Goal: Communication & Community: Answer question/provide support

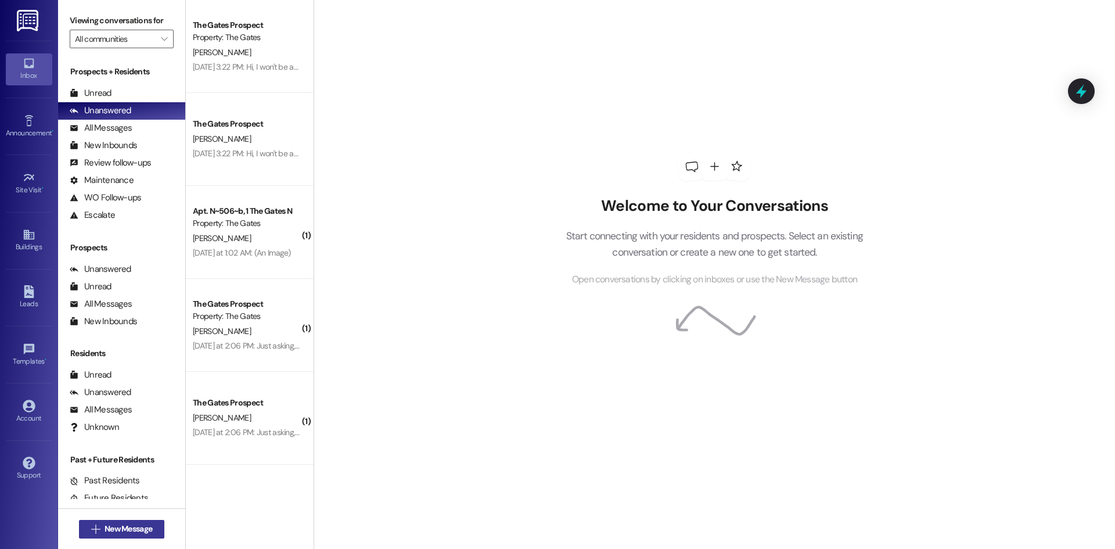
click at [123, 529] on span "New Message" at bounding box center [129, 529] width 48 height 12
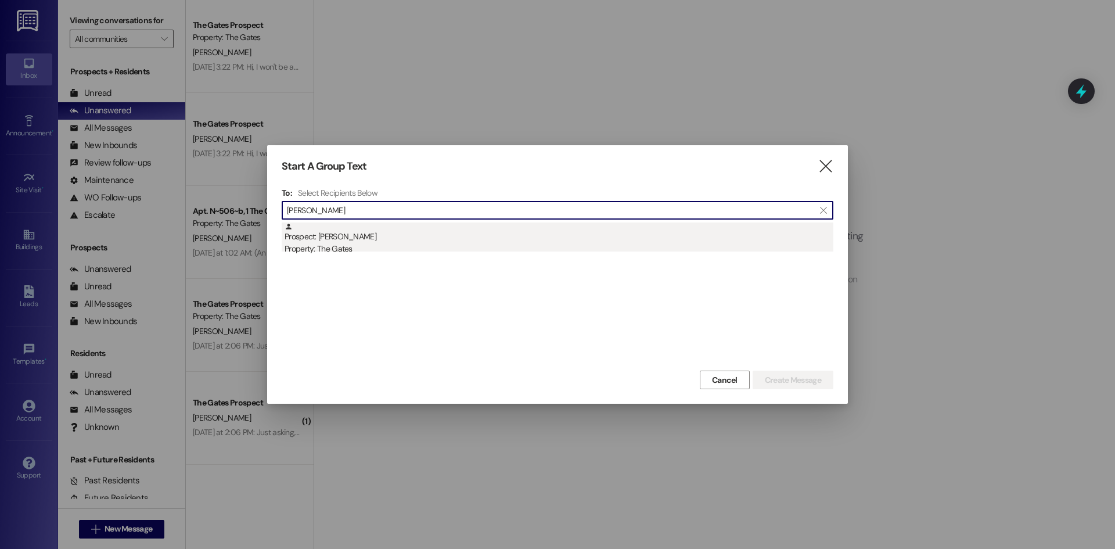
type input "[PERSON_NAME]"
click at [363, 242] on div "Prospect: [PERSON_NAME] Property: The Gates" at bounding box center [559, 239] width 549 height 33
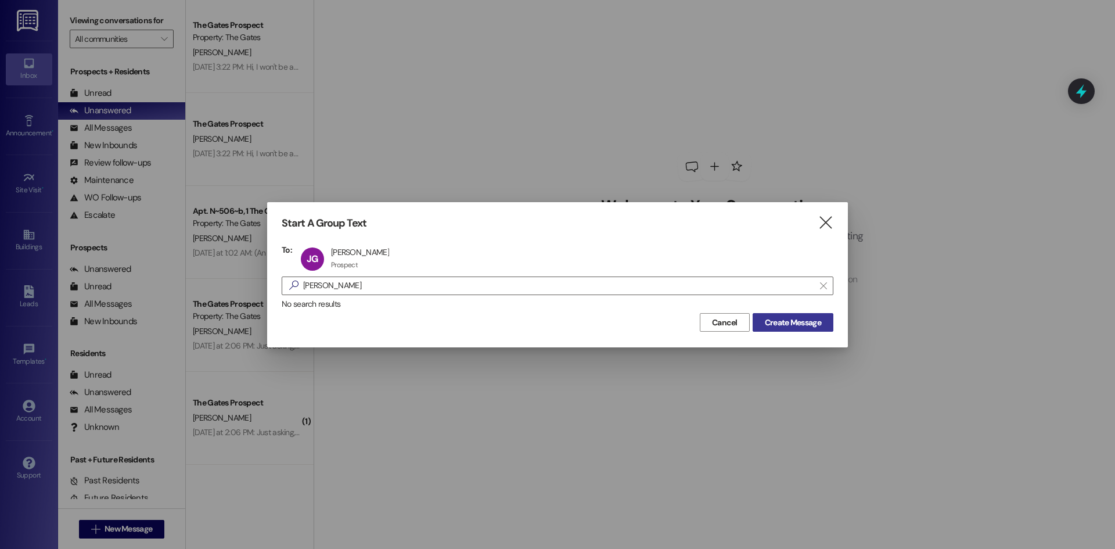
click at [799, 325] on span "Create Message" at bounding box center [793, 323] width 56 height 12
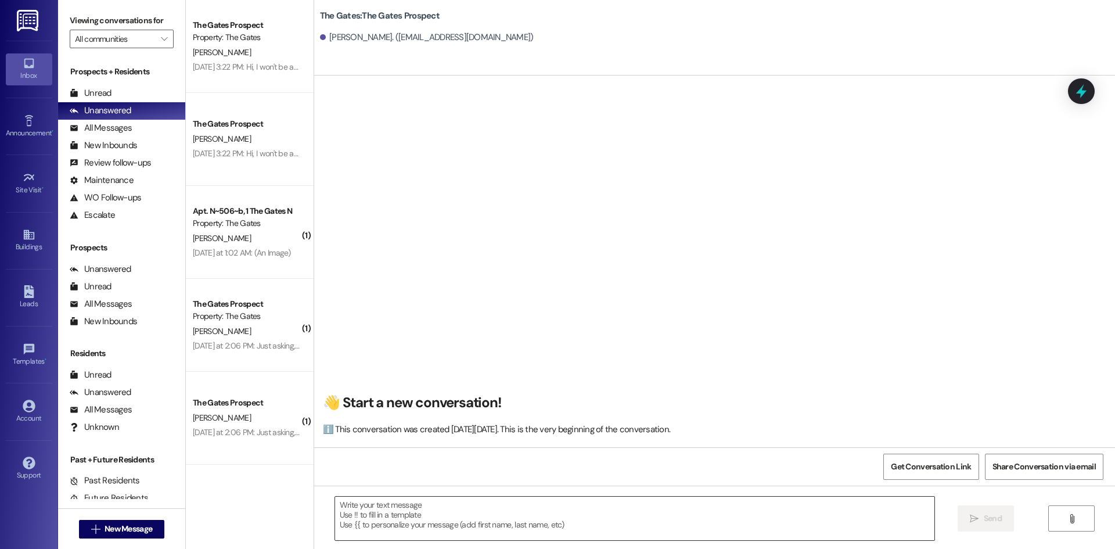
click at [427, 505] on textarea at bounding box center [635, 519] width 600 height 44
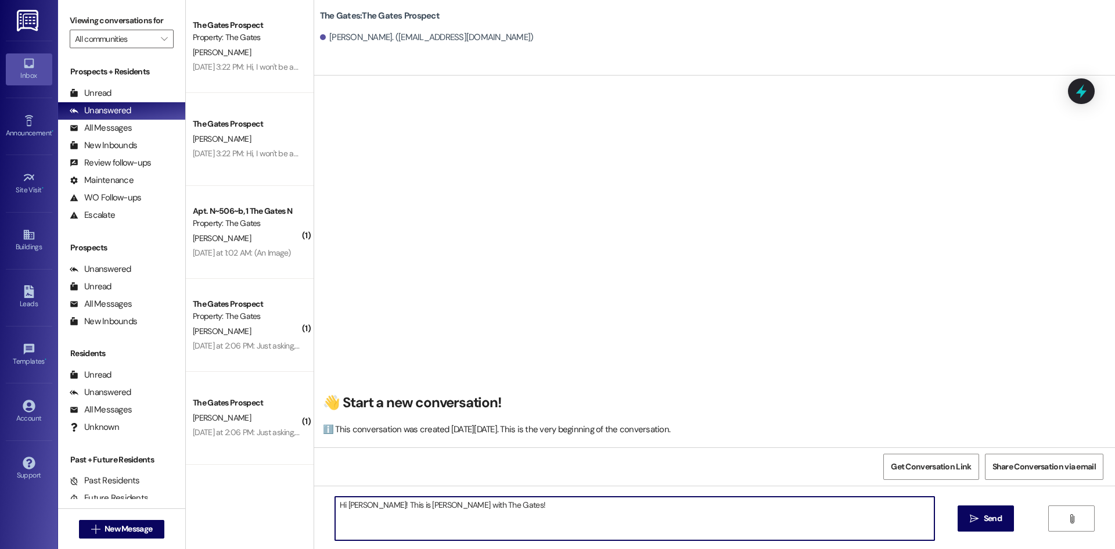
click at [519, 515] on textarea "Hi [PERSON_NAME]! This is [PERSON_NAME] with The Gates!" at bounding box center [635, 519] width 600 height 44
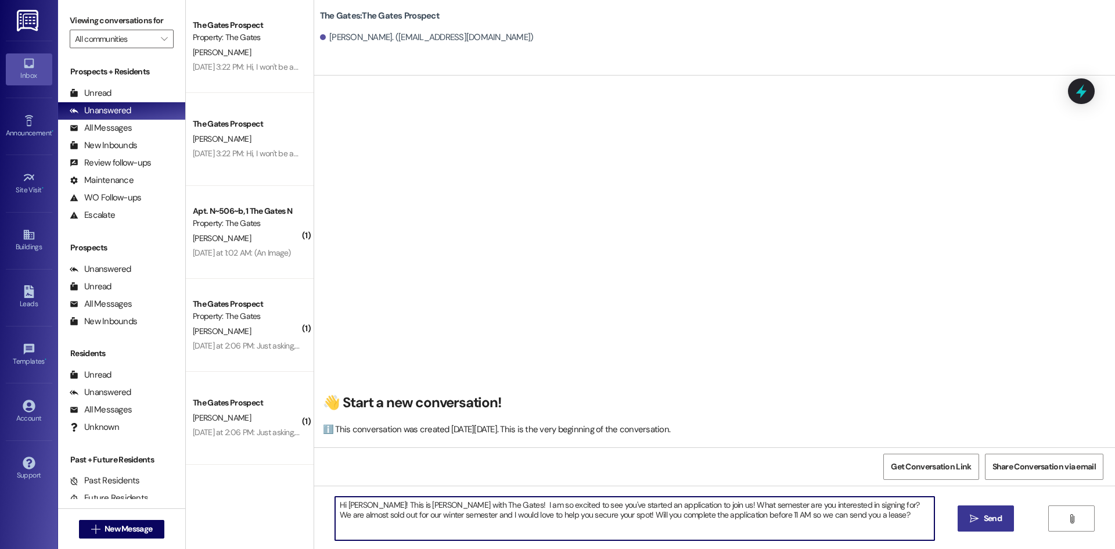
type textarea "Hi [PERSON_NAME]! This is [PERSON_NAME] with The Gates! I am so excited to see …"
click at [989, 512] on span "Send" at bounding box center [993, 518] width 18 height 12
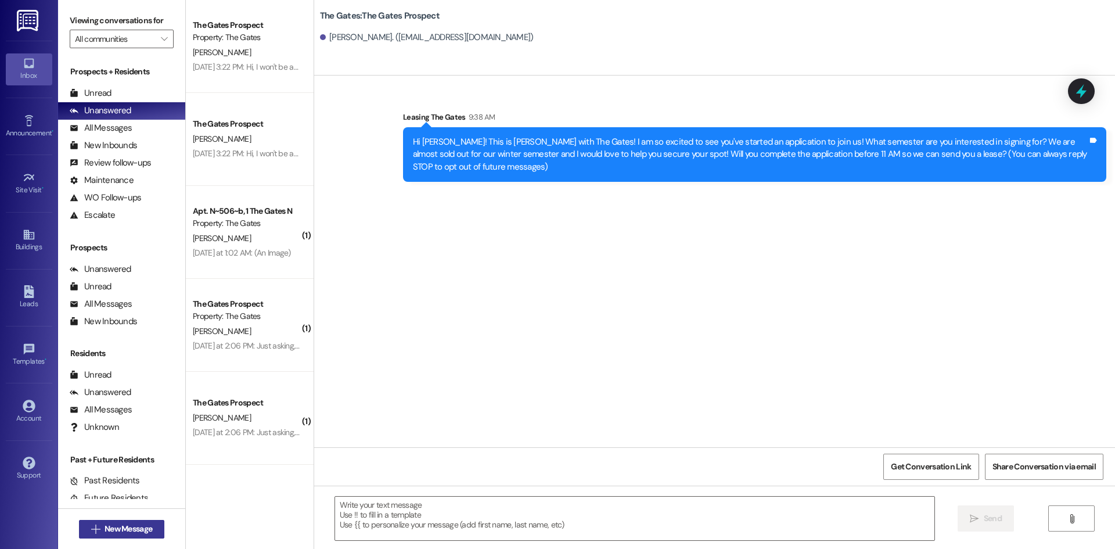
click at [134, 531] on span "New Message" at bounding box center [129, 529] width 48 height 12
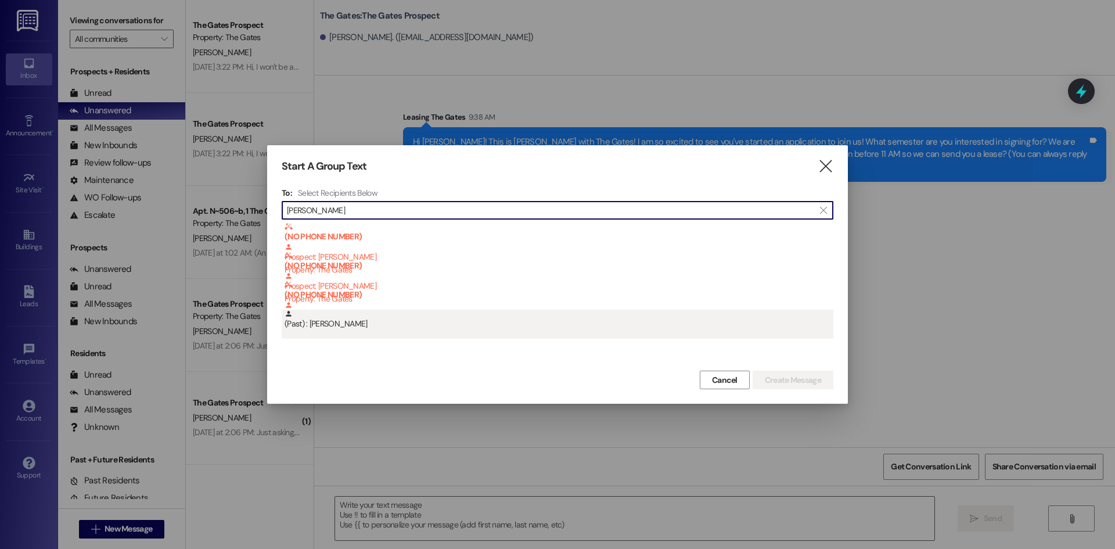
type input "[PERSON_NAME]"
click at [401, 333] on div "(Past) : [PERSON_NAME]" at bounding box center [558, 324] width 552 height 29
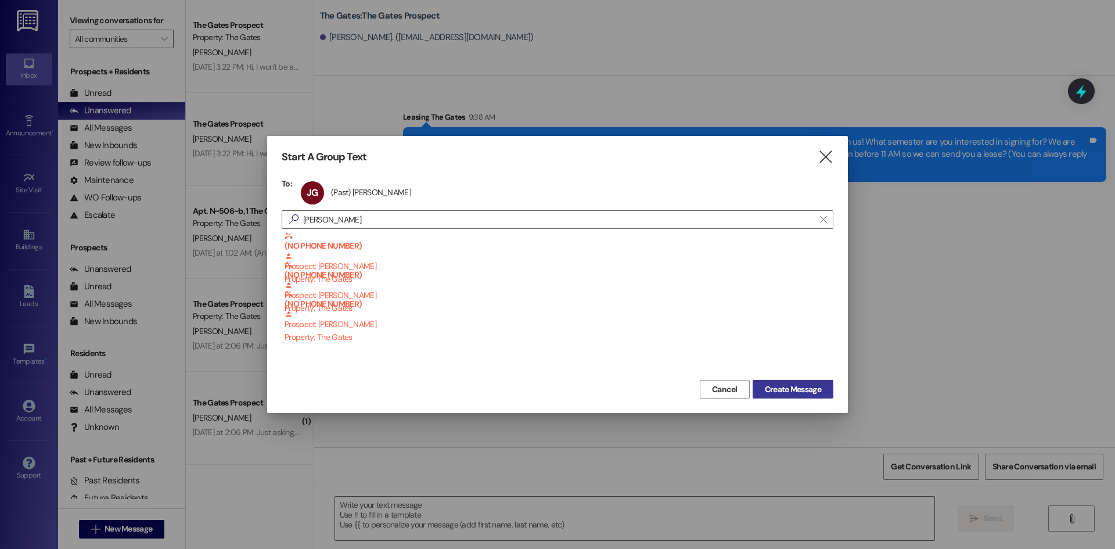
click at [808, 387] on span "Create Message" at bounding box center [793, 389] width 56 height 12
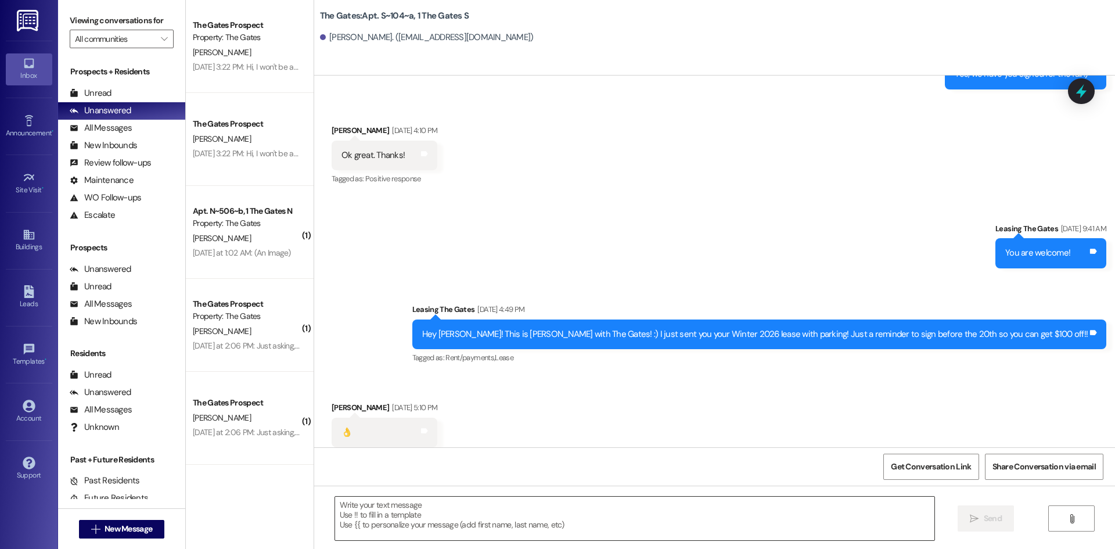
scroll to position [17214, 0]
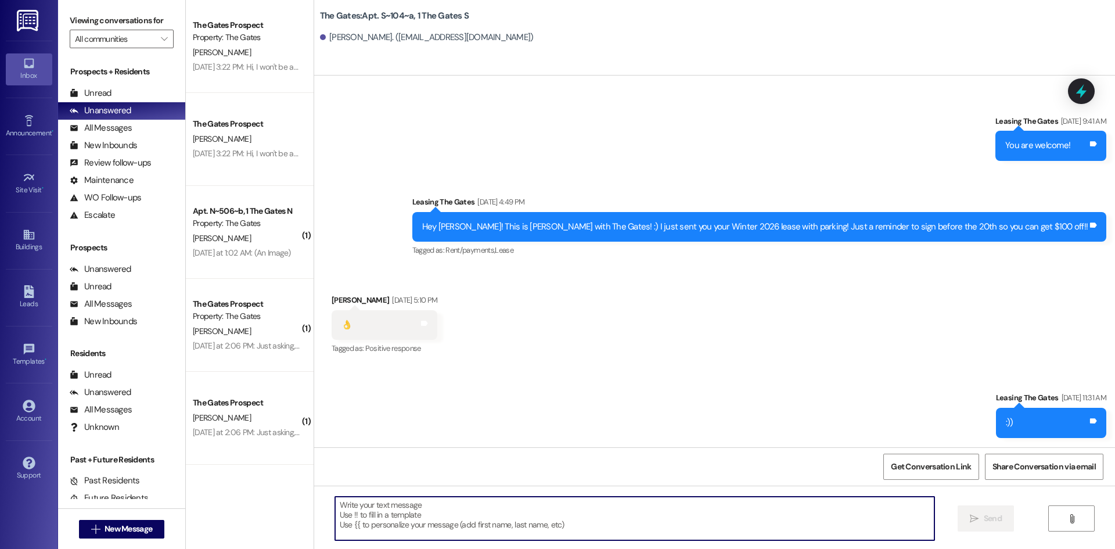
click at [369, 504] on textarea at bounding box center [635, 519] width 600 height 44
paste textarea "Hi [PERSON_NAME]! This is [PERSON_NAME] with The Gates! I am so excited to see …"
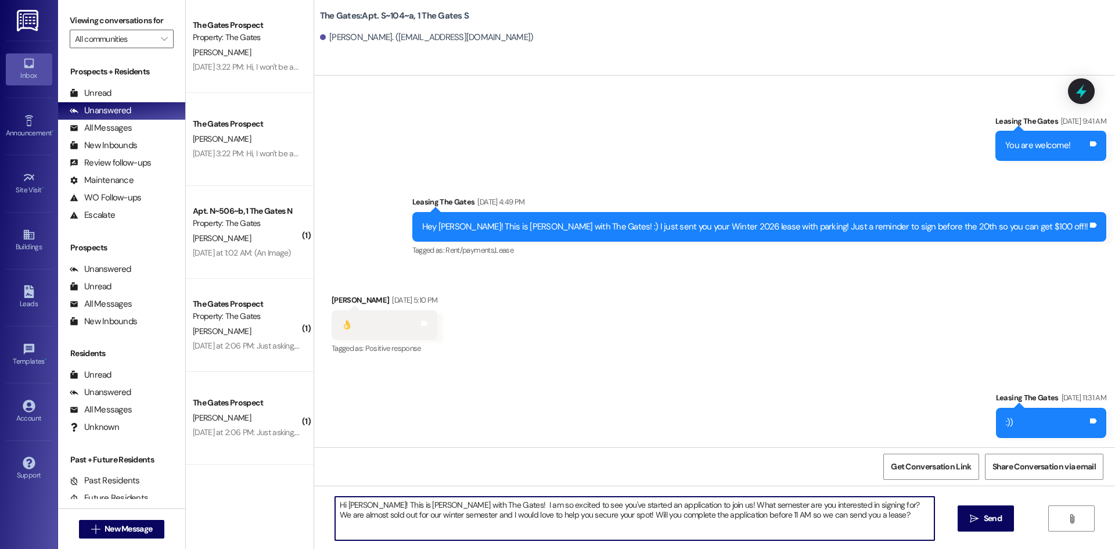
click at [361, 503] on textarea "Hi [PERSON_NAME]! This is [PERSON_NAME] with The Gates! I am so excited to see …" at bounding box center [635, 519] width 600 height 44
type textarea "Hi [PERSON_NAME]! This is [PERSON_NAME] with The Gates! I am so excited to see …"
click at [975, 518] on icon "" at bounding box center [974, 518] width 9 height 9
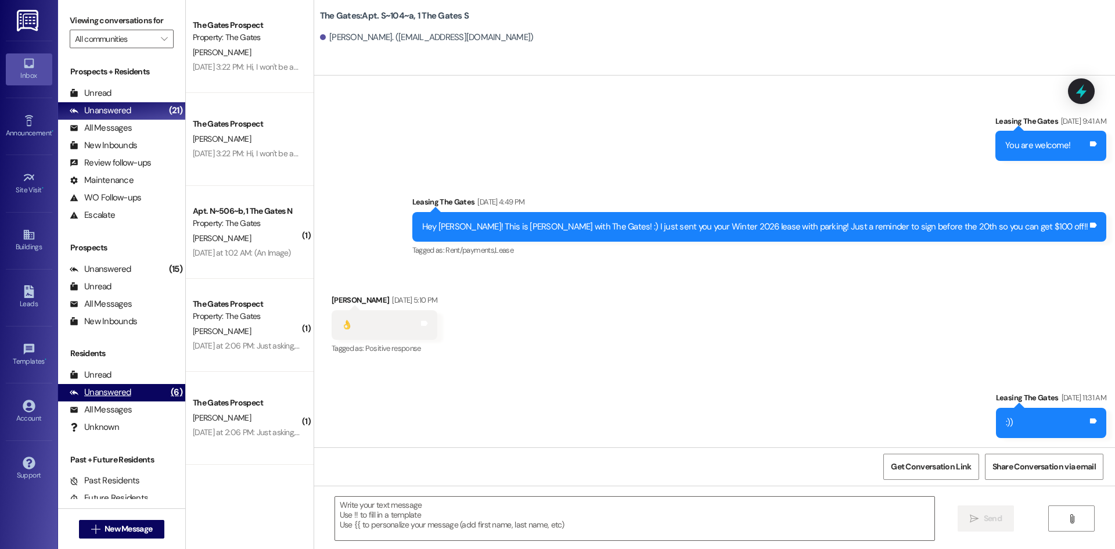
scroll to position [17132, 0]
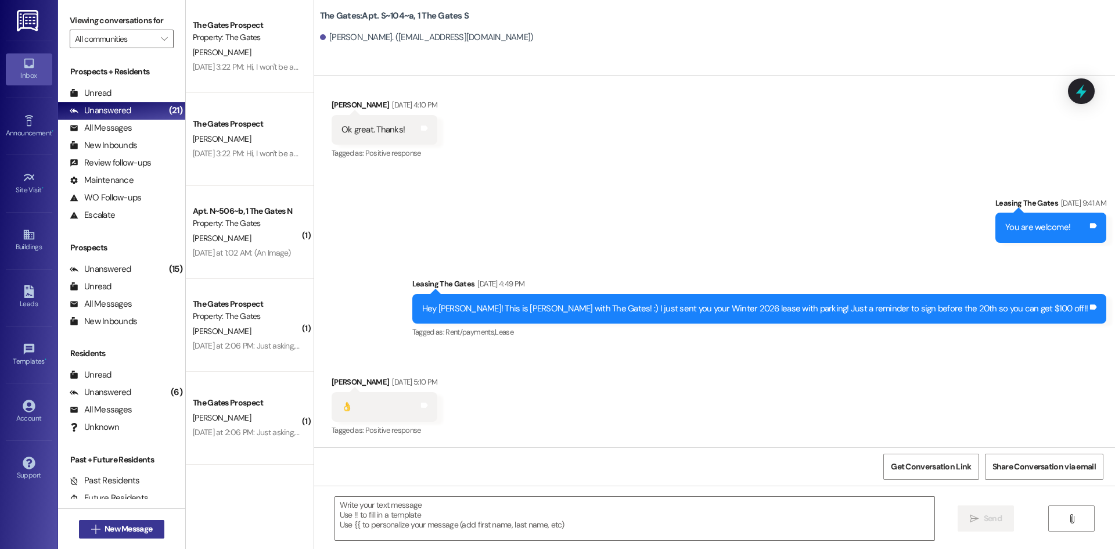
click at [145, 529] on span "New Message" at bounding box center [129, 529] width 48 height 12
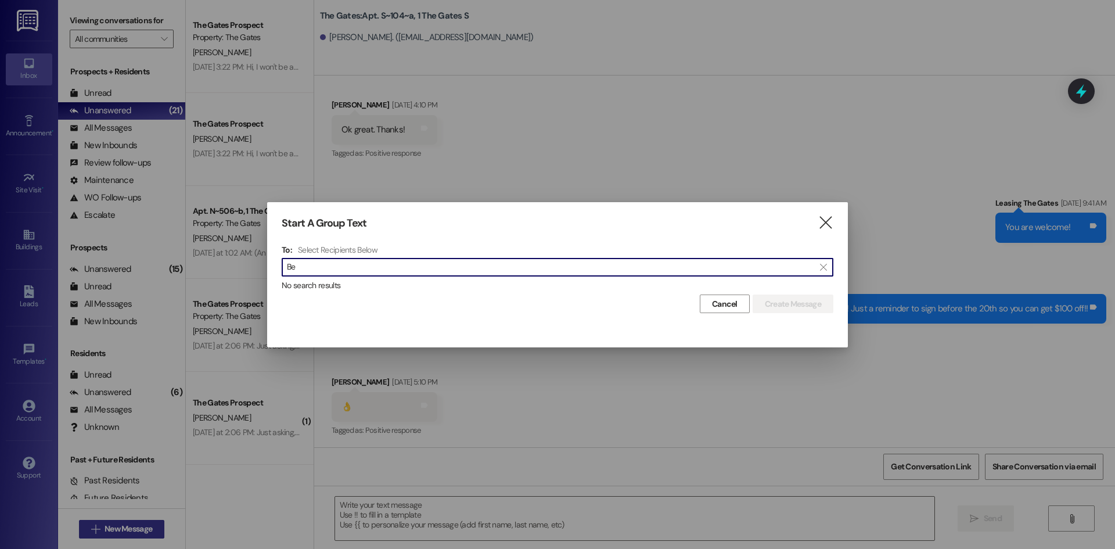
type input "B"
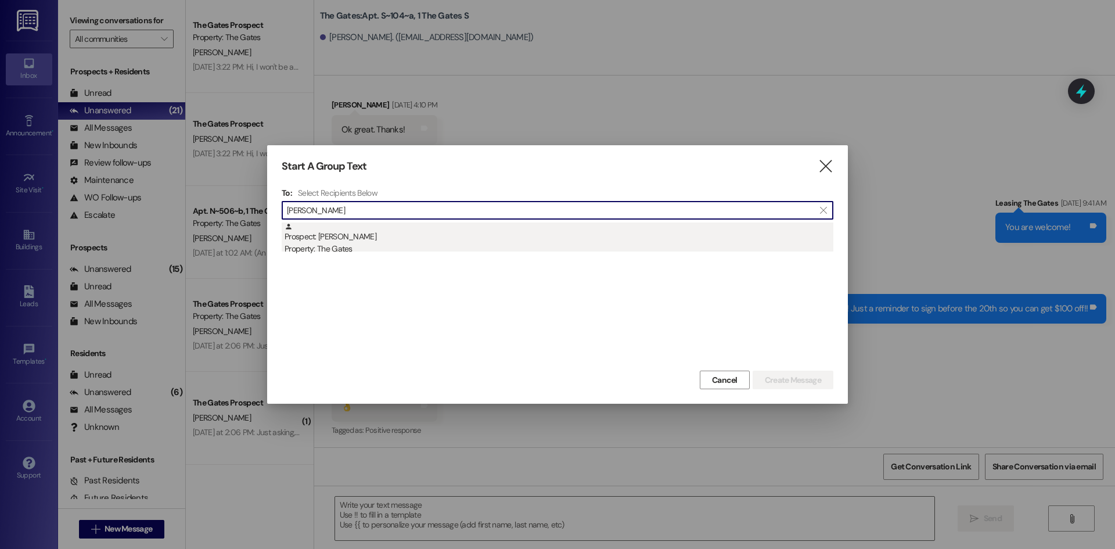
type input "[PERSON_NAME]"
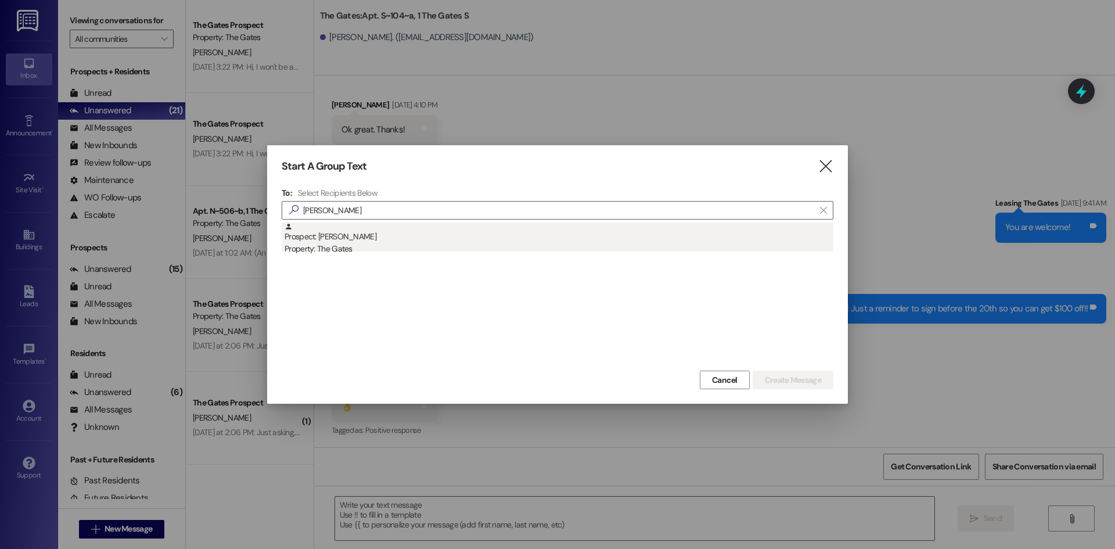
click at [388, 229] on div "Prospect: [PERSON_NAME] Property: The Gates" at bounding box center [559, 239] width 549 height 33
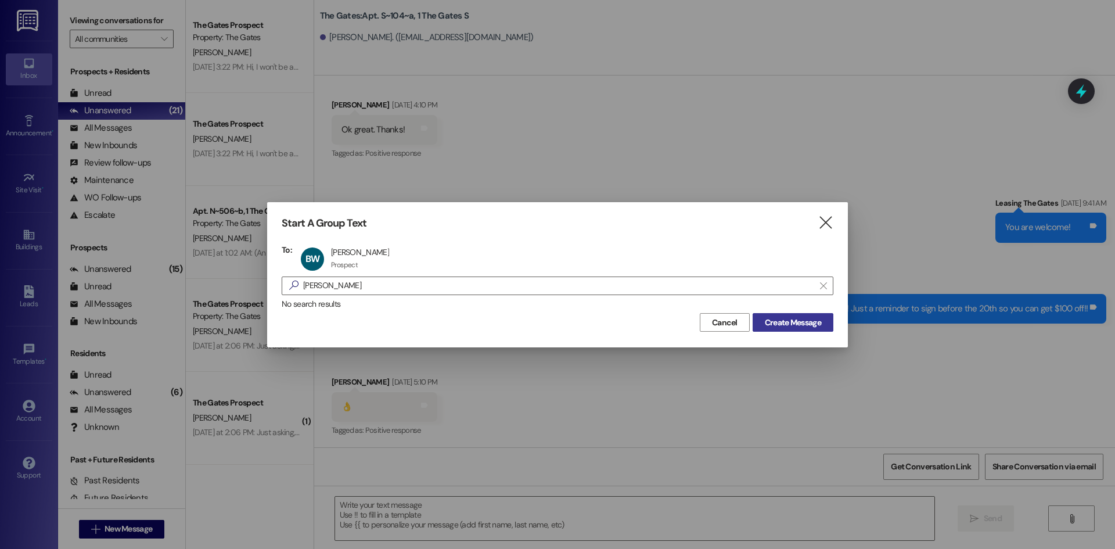
click at [789, 322] on span "Create Message" at bounding box center [793, 323] width 56 height 12
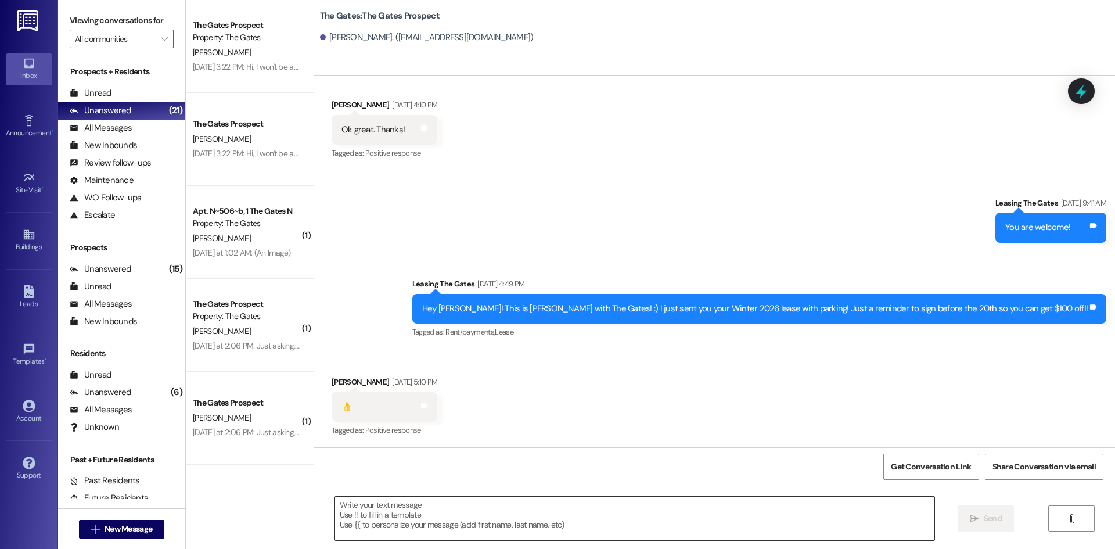
scroll to position [0, 0]
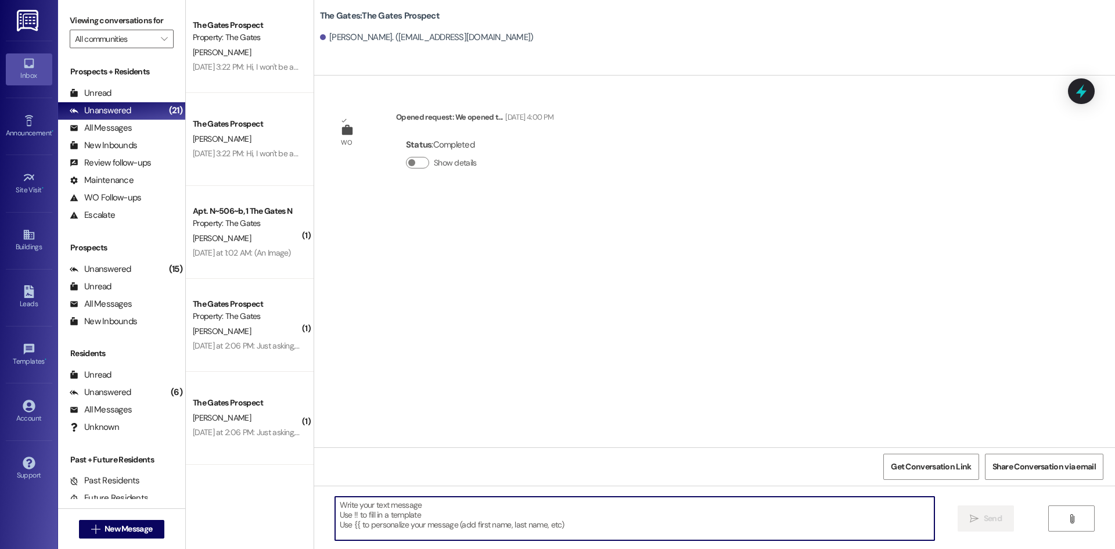
click at [387, 515] on textarea at bounding box center [635, 519] width 600 height 44
paste textarea "Hi [PERSON_NAME]! This is [PERSON_NAME] with The Gates! I am so excited to see …"
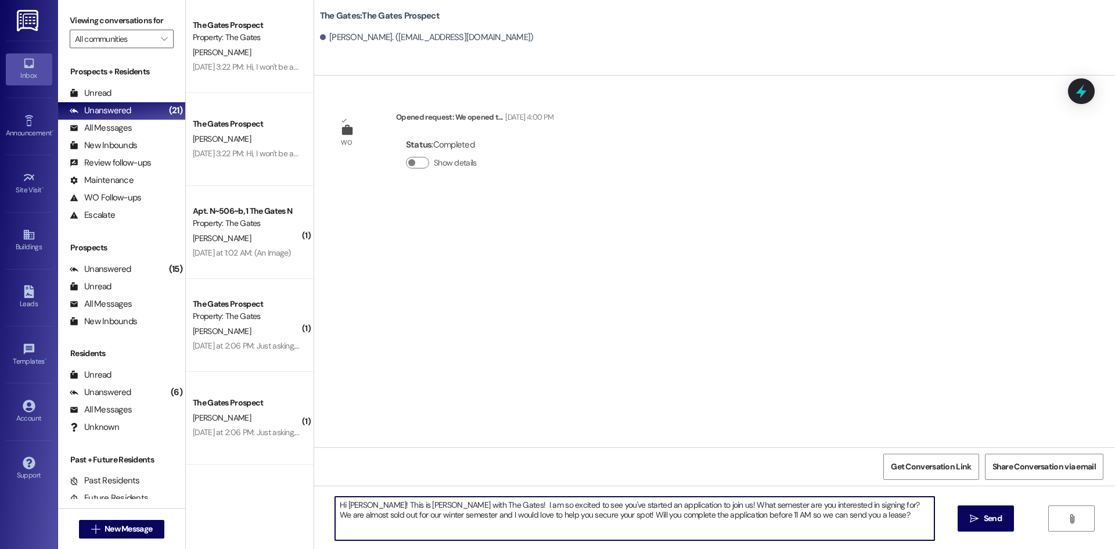
click at [364, 505] on textarea "Hi [PERSON_NAME]! This is [PERSON_NAME] with The Gates! I am so excited to see …" at bounding box center [635, 519] width 600 height 44
drag, startPoint x: 698, startPoint y: 503, endPoint x: 859, endPoint y: 504, distance: 161.5
click at [859, 504] on textarea "Hi [PERSON_NAME]! This is [PERSON_NAME] with The Gates! I am so excited to see …" at bounding box center [635, 519] width 600 height 44
type textarea "Hi [PERSON_NAME]! This is [PERSON_NAME] with The Gates! I am so excited to see …"
click at [1001, 530] on button " Send" at bounding box center [986, 518] width 56 height 26
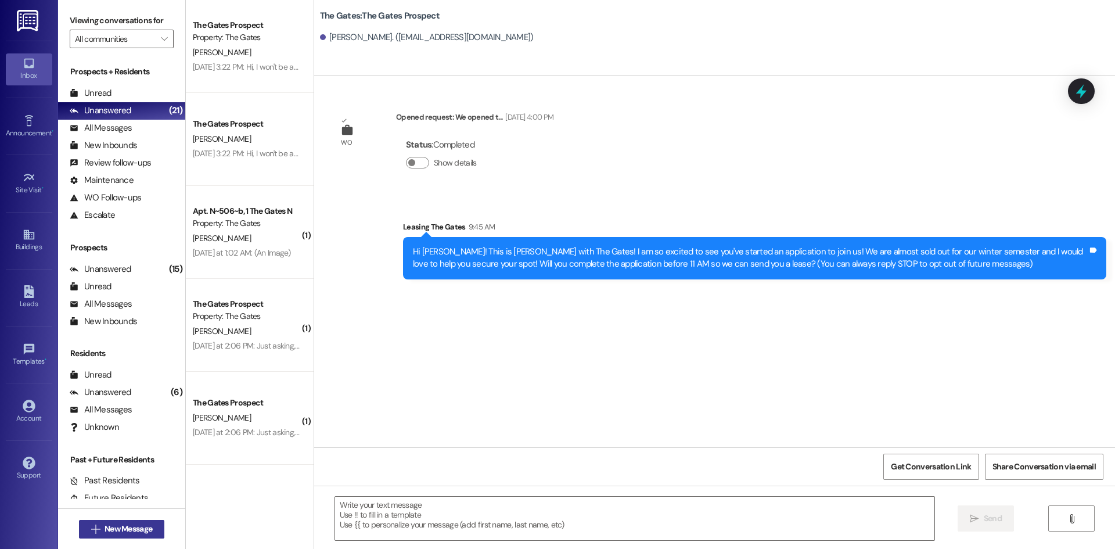
click at [109, 534] on span "New Message" at bounding box center [129, 529] width 48 height 12
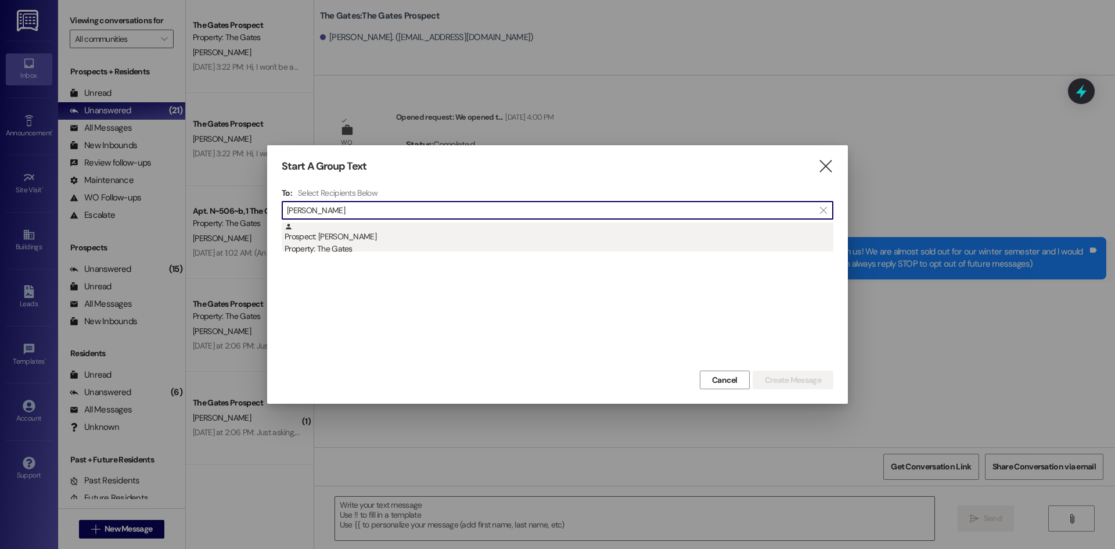
type input "[PERSON_NAME]"
click at [345, 239] on div "Prospect: [PERSON_NAME] Property: The Gates" at bounding box center [559, 239] width 549 height 33
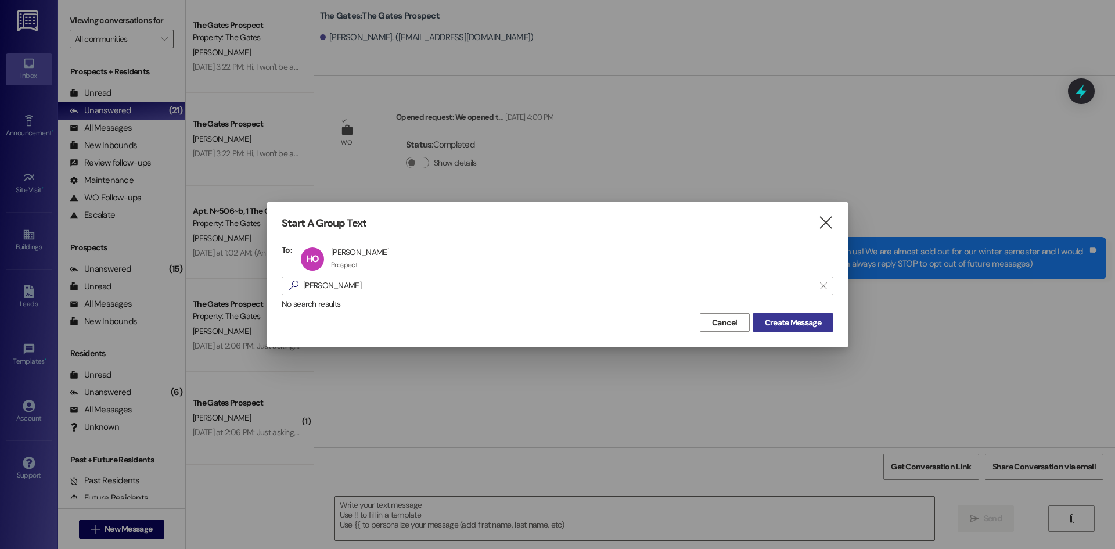
click at [785, 321] on span "Create Message" at bounding box center [793, 323] width 56 height 12
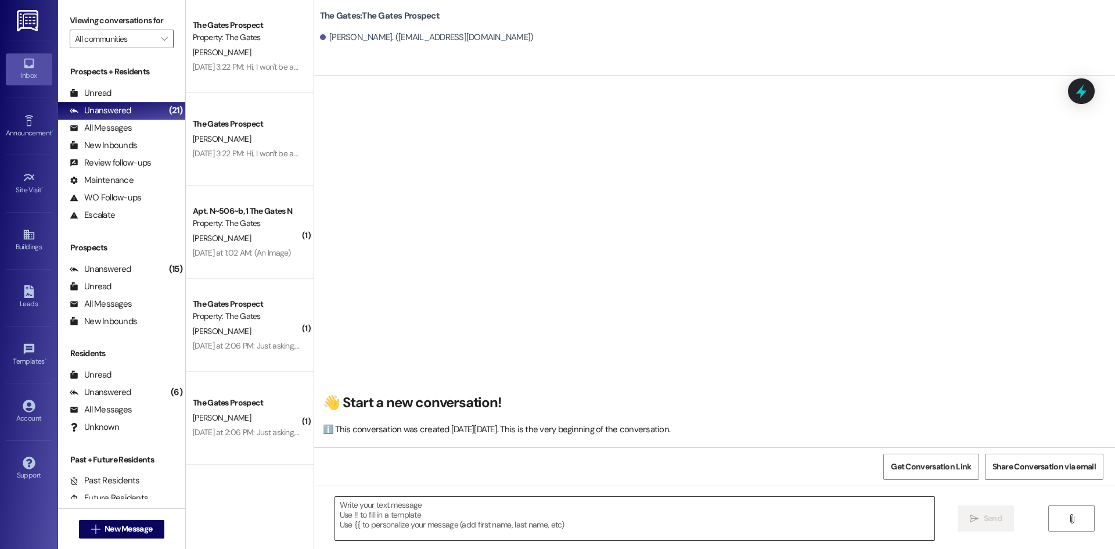
click at [363, 516] on textarea at bounding box center [635, 519] width 600 height 44
paste textarea "Hi [PERSON_NAME]! This is [PERSON_NAME] with The Gates! I am so excited to see …"
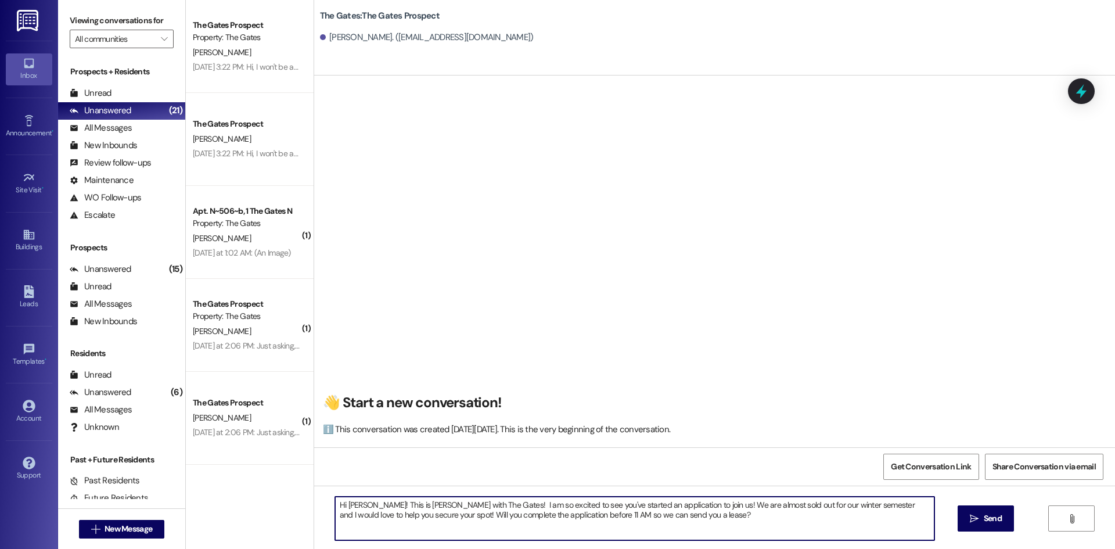
click at [368, 503] on textarea "Hi [PERSON_NAME]! This is [PERSON_NAME] with The Gates! I am so excited to see …" at bounding box center [635, 519] width 600 height 44
type textarea "Hi [PERSON_NAME]! This is [PERSON_NAME] with The Gates! I am so excited to see …"
click at [961, 509] on button " Send" at bounding box center [986, 518] width 56 height 26
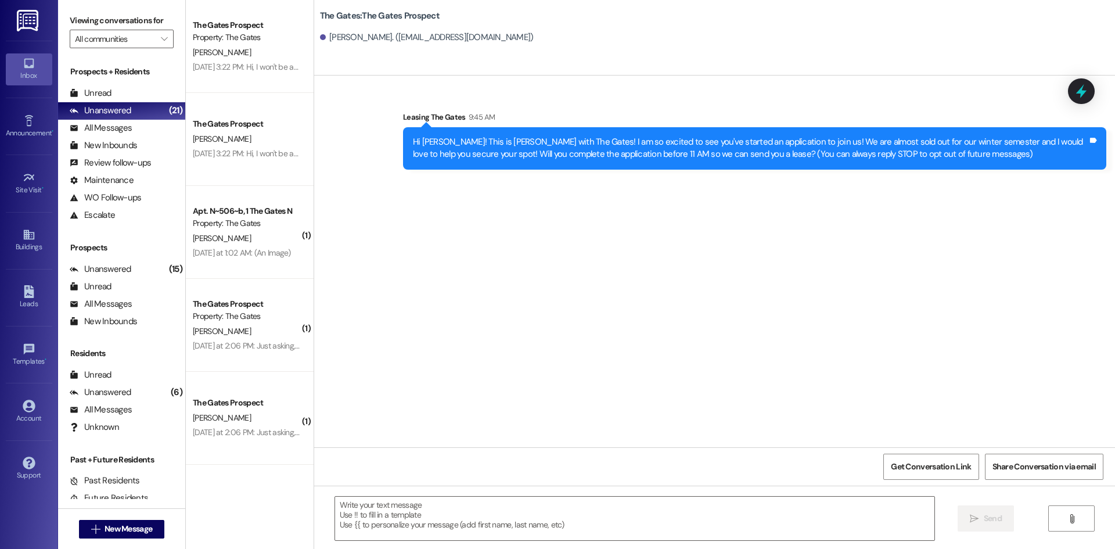
click at [115, 540] on div " New Message" at bounding box center [122, 529] width 86 height 29
click at [119, 531] on span "New Message" at bounding box center [129, 529] width 48 height 12
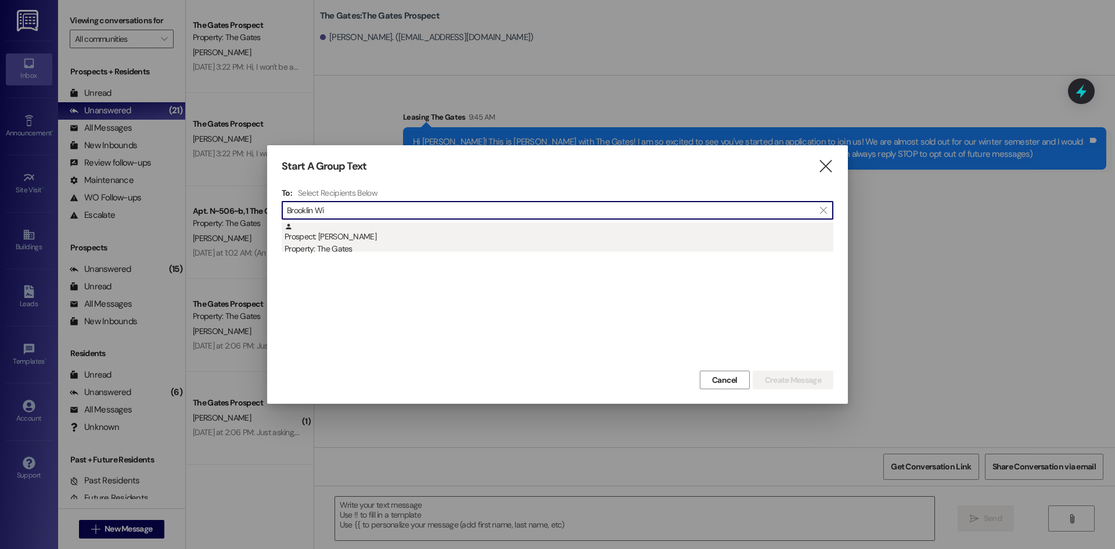
type input "Brooklin Wi"
click at [363, 233] on div "Prospect: [PERSON_NAME] Property: The Gates" at bounding box center [559, 239] width 549 height 33
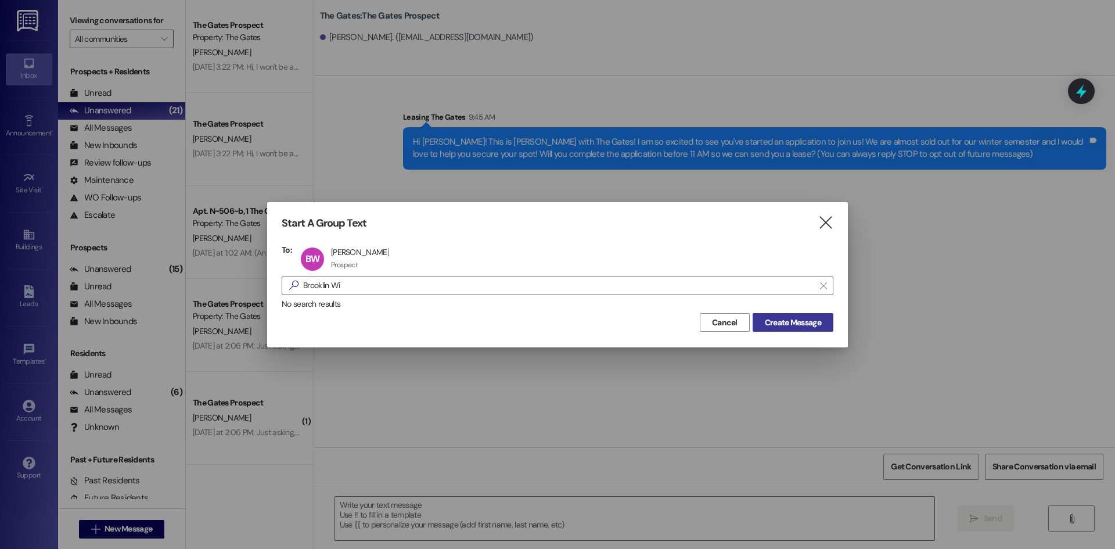
click at [788, 320] on span "Create Message" at bounding box center [793, 323] width 56 height 12
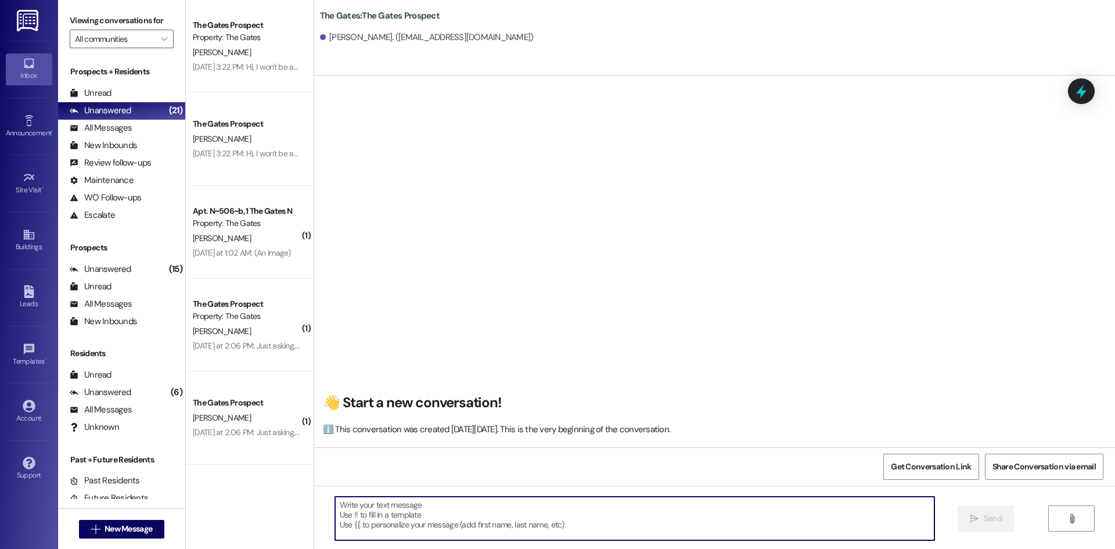
click at [400, 505] on textarea at bounding box center [635, 519] width 600 height 44
paste textarea "Hi [PERSON_NAME]! This is [PERSON_NAME] with The Gates! I am so excited to see …"
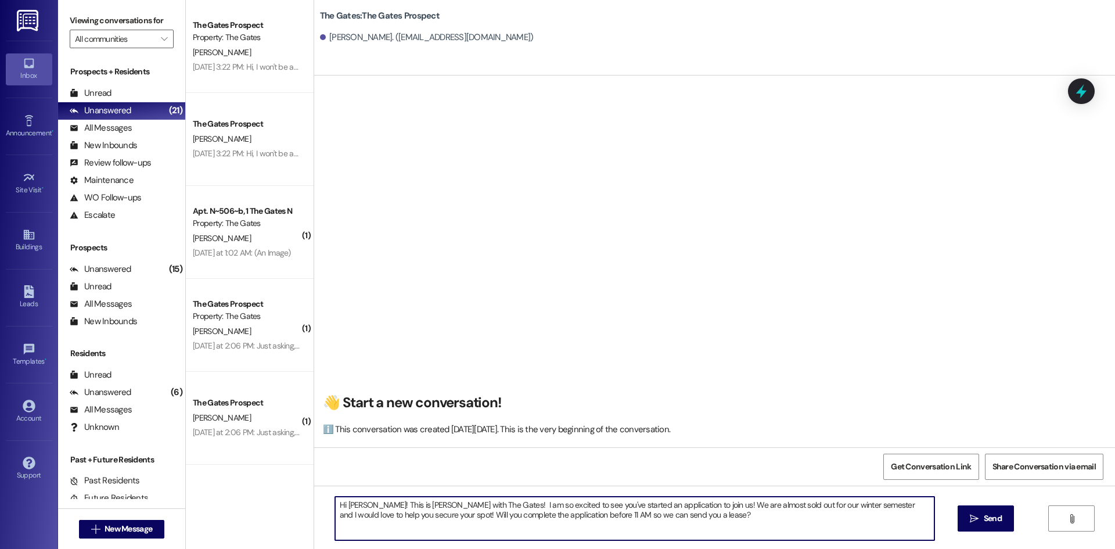
click at [356, 502] on textarea "Hi [PERSON_NAME]! This is [PERSON_NAME] with The Gates! I am so excited to see …" at bounding box center [635, 519] width 600 height 44
type textarea "Hi [PERSON_NAME]! This is [PERSON_NAME] with The Gates! I am so excited to see …"
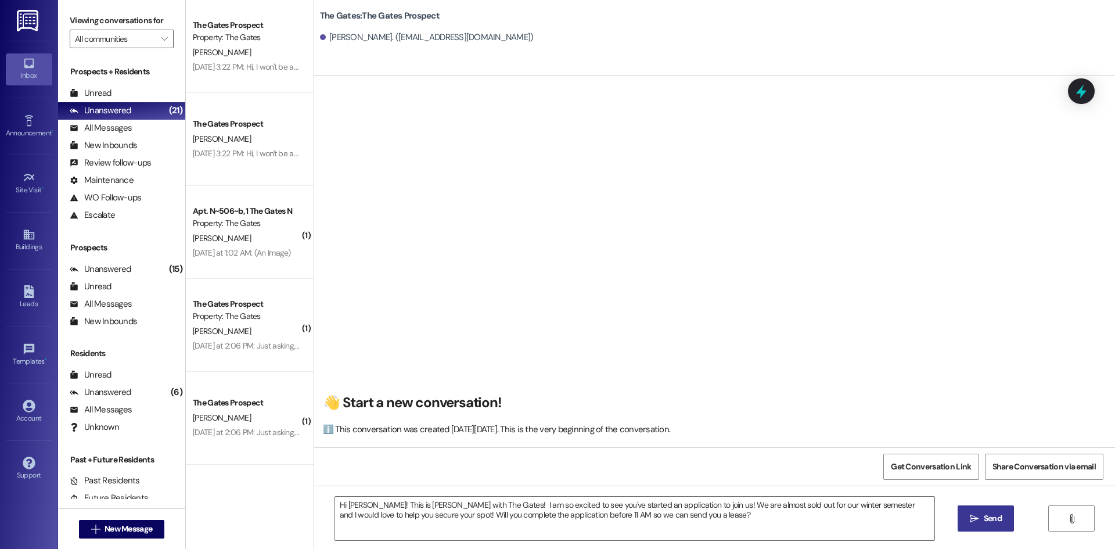
click at [991, 512] on button " Send" at bounding box center [986, 518] width 56 height 26
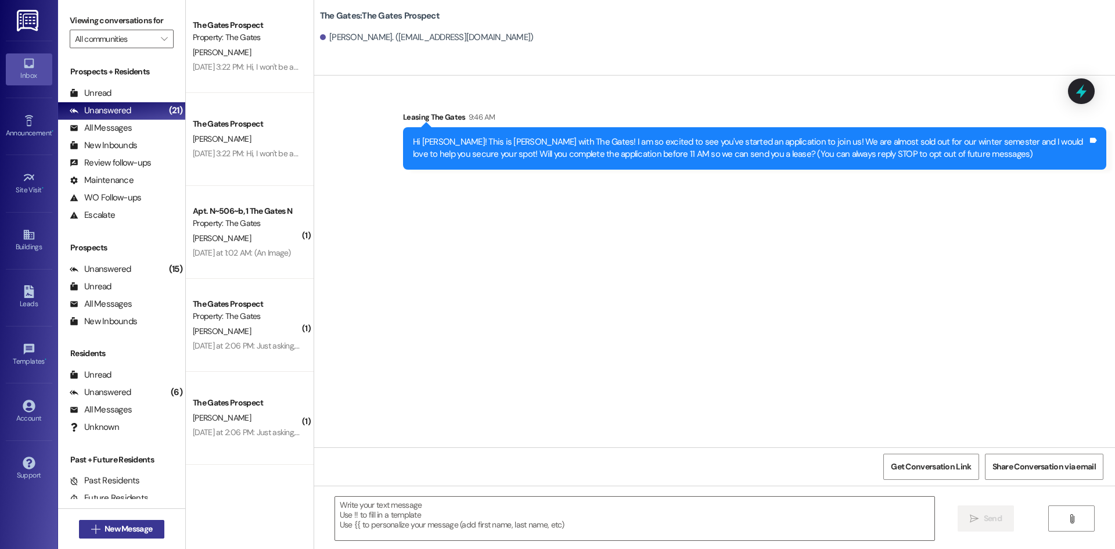
click at [130, 528] on span "New Message" at bounding box center [129, 529] width 48 height 12
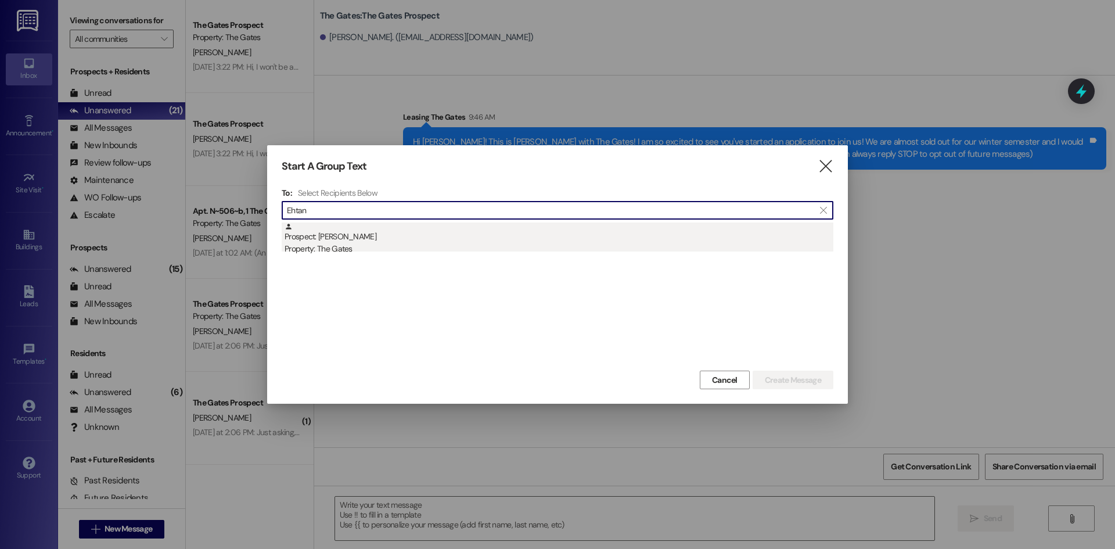
type input "Ehtan"
click at [343, 250] on div "Property: The Gates" at bounding box center [559, 249] width 549 height 12
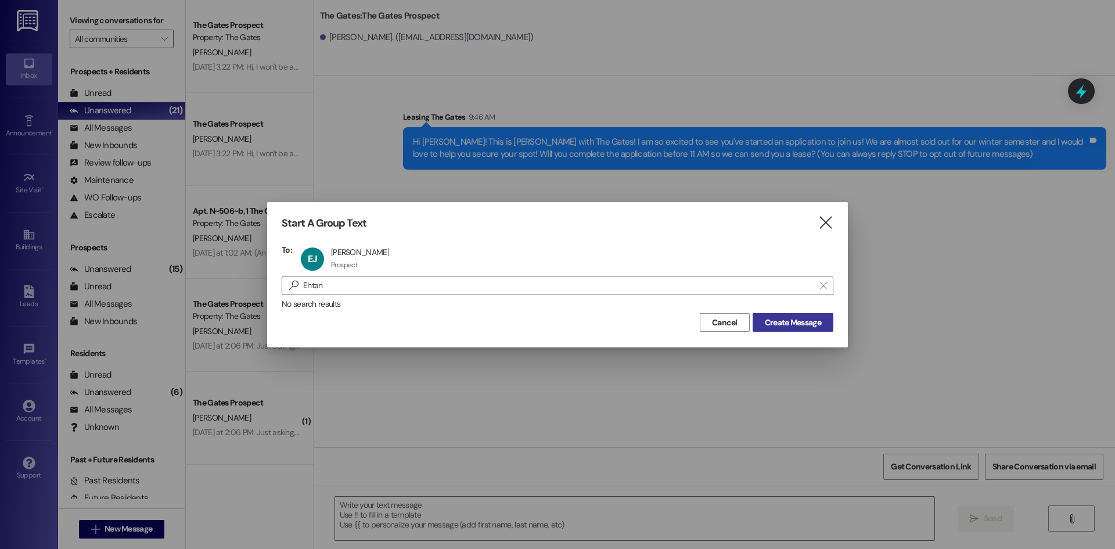
click at [790, 321] on span "Create Message" at bounding box center [793, 323] width 56 height 12
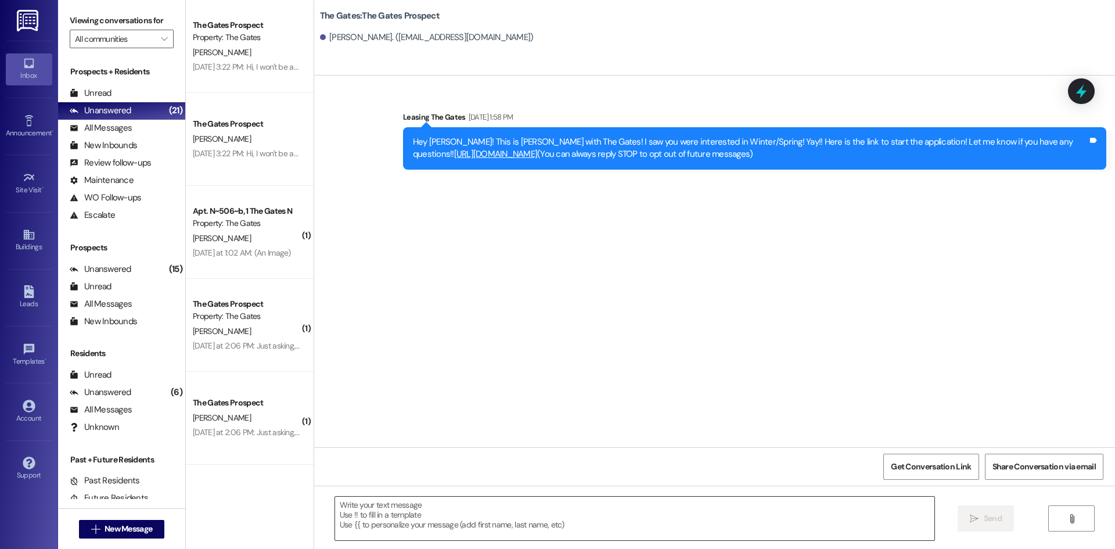
click at [394, 508] on textarea at bounding box center [635, 519] width 600 height 44
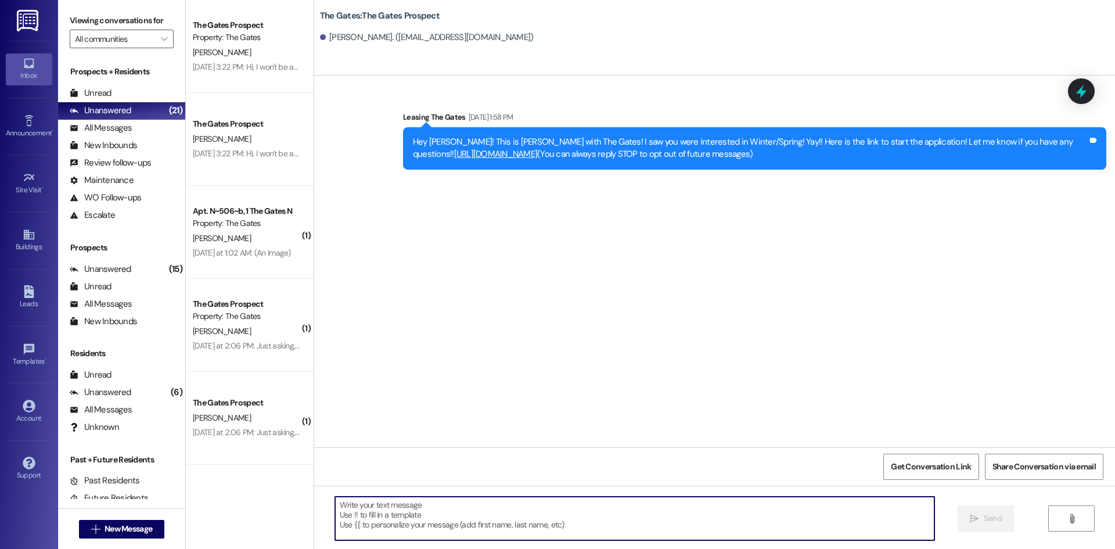
paste textarea "Hi [PERSON_NAME]! This is [PERSON_NAME] with The Gates! I am so excited to see …"
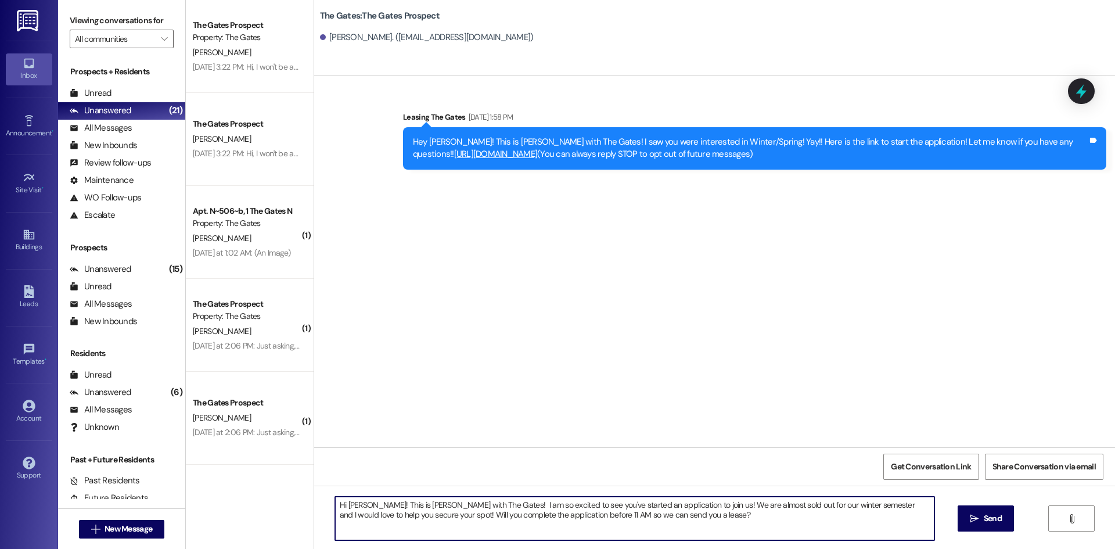
click at [363, 504] on textarea "Hi [PERSON_NAME]! This is [PERSON_NAME] with The Gates! I am so excited to see …" at bounding box center [635, 519] width 600 height 44
type textarea "Hi [PERSON_NAME]! This is [PERSON_NAME] with The Gates! I am so excited to see …"
drag, startPoint x: 973, startPoint y: 526, endPoint x: 926, endPoint y: 526, distance: 46.5
click at [972, 526] on button " Send" at bounding box center [986, 518] width 56 height 26
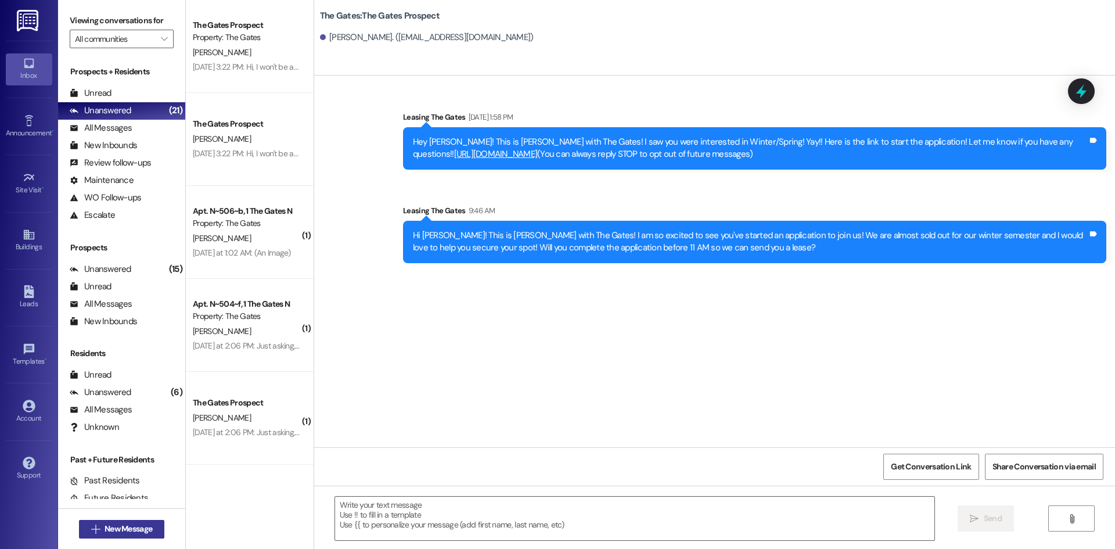
click at [126, 525] on span "New Message" at bounding box center [129, 529] width 48 height 12
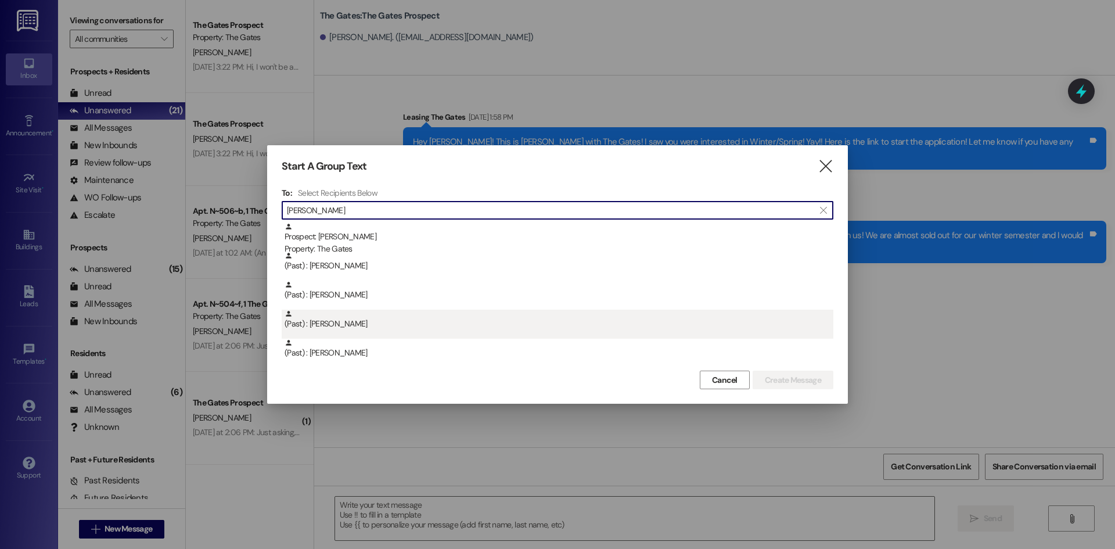
type input "[PERSON_NAME]"
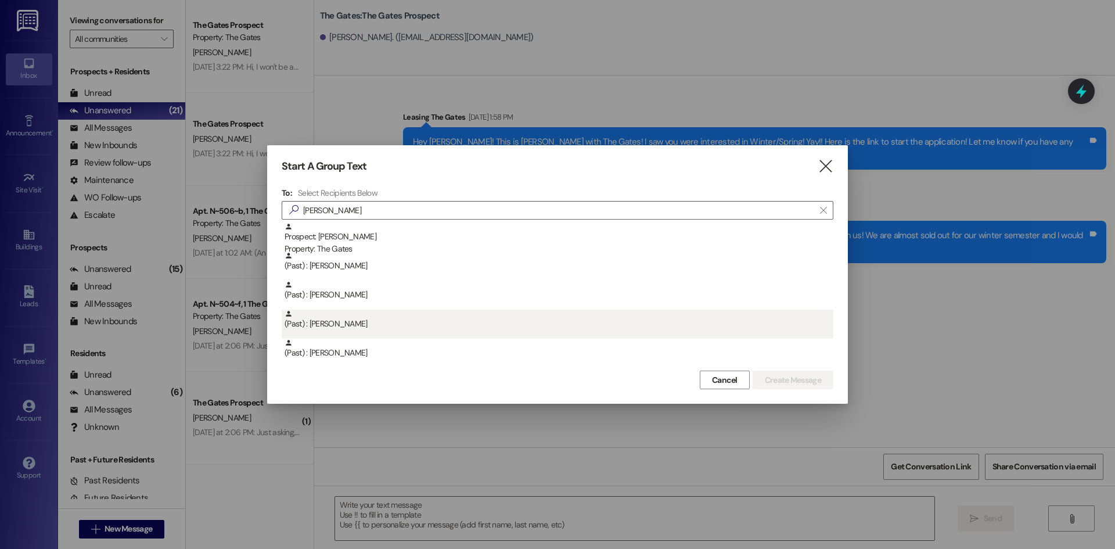
click at [346, 323] on div "(Past) : [PERSON_NAME]" at bounding box center [559, 320] width 549 height 20
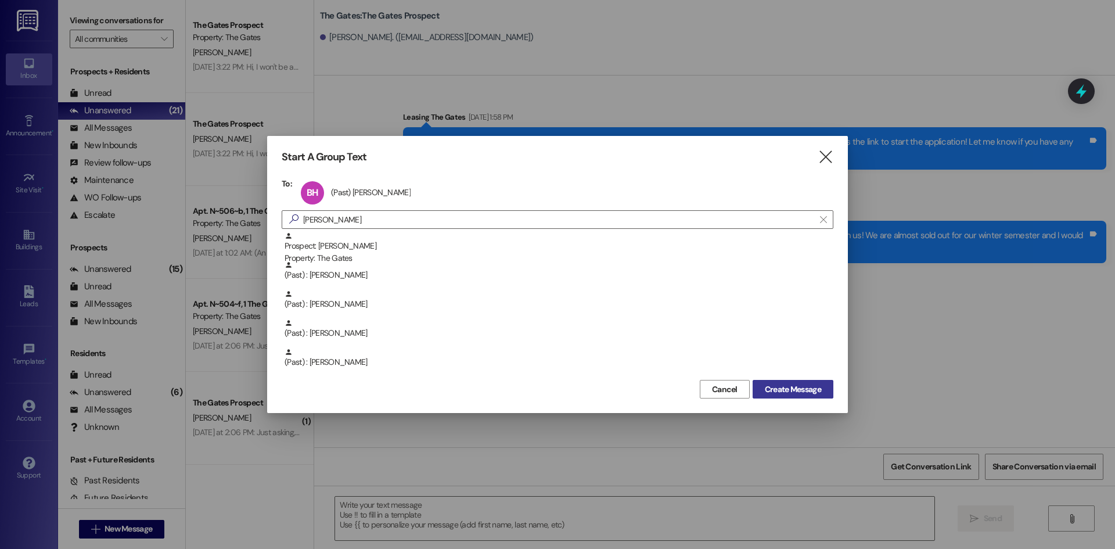
click at [790, 387] on span "Create Message" at bounding box center [793, 389] width 56 height 12
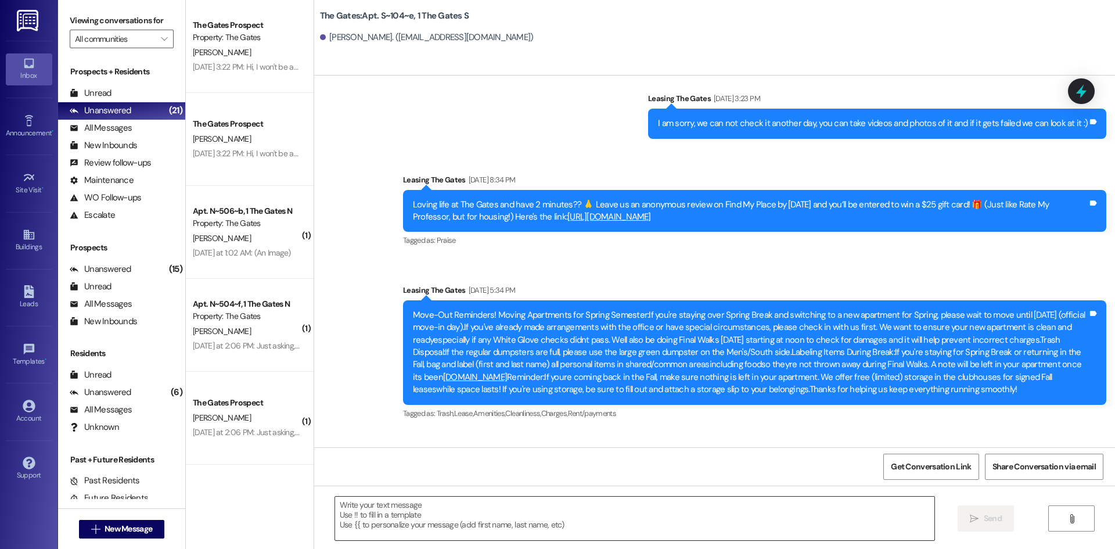
scroll to position [18629, 0]
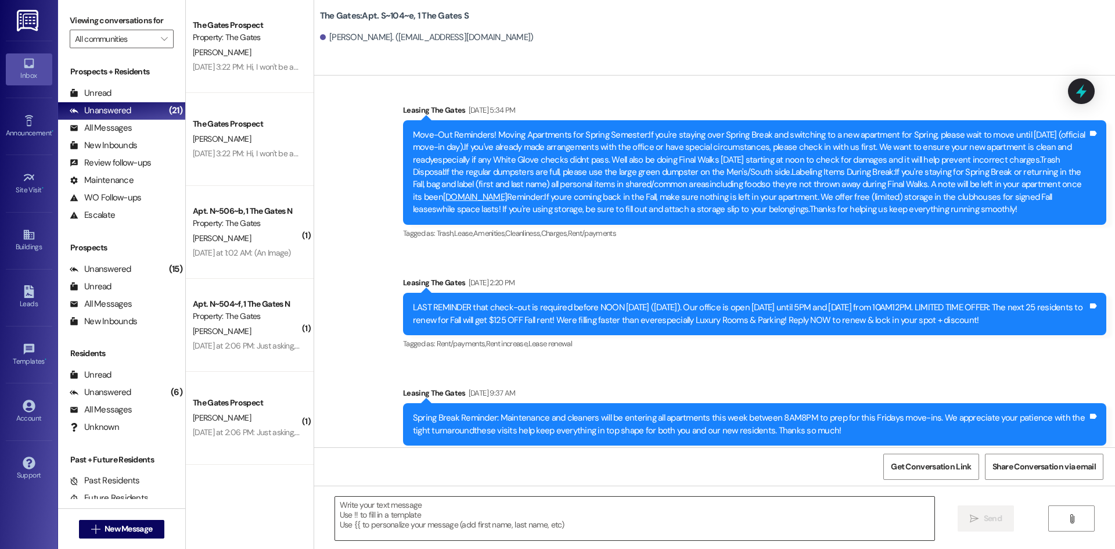
click at [432, 532] on textarea at bounding box center [635, 519] width 600 height 44
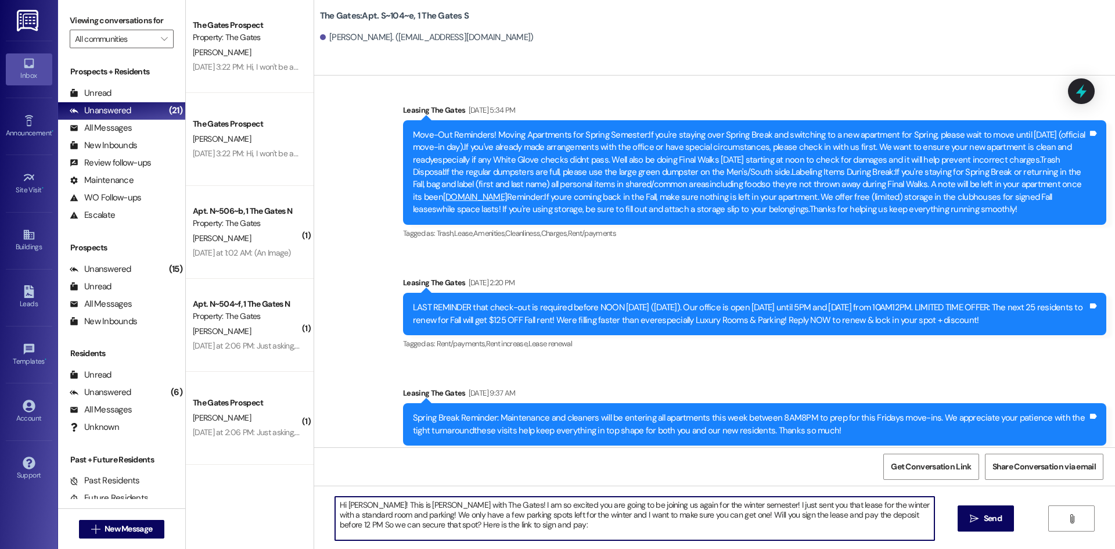
click at [536, 525] on textarea "Hi [PERSON_NAME]! This is [PERSON_NAME] with The Gates! I am so excited you are…" at bounding box center [635, 519] width 600 height 44
paste textarea "[URL][DOMAIN_NAME]"
type textarea "Hi [PERSON_NAME]! This is [PERSON_NAME] with The Gates! I am so excited you are…"
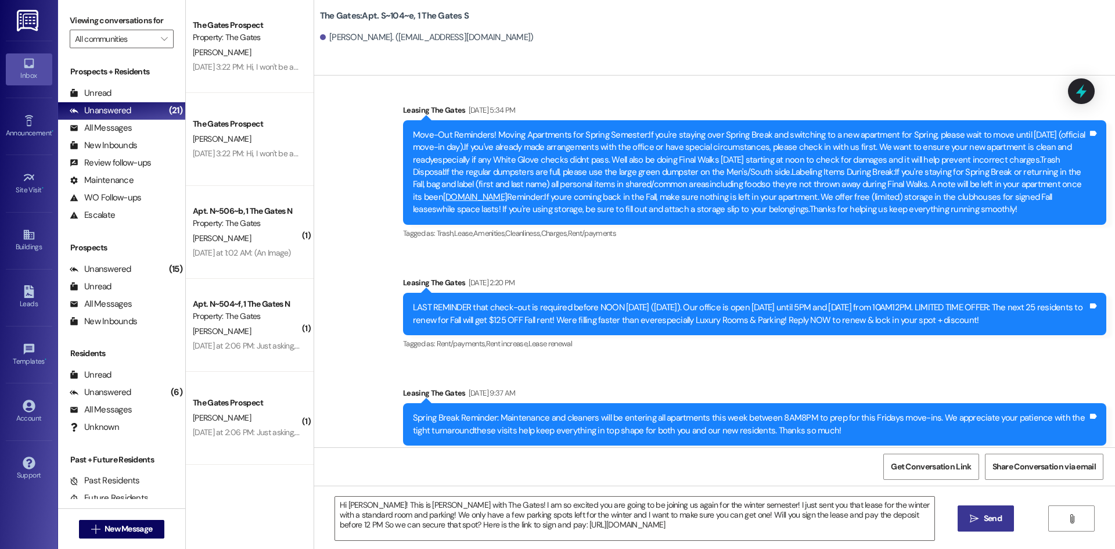
click at [990, 526] on button " Send" at bounding box center [986, 518] width 56 height 26
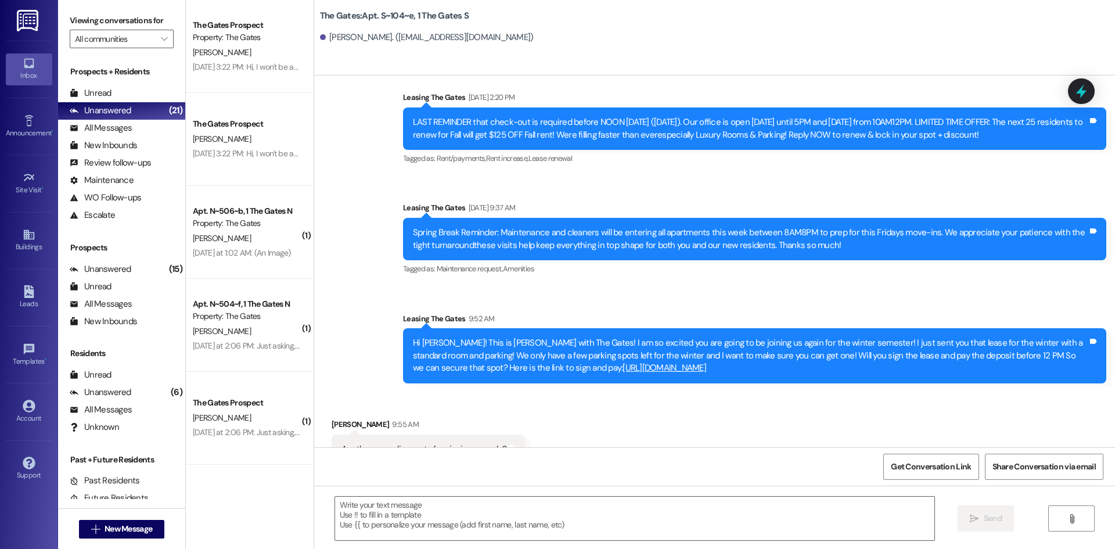
scroll to position [18815, 0]
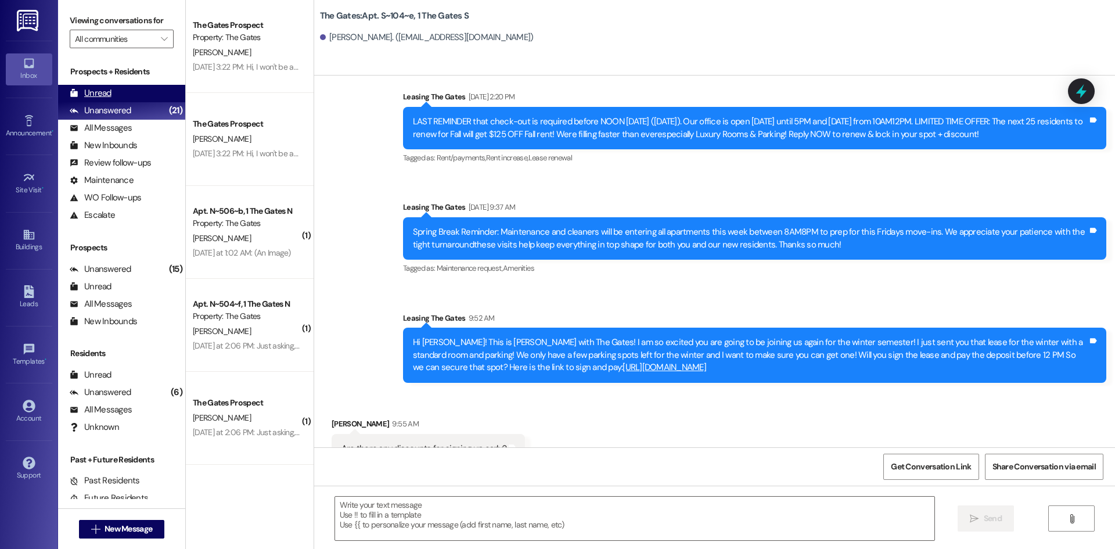
click at [135, 97] on div "Unread (0)" at bounding box center [121, 93] width 127 height 17
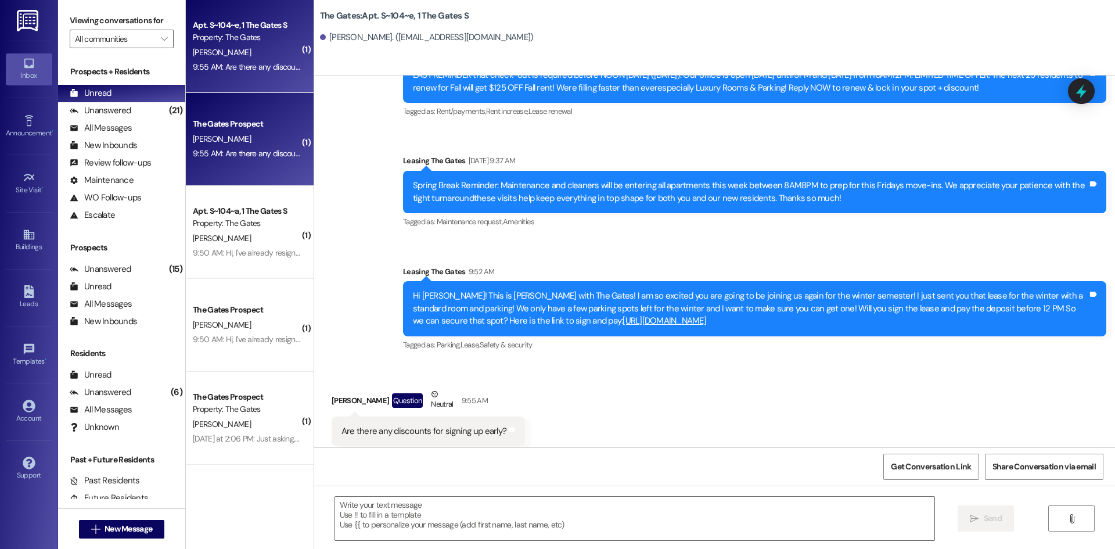
scroll to position [18862, 0]
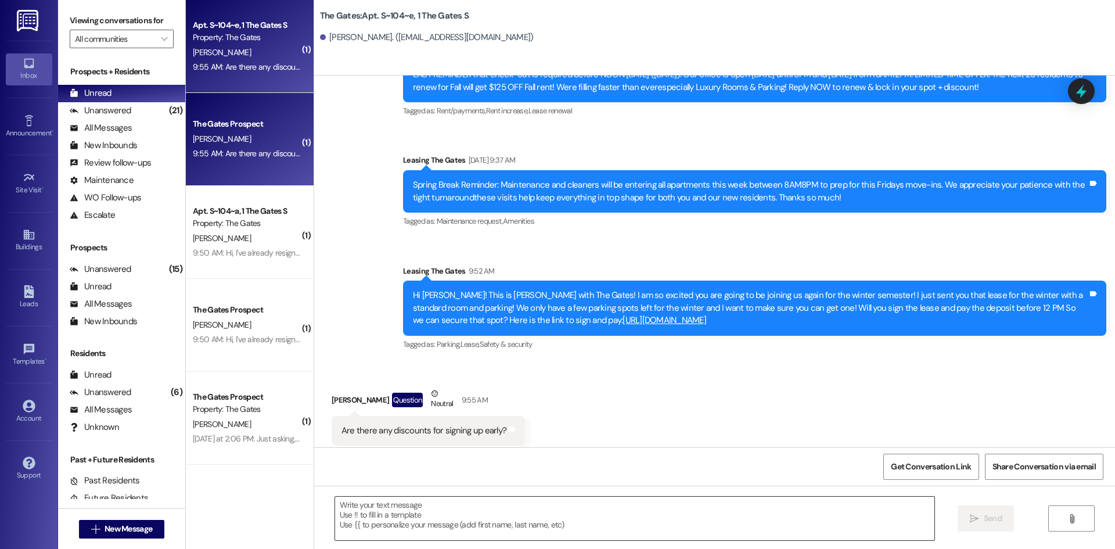
click at [351, 520] on textarea at bounding box center [635, 519] width 600 height 44
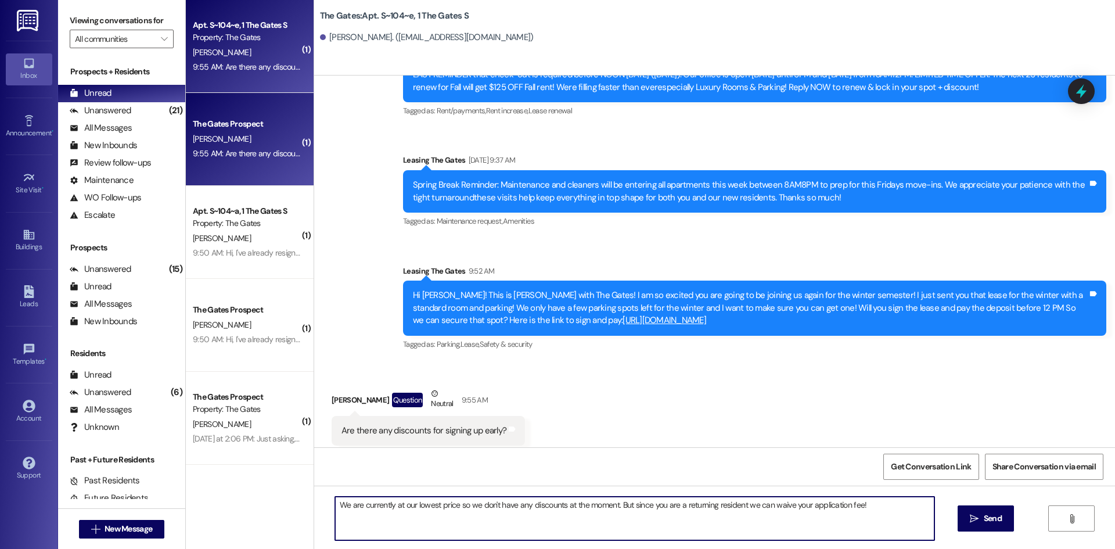
type textarea "We are currently at our lowest price so we don't have any discounts at the mome…"
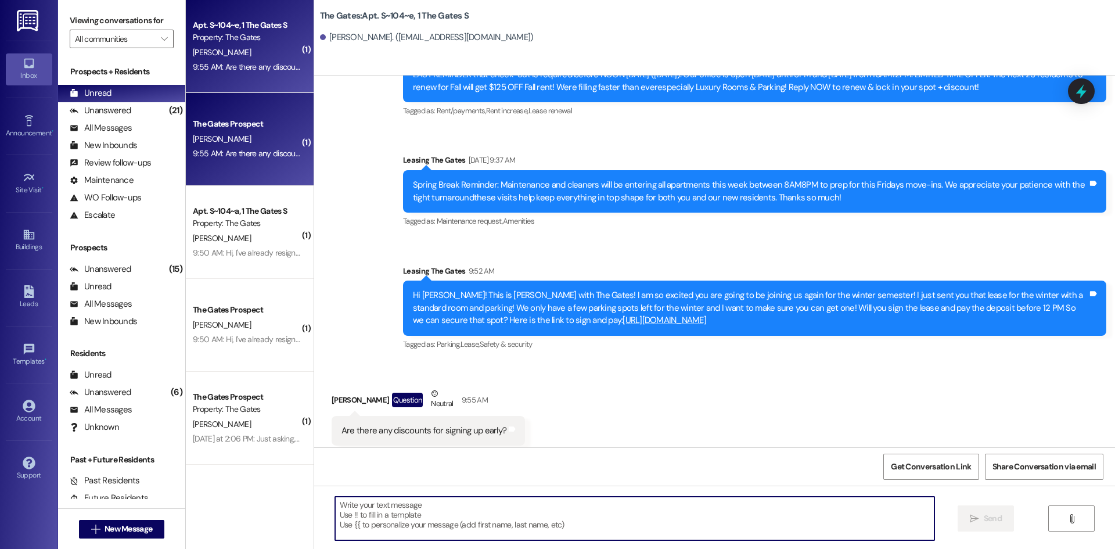
scroll to position [18861, 0]
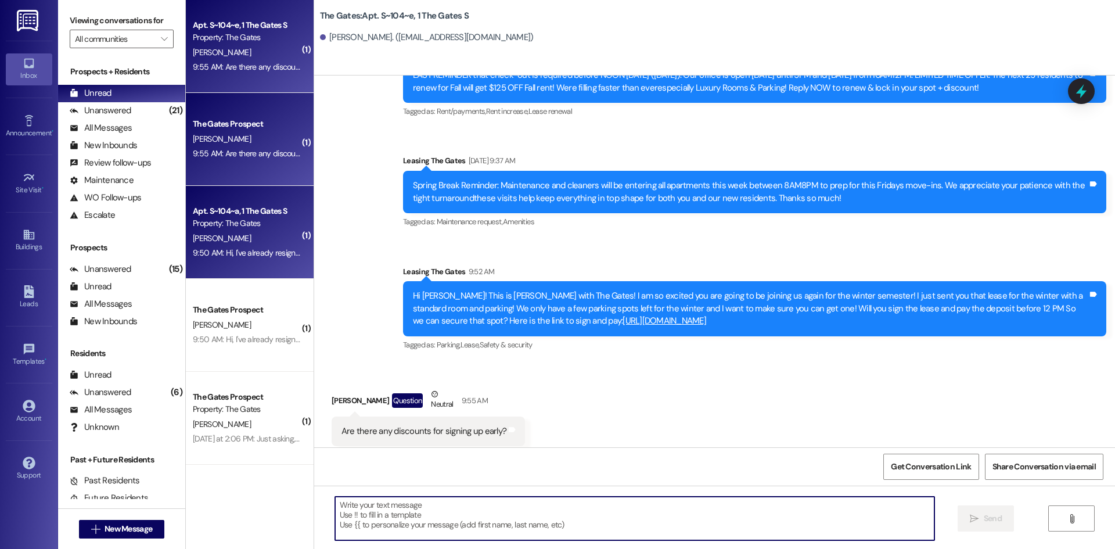
click at [241, 212] on div "Apt. S~104~a, 1 The Gates S" at bounding box center [246, 211] width 107 height 12
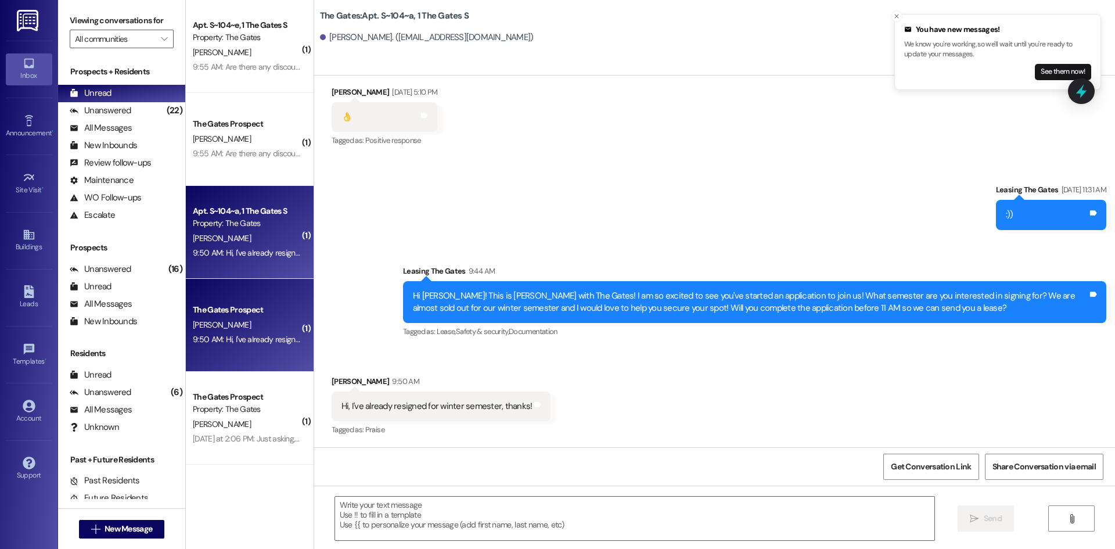
scroll to position [17423, 0]
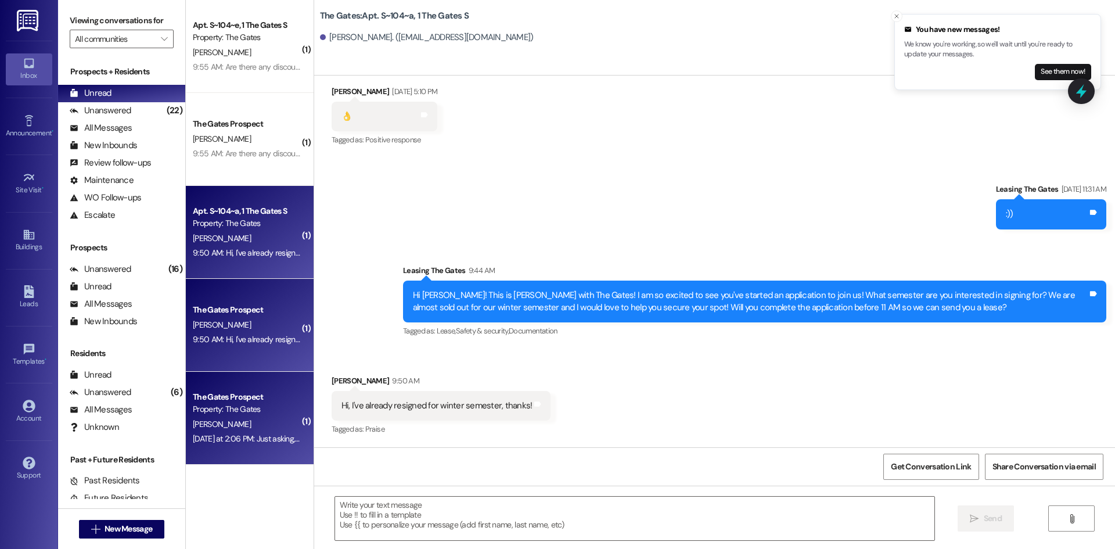
click at [229, 430] on div "[PERSON_NAME]" at bounding box center [247, 424] width 110 height 15
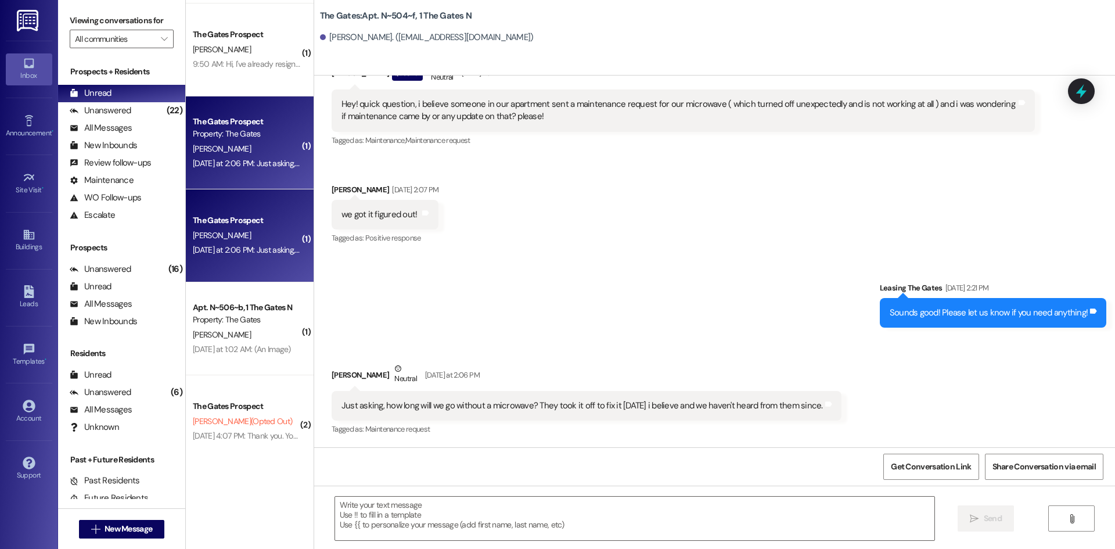
scroll to position [290, 0]
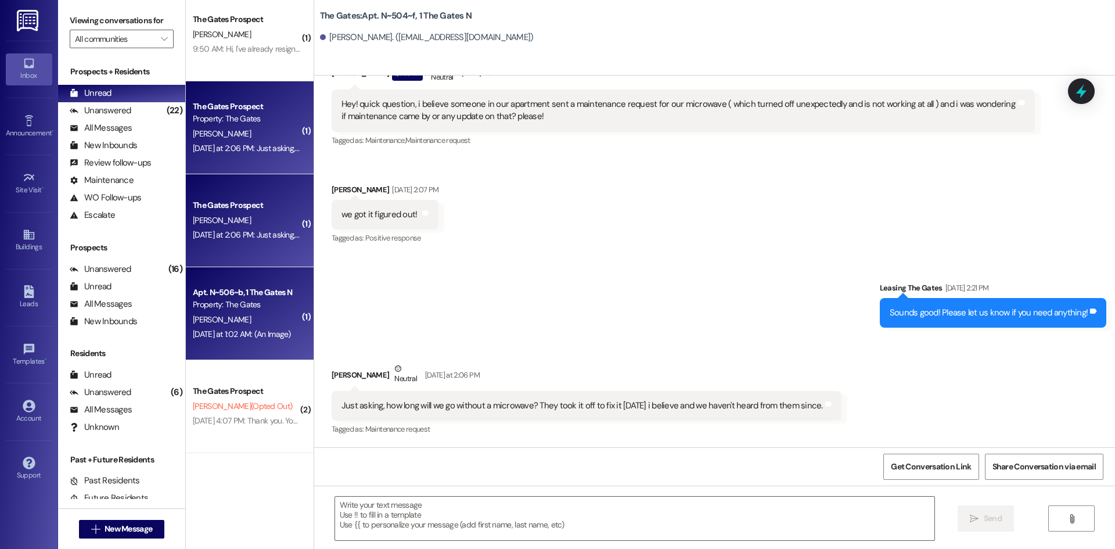
click at [243, 299] on div "Property: The Gates" at bounding box center [246, 305] width 107 height 12
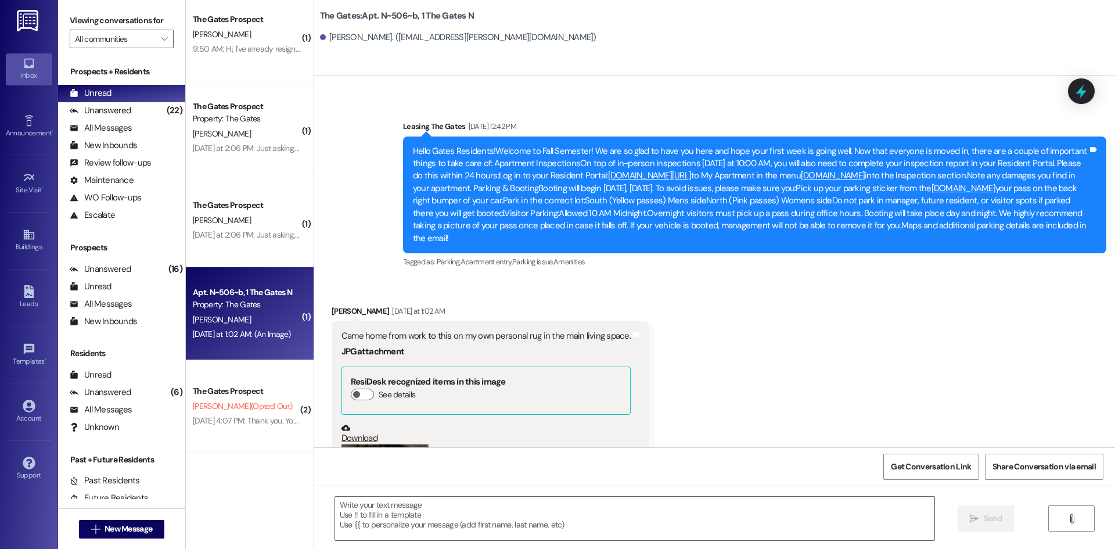
scroll to position [48960, 0]
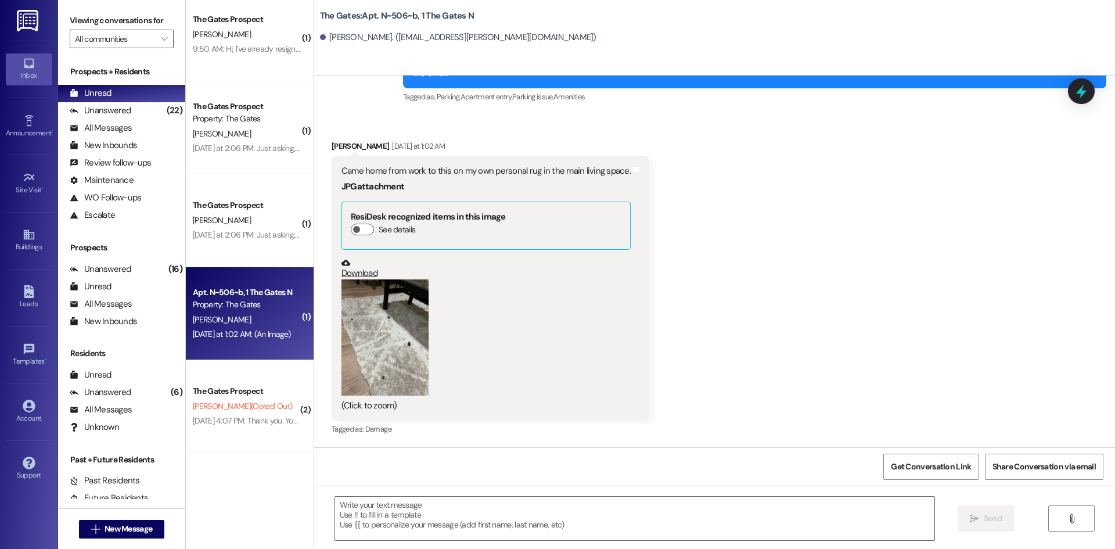
click at [385, 331] on button "Zoom image" at bounding box center [385, 337] width 87 height 116
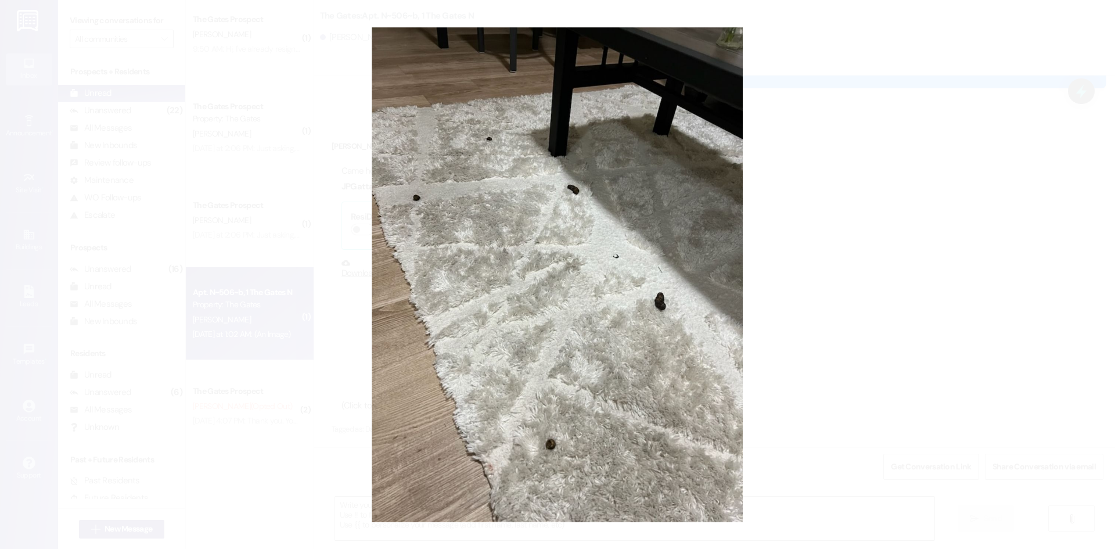
click at [882, 296] on button "Unzoom image" at bounding box center [557, 274] width 1115 height 549
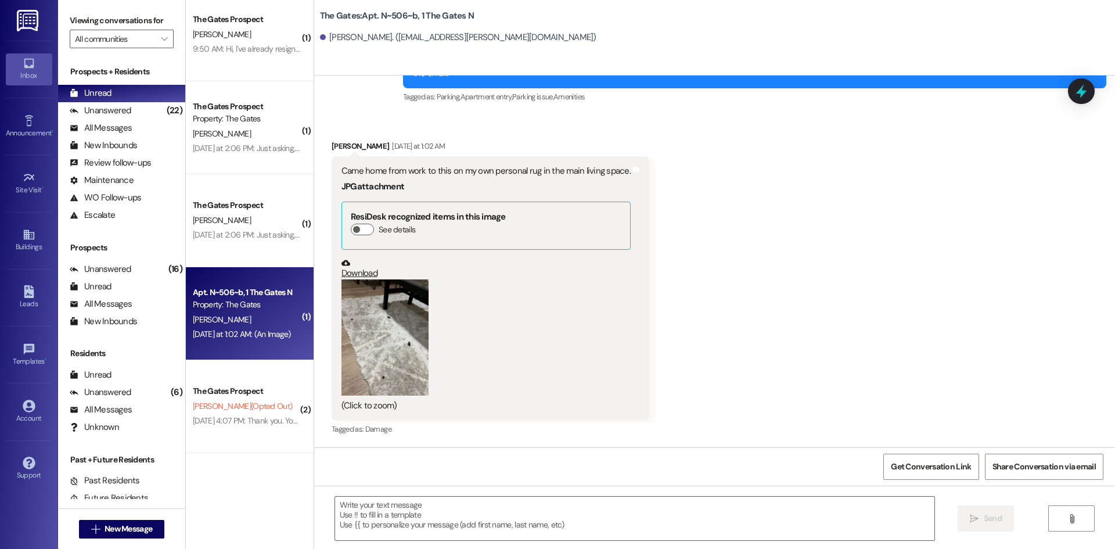
click at [399, 336] on button "Zoom image" at bounding box center [385, 337] width 87 height 116
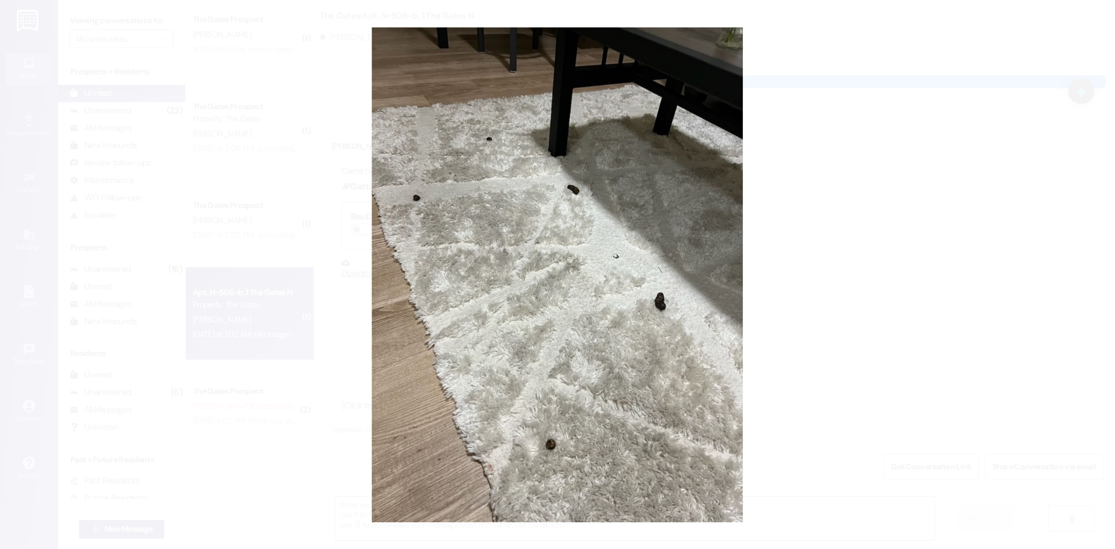
click at [903, 179] on button "Unzoom image" at bounding box center [557, 274] width 1115 height 549
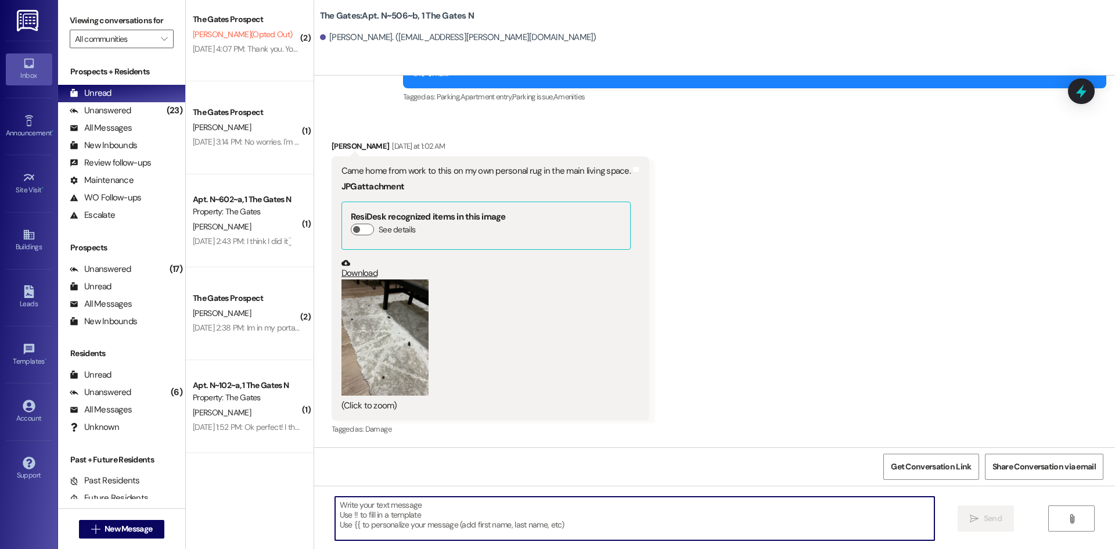
click at [404, 521] on textarea at bounding box center [635, 519] width 600 height 44
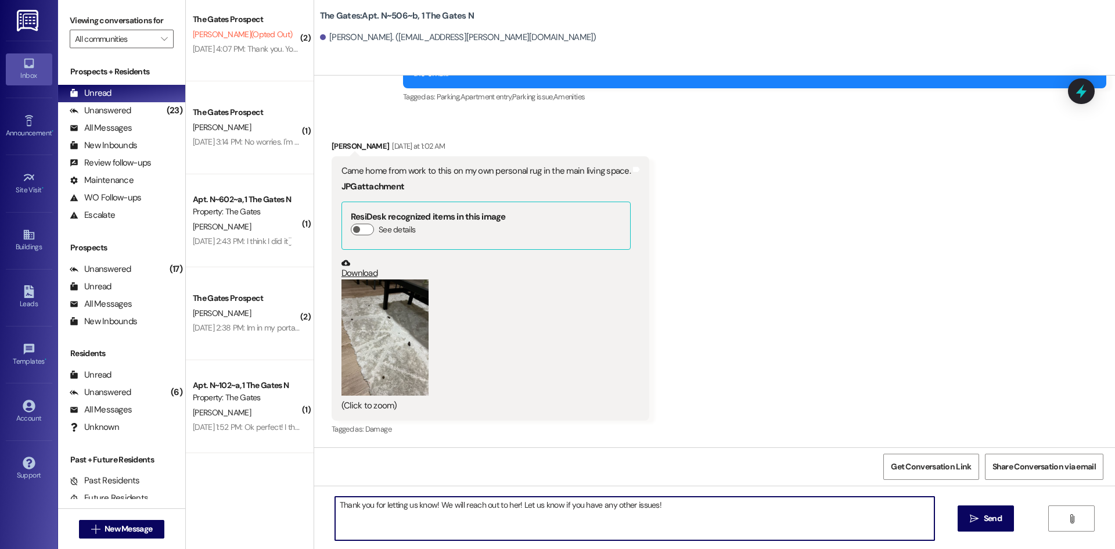
type textarea "Thank you for letting us know! We will reach out to her! Let us know if you hav…"
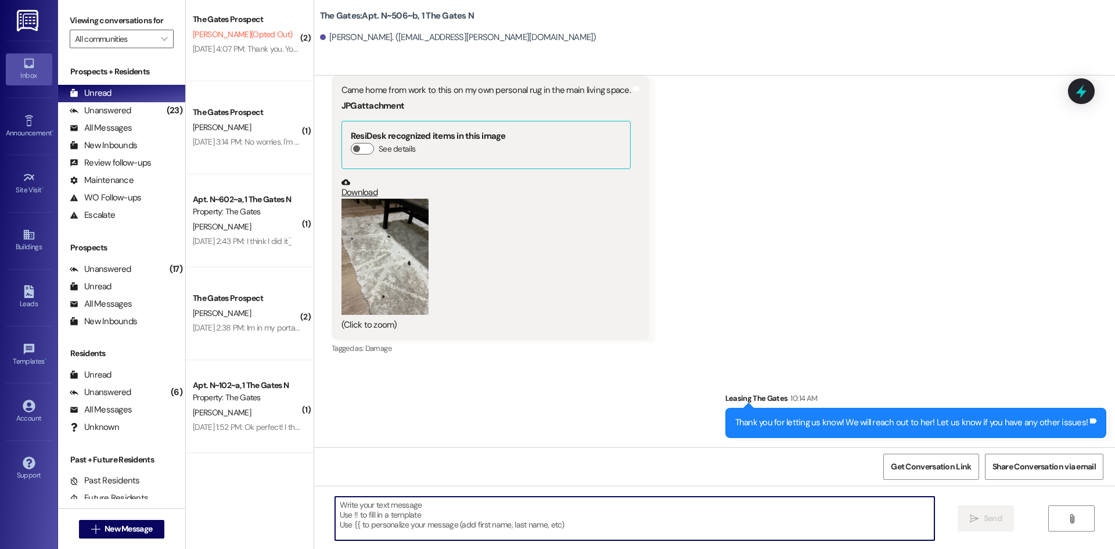
scroll to position [49041, 0]
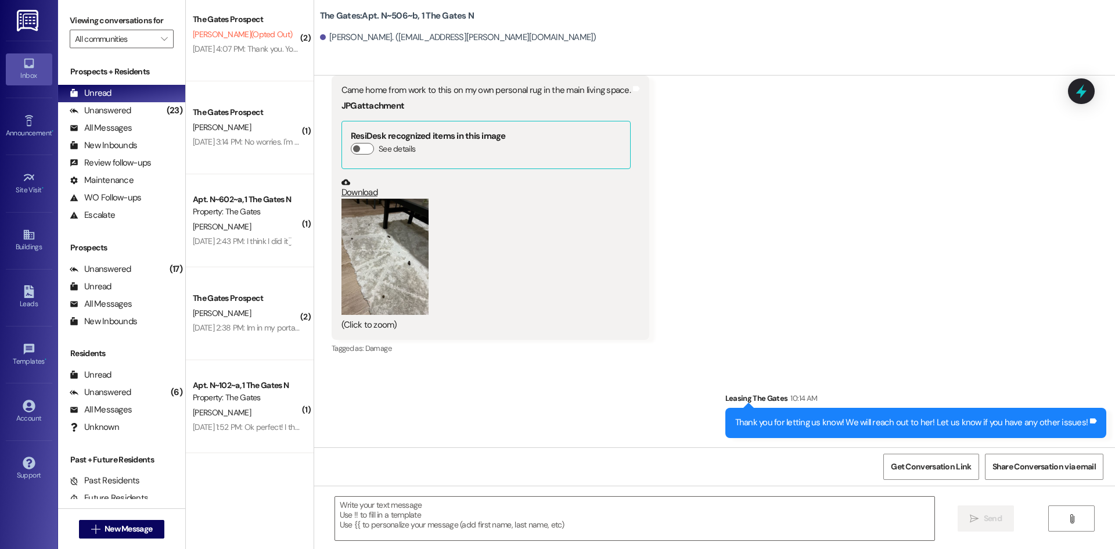
click at [397, 253] on button "Zoom image" at bounding box center [385, 257] width 87 height 116
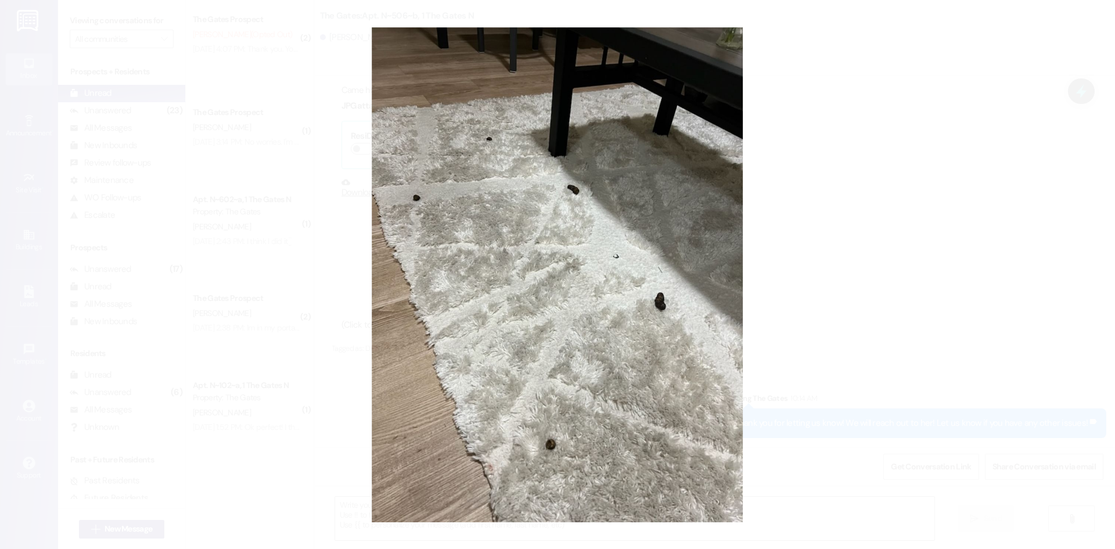
click at [577, 243] on button "Unzoom image" at bounding box center [557, 274] width 1115 height 549
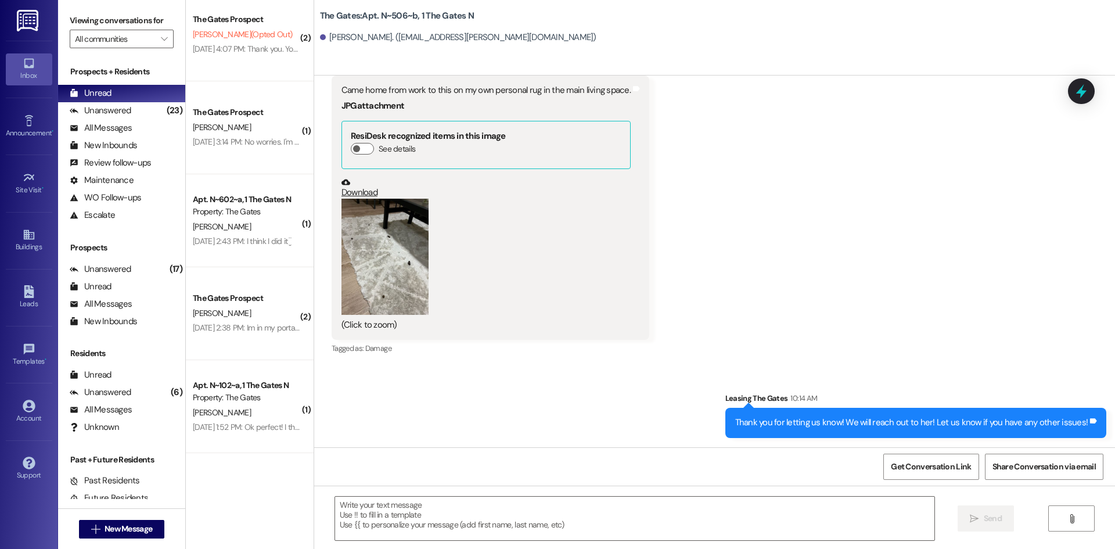
drag, startPoint x: 378, startPoint y: 268, endPoint x: 702, endPoint y: 201, distance: 330.5
click at [702, 201] on div "Received via SMS [PERSON_NAME] [DATE] at 1:02 AM Came home from work to this on…" at bounding box center [714, 199] width 801 height 332
click at [357, 191] on link "Download" at bounding box center [486, 188] width 289 height 20
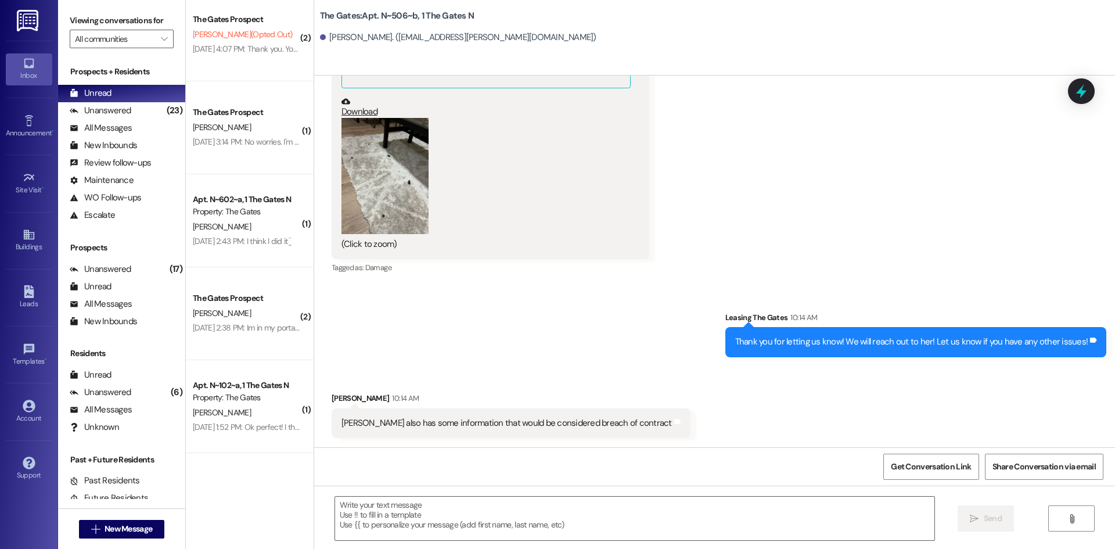
scroll to position [49121, 0]
click at [428, 516] on textarea at bounding box center [635, 519] width 600 height 44
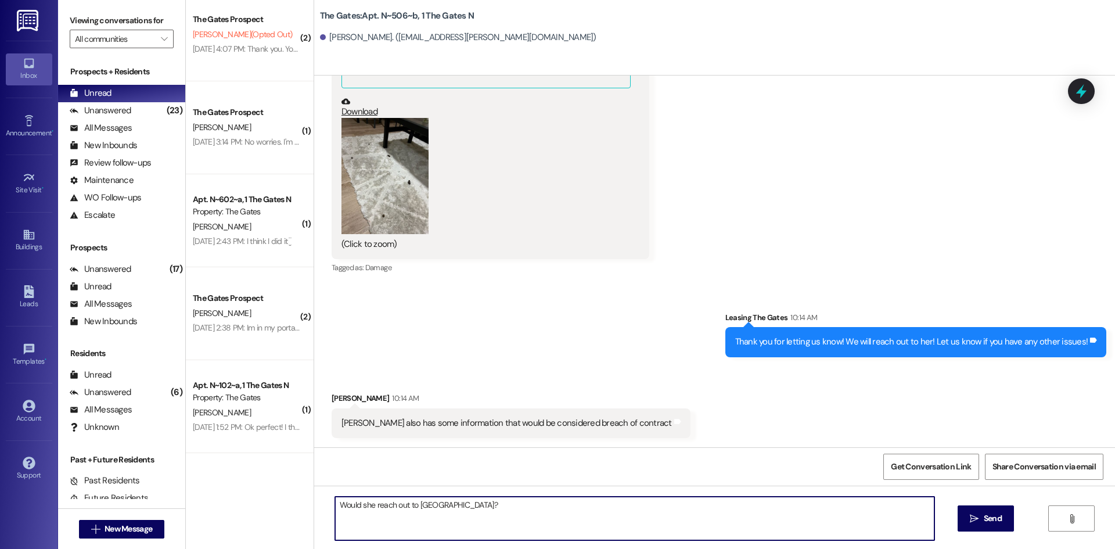
type textarea "Would she reach out to [GEOGRAPHIC_DATA]?"
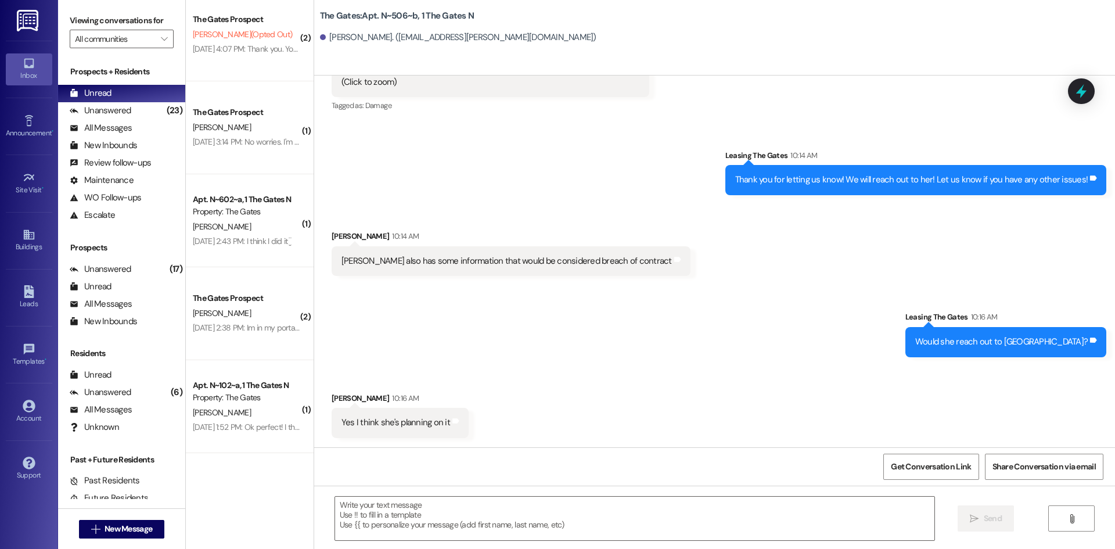
scroll to position [49283, 0]
click at [411, 516] on textarea at bounding box center [635, 519] width 600 height 44
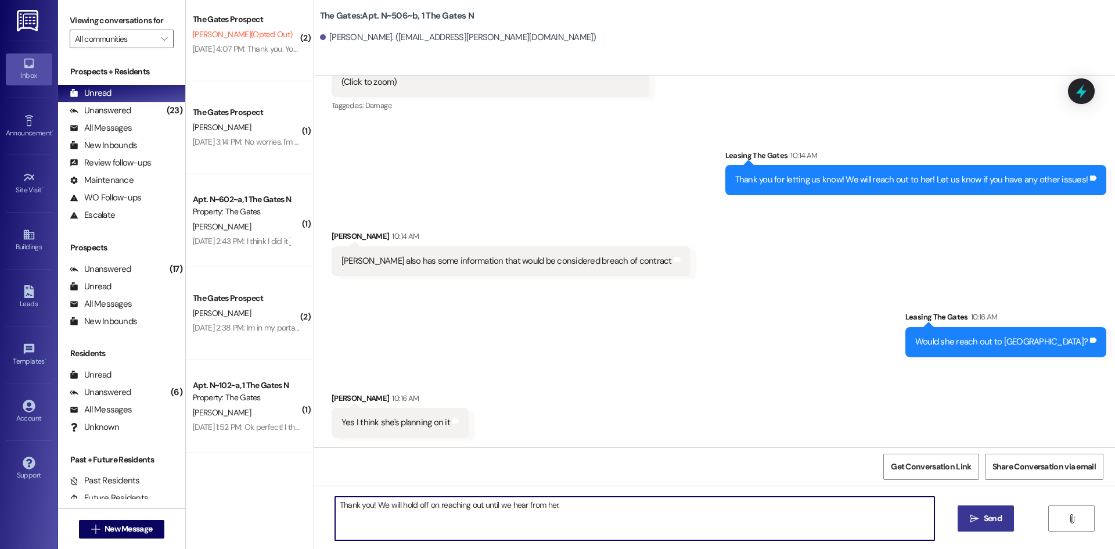
type textarea "Thank you! We will hold off on reaching out until we hear from her."
click at [982, 519] on span "Send" at bounding box center [993, 518] width 23 height 12
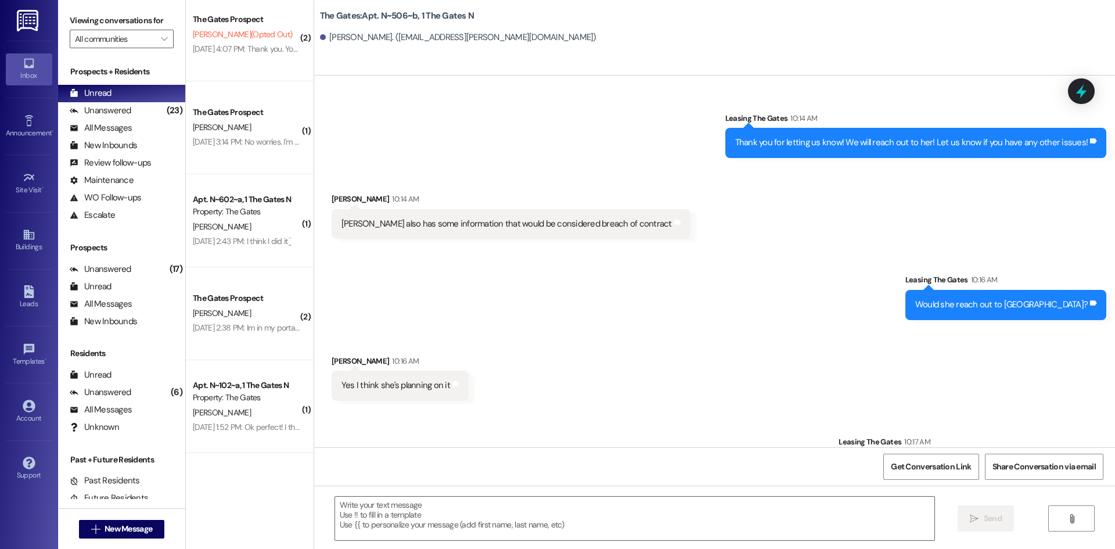
scroll to position [49283, 0]
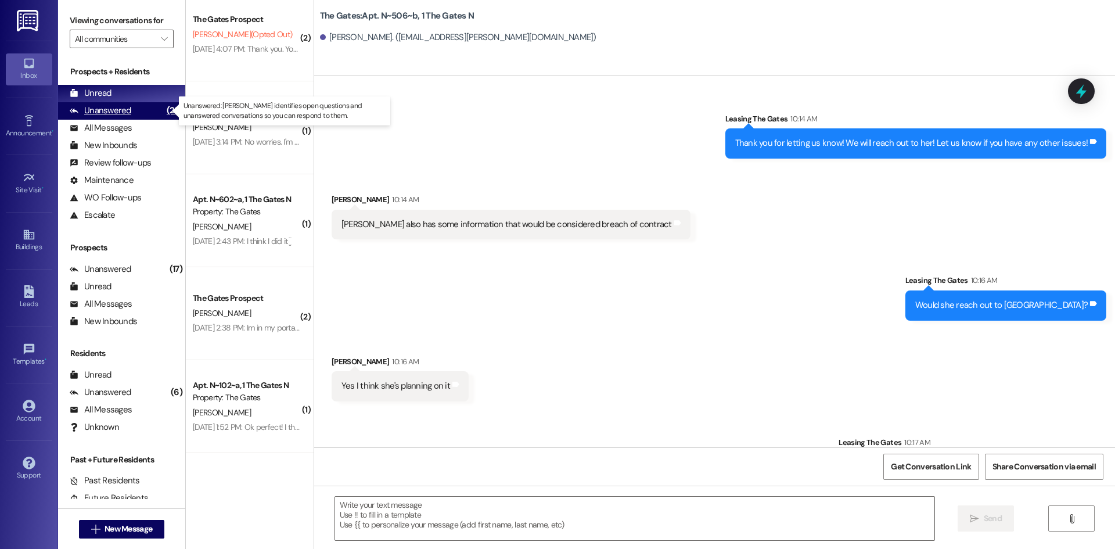
click at [117, 108] on div "Unanswered" at bounding box center [101, 111] width 62 height 12
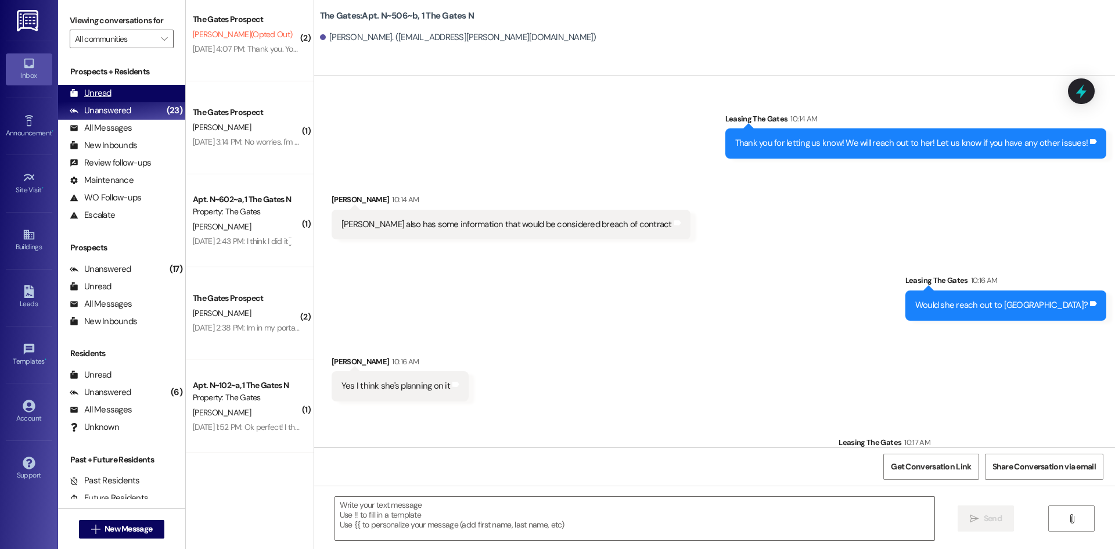
click at [113, 95] on div "Unread (0)" at bounding box center [121, 93] width 127 height 17
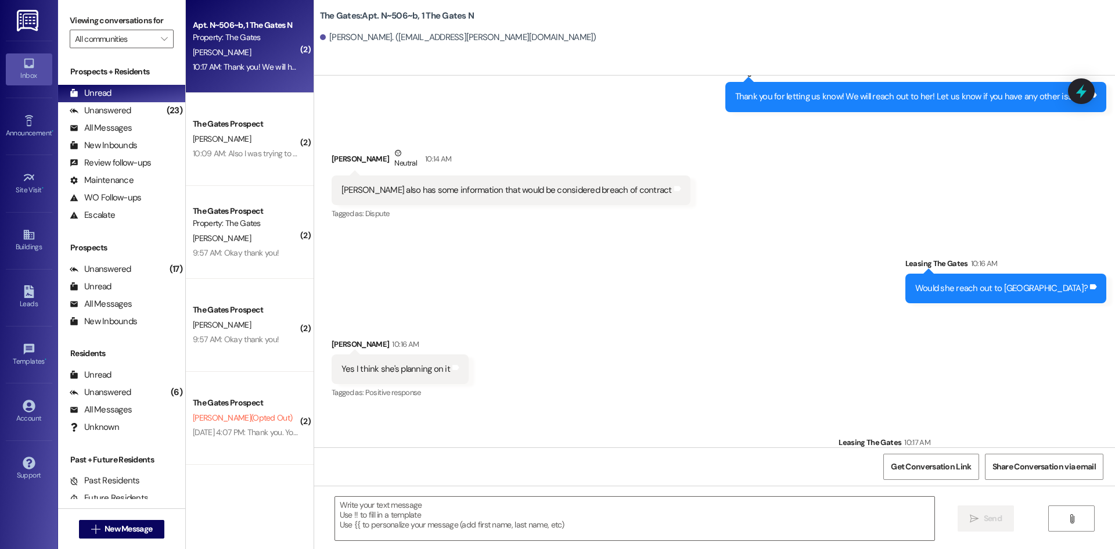
scroll to position [49411, 0]
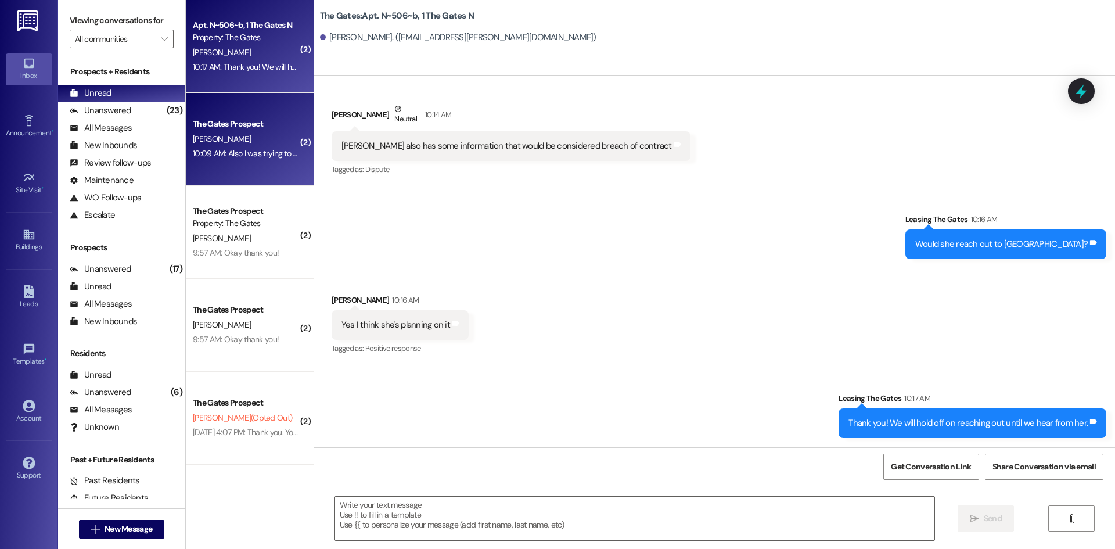
click at [227, 141] on div "[PERSON_NAME]" at bounding box center [247, 139] width 110 height 15
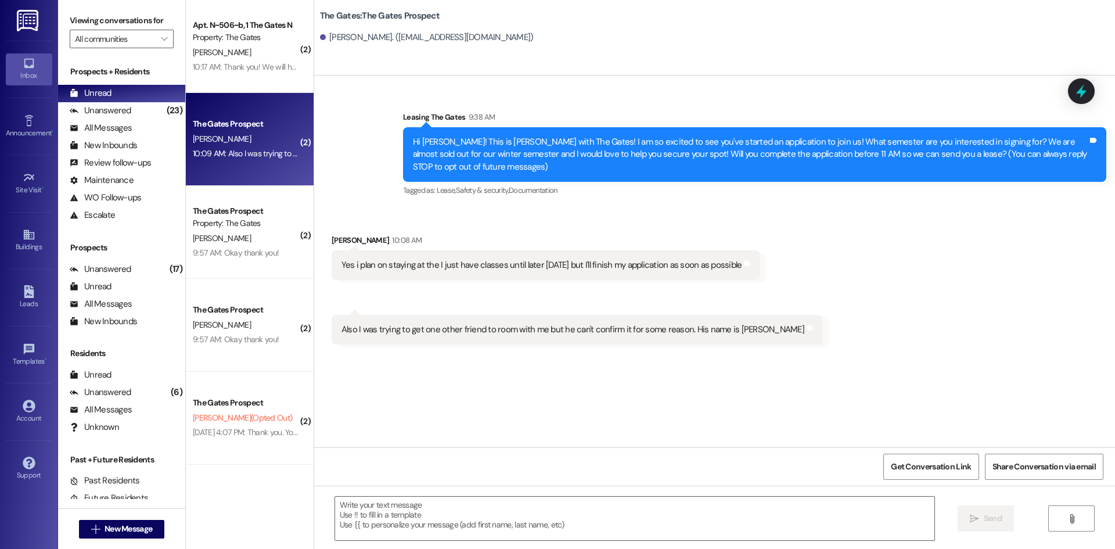
scroll to position [0, 0]
click at [493, 494] on div " Send " at bounding box center [714, 529] width 801 height 87
click at [481, 510] on textarea at bounding box center [635, 519] width 600 height 44
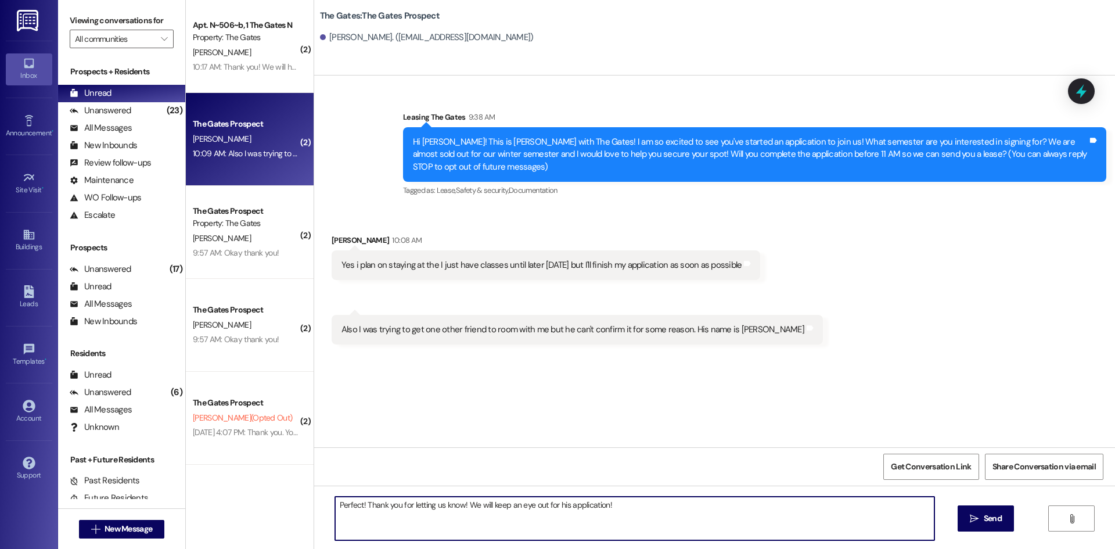
type textarea "Perfect! Thank you for letting us know! We will keep an eye out for his applica…"
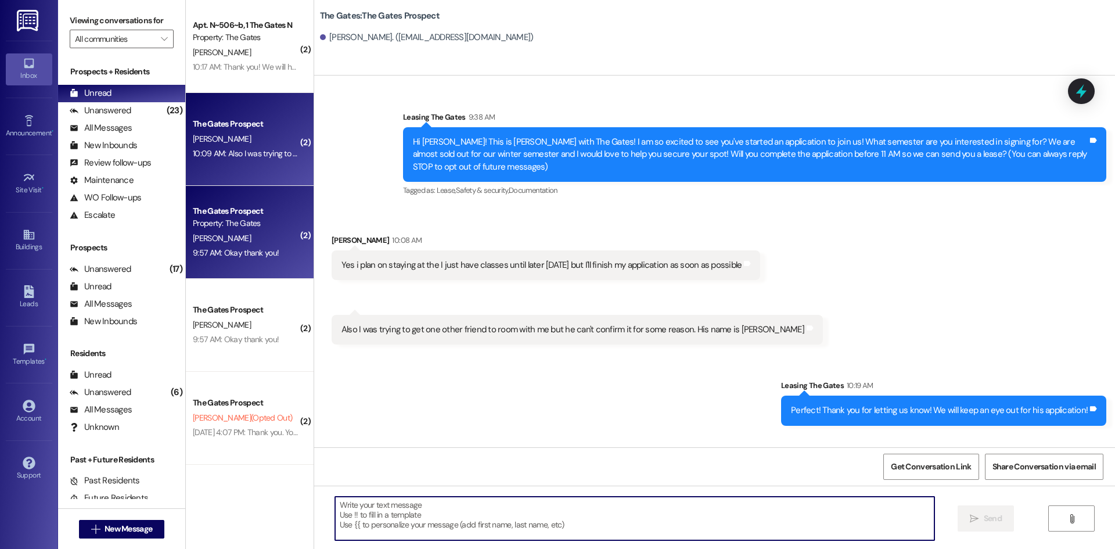
click at [232, 234] on div "[PERSON_NAME]" at bounding box center [247, 238] width 110 height 15
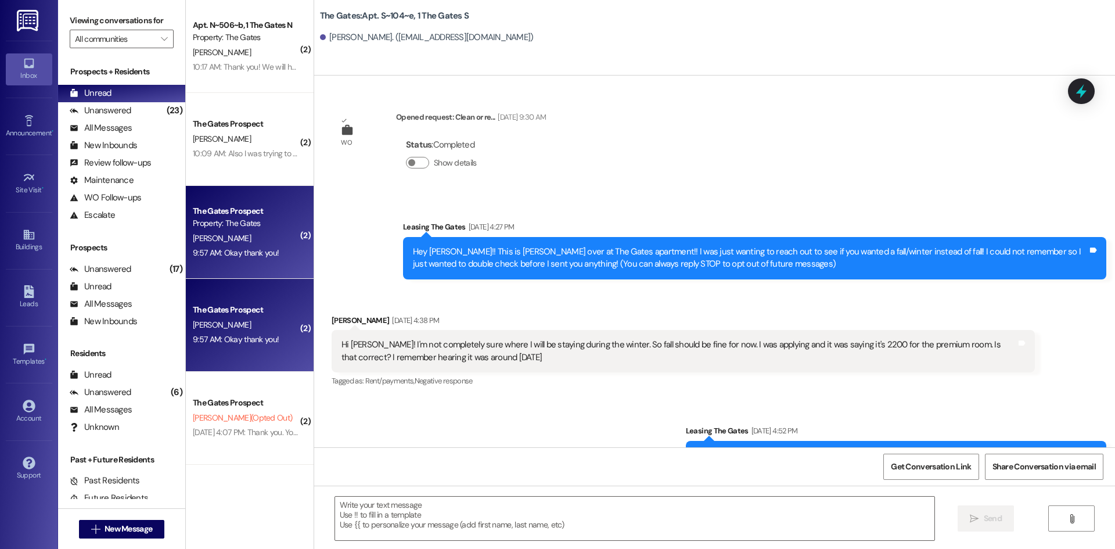
scroll to position [19142, 0]
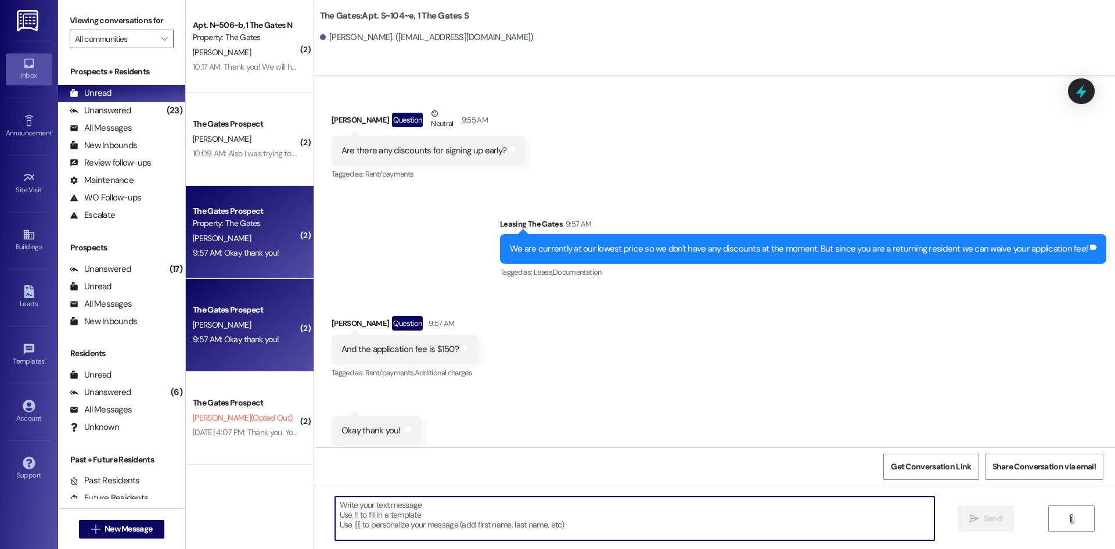
click at [401, 516] on textarea at bounding box center [635, 519] width 600 height 44
type textarea "Yes, and you are welcome!"
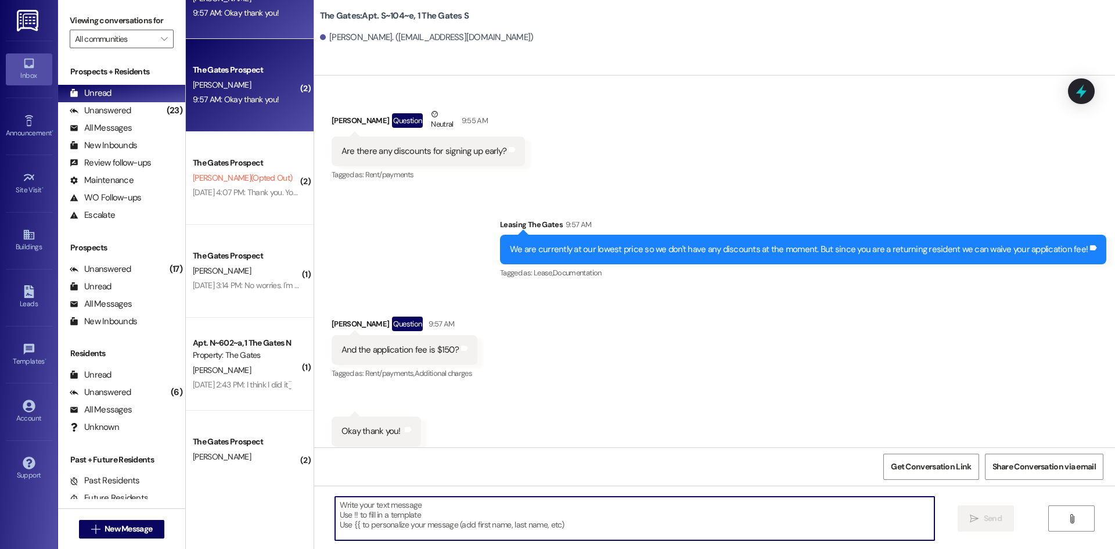
scroll to position [290, 0]
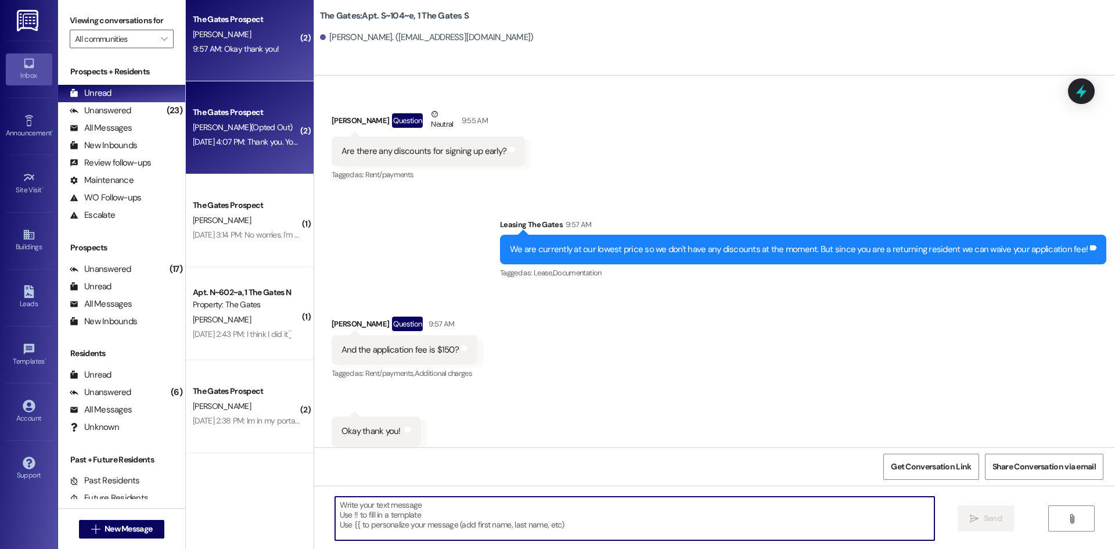
click at [220, 120] on div "[PERSON_NAME] (Opted Out)" at bounding box center [247, 127] width 110 height 15
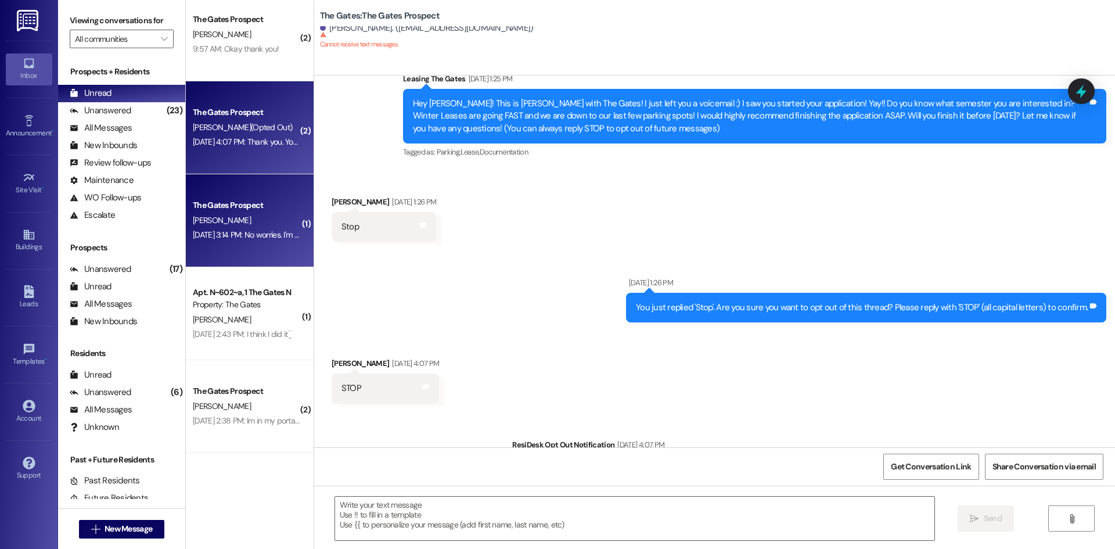
scroll to position [58, 0]
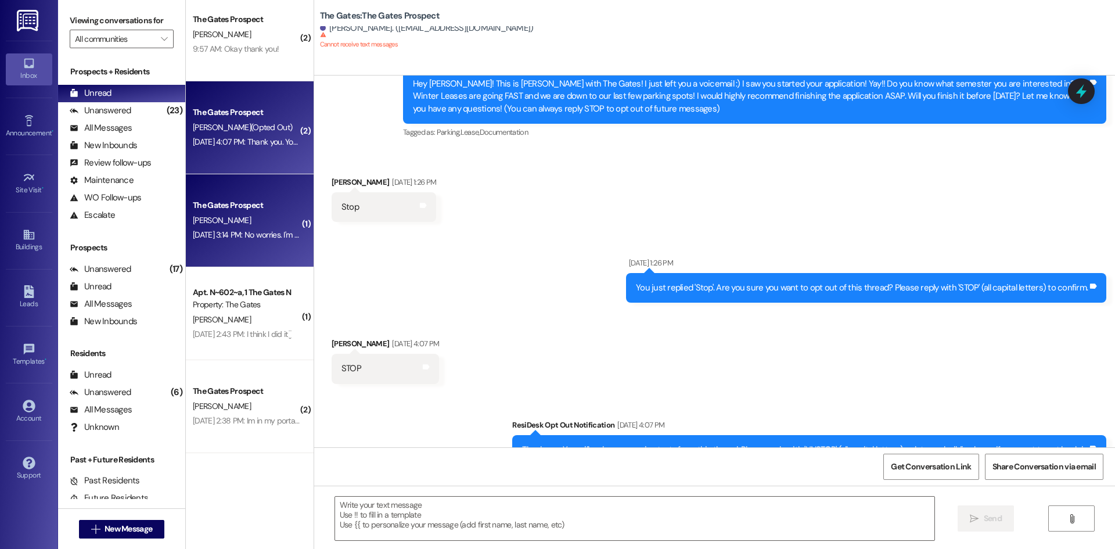
click at [203, 213] on div "[PERSON_NAME]" at bounding box center [247, 220] width 110 height 15
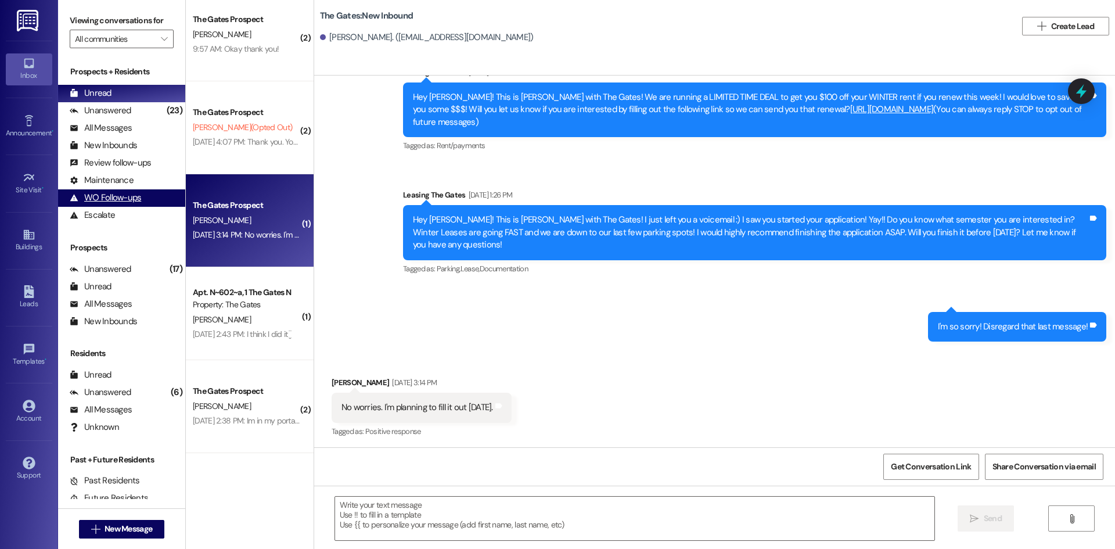
scroll to position [156, 0]
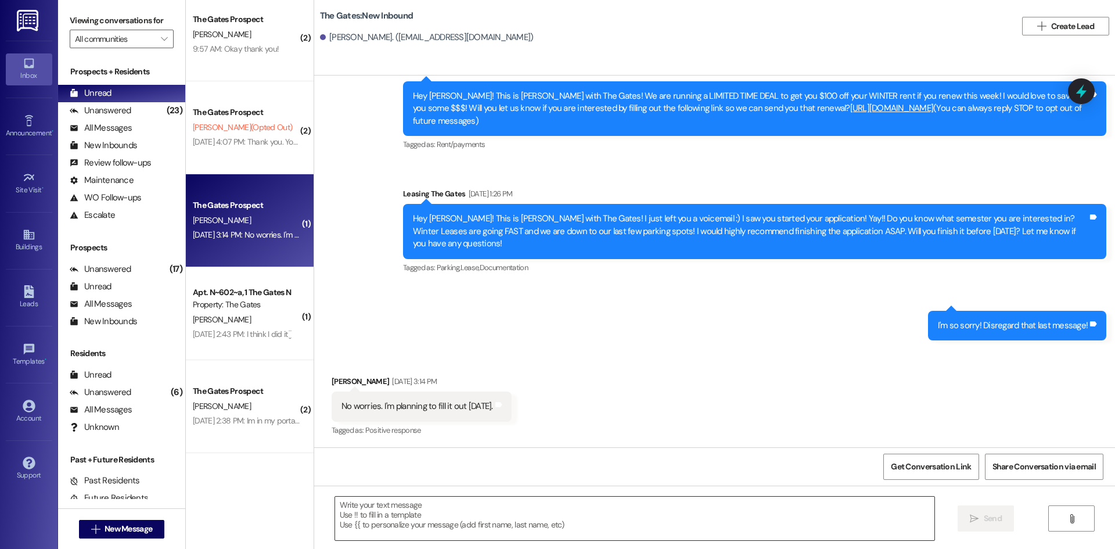
click at [487, 507] on textarea at bounding box center [635, 519] width 600 height 44
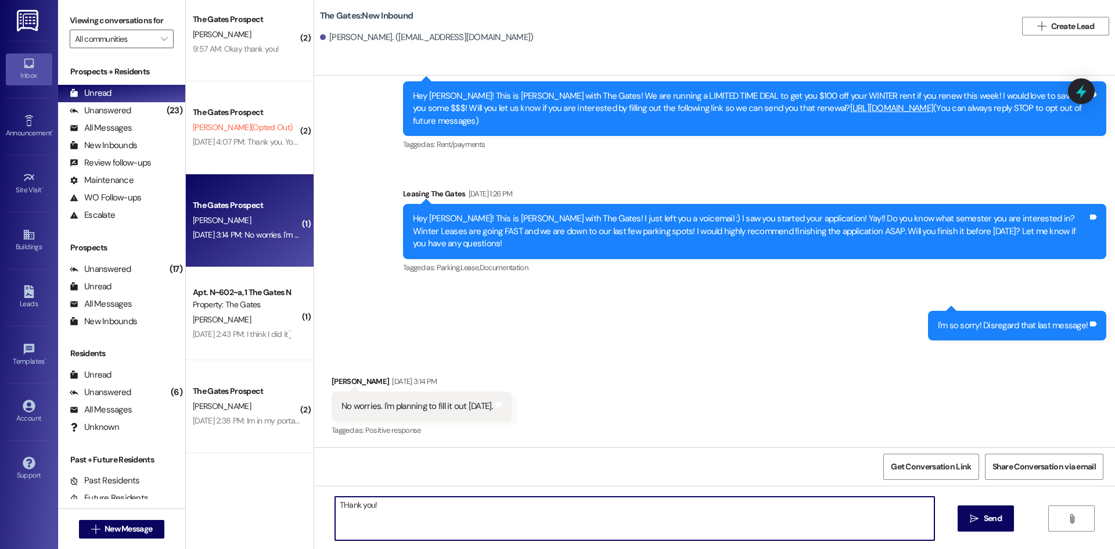
type textarea "THank you!"
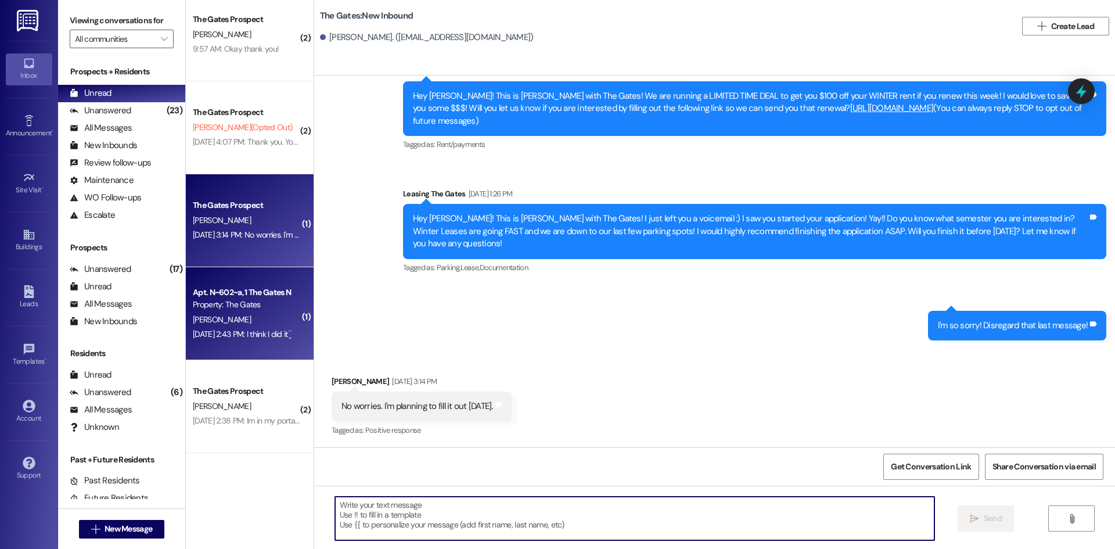
click at [232, 299] on div "Property: The Gates" at bounding box center [246, 305] width 107 height 12
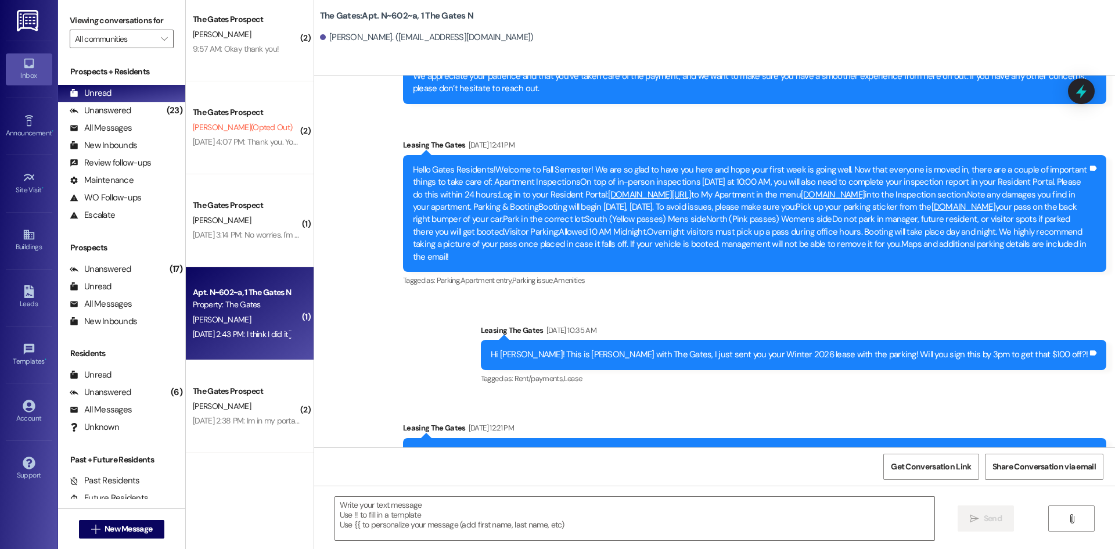
scroll to position [21108, 0]
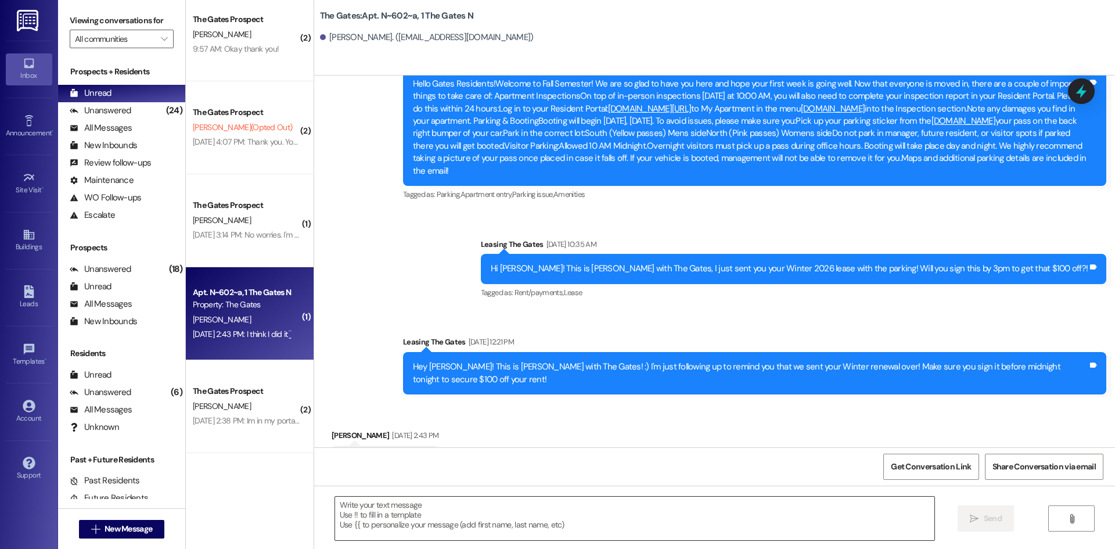
click at [384, 529] on textarea at bounding box center [635, 519] width 600 height 44
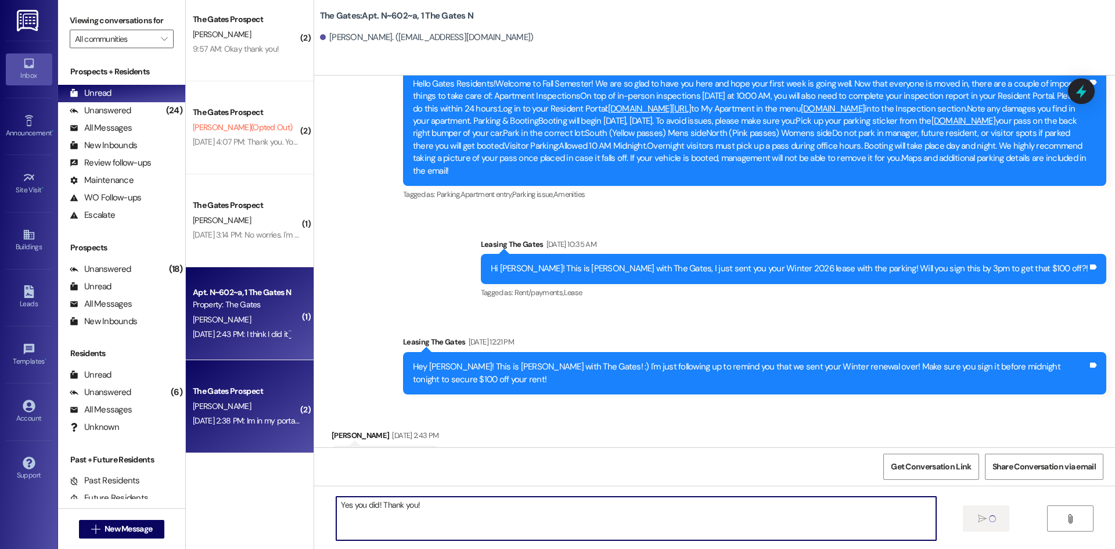
type textarea "Yes you did! Thank you!"
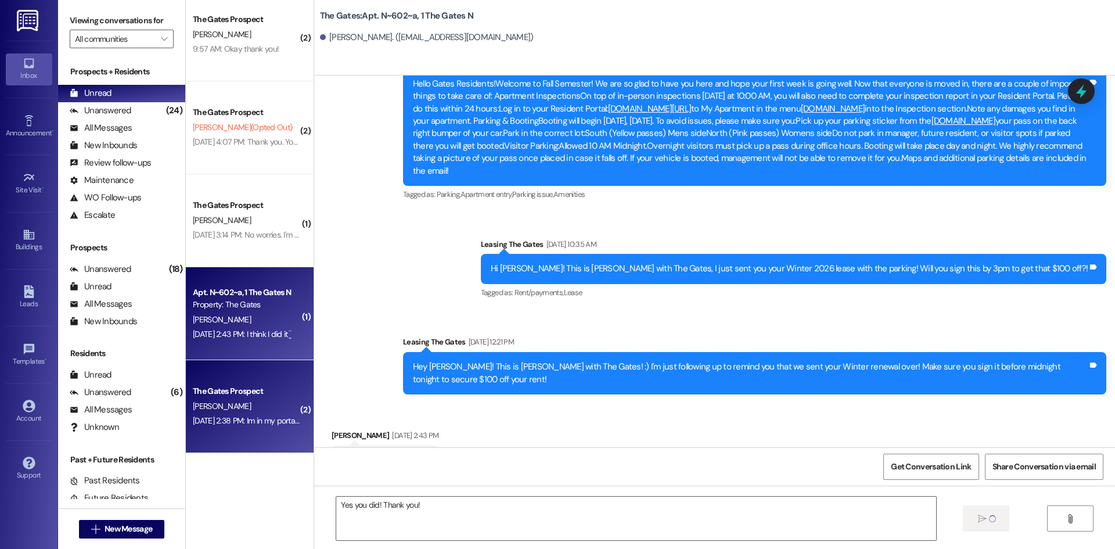
click at [246, 400] on div "[PERSON_NAME]" at bounding box center [247, 406] width 110 height 15
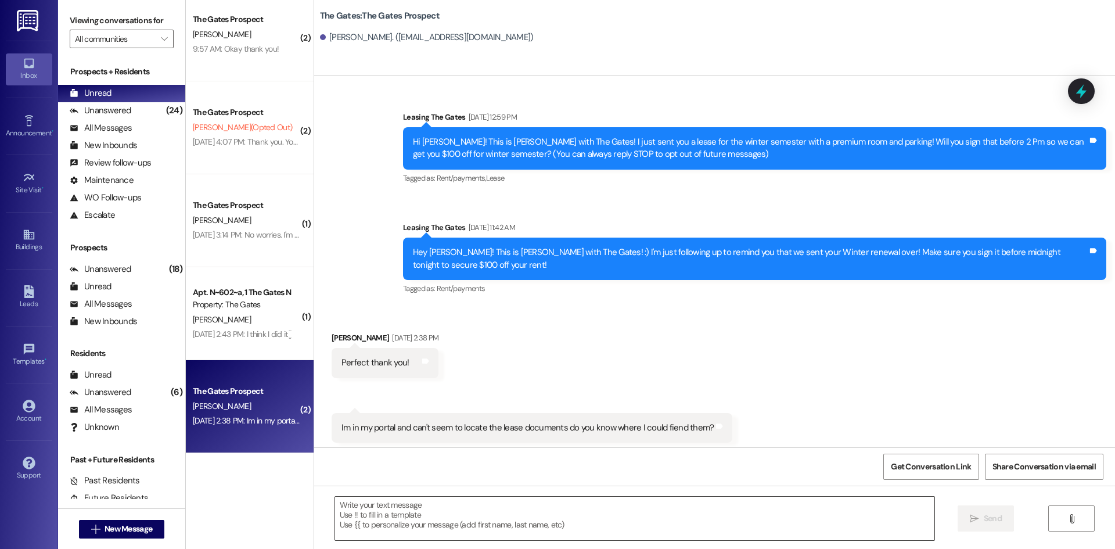
click at [361, 519] on textarea at bounding box center [635, 519] width 600 height 44
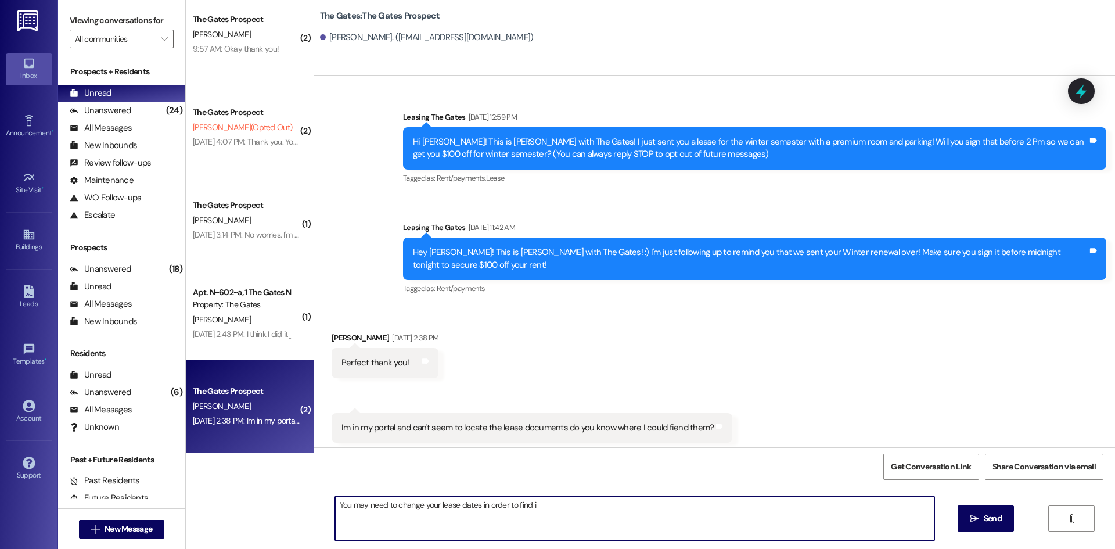
type textarea "You may need to change your lease dates in order to find it"
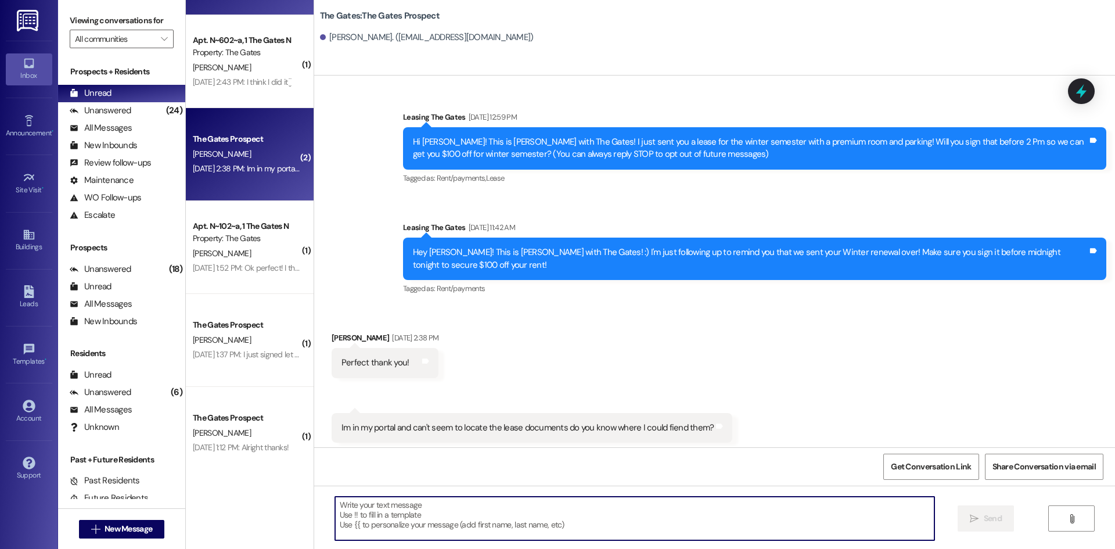
scroll to position [556, 0]
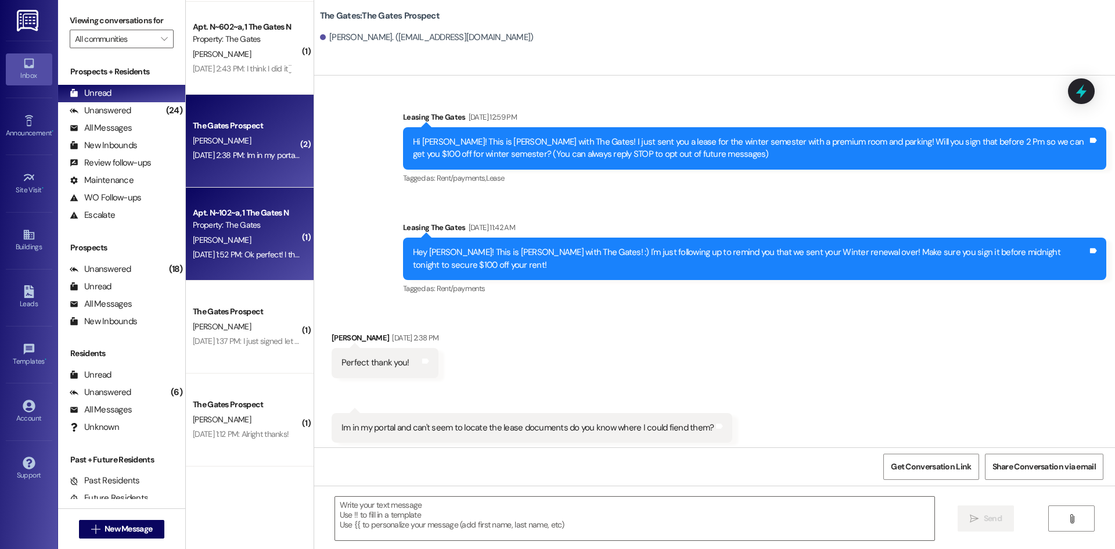
click at [244, 208] on div "Apt. N~102~a, 1 The Gates N" at bounding box center [246, 213] width 107 height 12
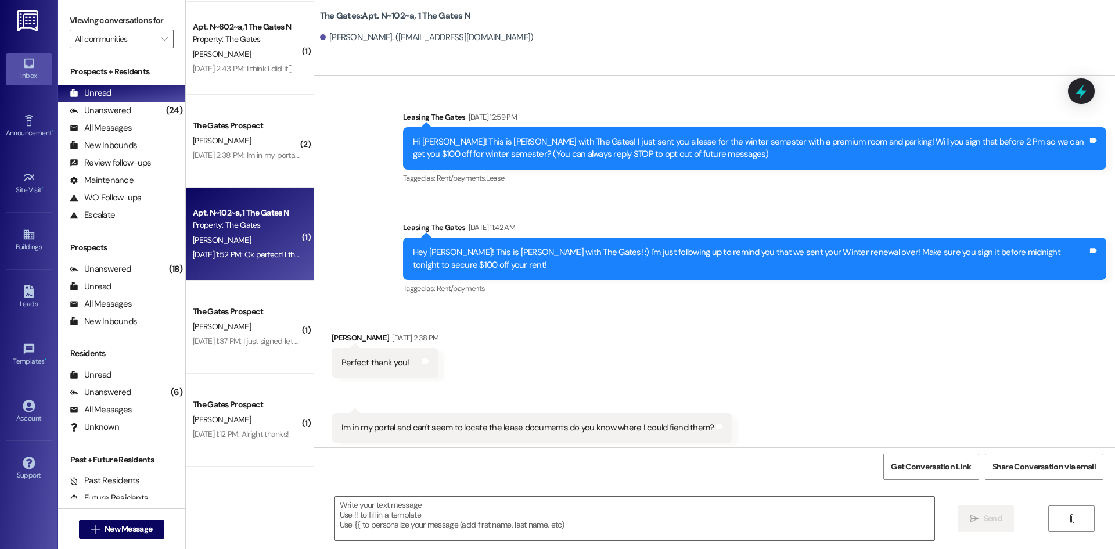
scroll to position [5203, 0]
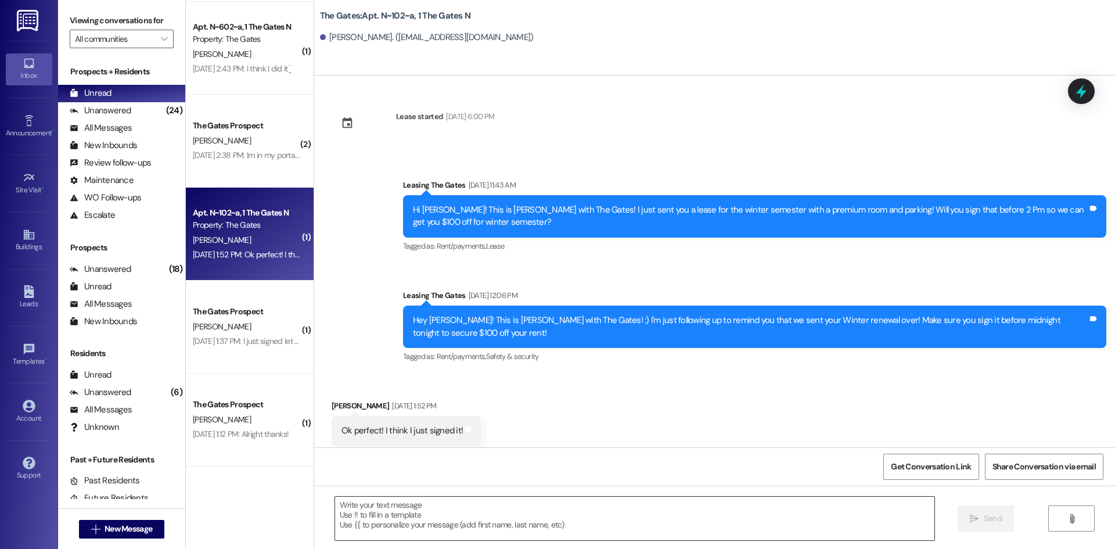
click at [380, 514] on textarea at bounding box center [635, 519] width 600 height 44
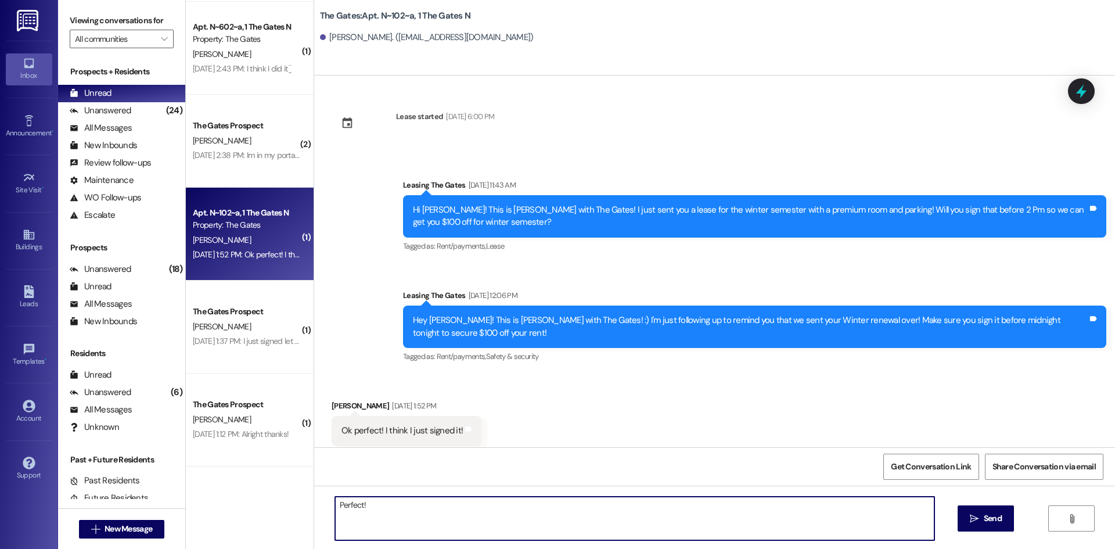
type textarea "Perfect!"
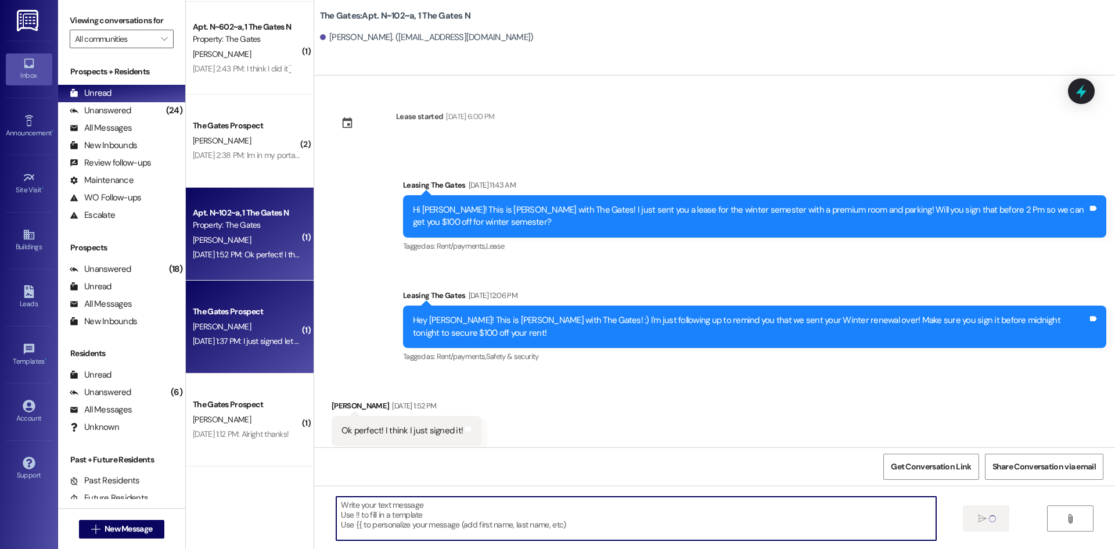
click at [239, 290] on div "The Gates Prospect [PERSON_NAME] [DATE] 1:37 PM: I just signed let me know if i…" at bounding box center [250, 327] width 128 height 93
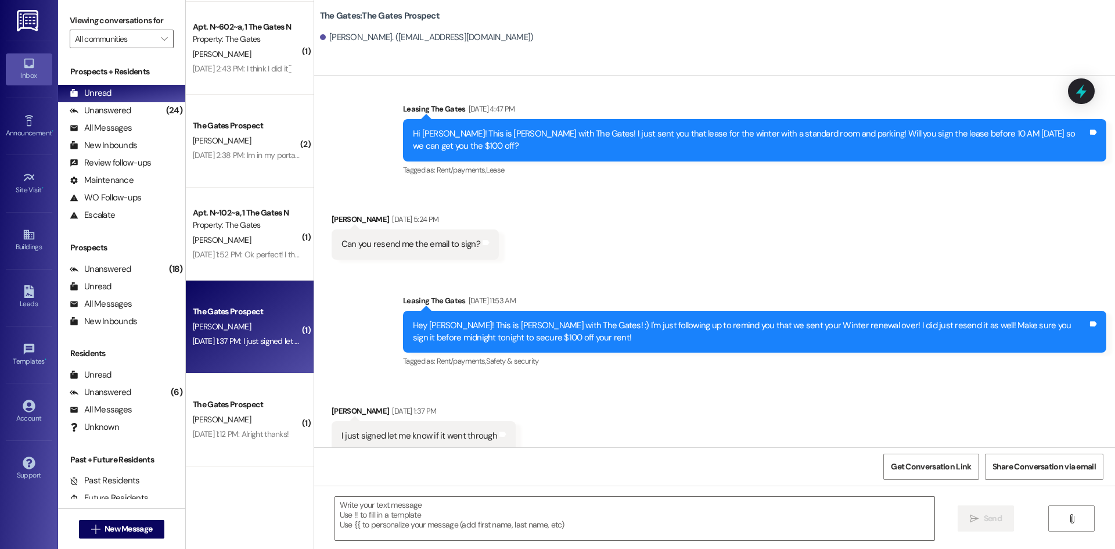
scroll to position [2541, 0]
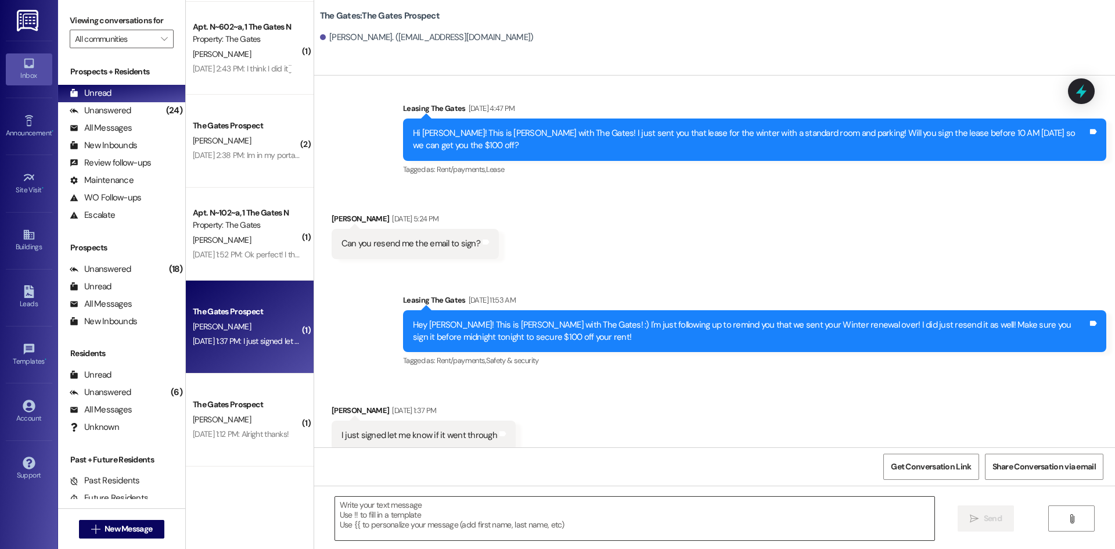
click at [363, 537] on textarea at bounding box center [635, 519] width 600 height 44
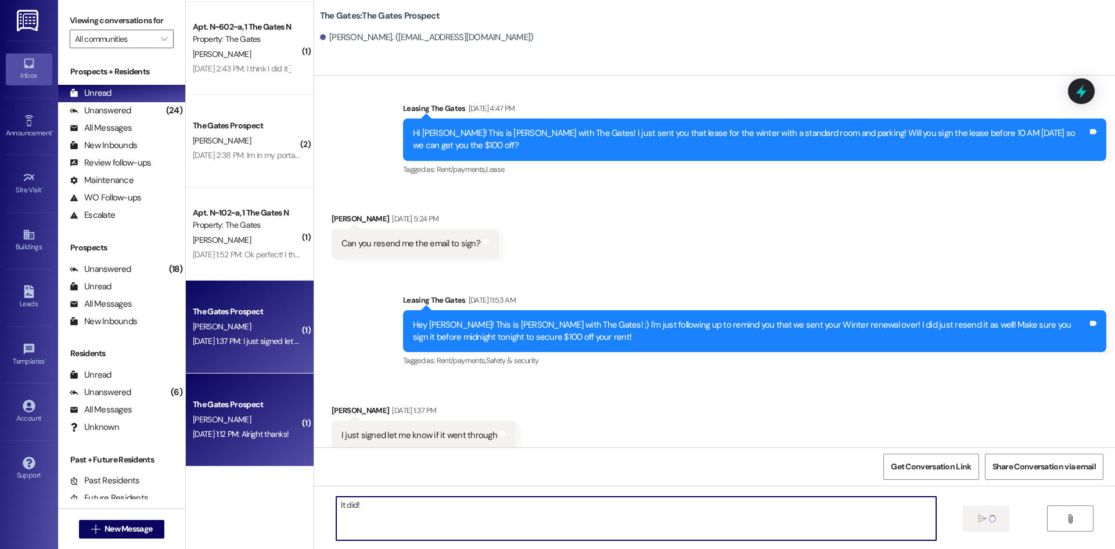
type textarea "It did!"
click at [254, 440] on div "[DATE] 1:12 PM: Alright thanks! [DATE] 1:12 PM: Alright thanks!" at bounding box center [247, 434] width 110 height 15
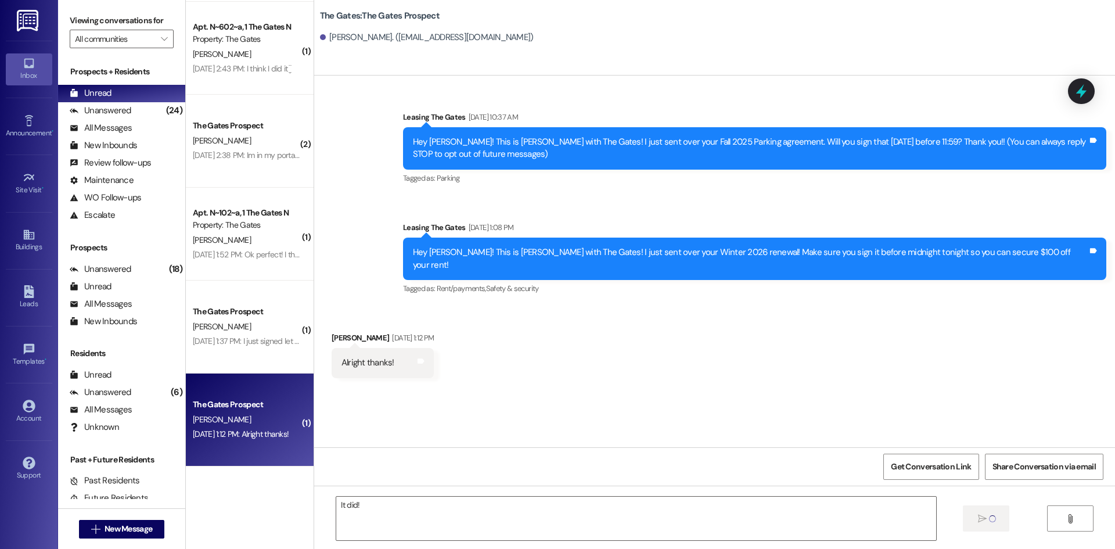
scroll to position [0, 0]
click at [401, 496] on div at bounding box center [635, 518] width 601 height 45
click at [401, 509] on textarea at bounding box center [635, 519] width 600 height 44
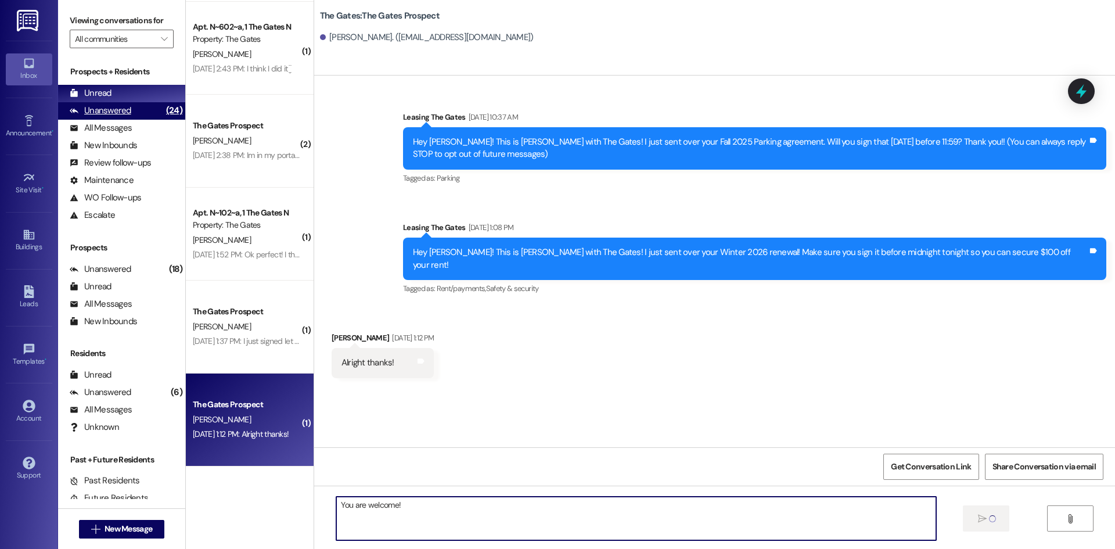
type textarea "You are welcome!"
click at [94, 106] on div "Unanswered" at bounding box center [101, 111] width 62 height 12
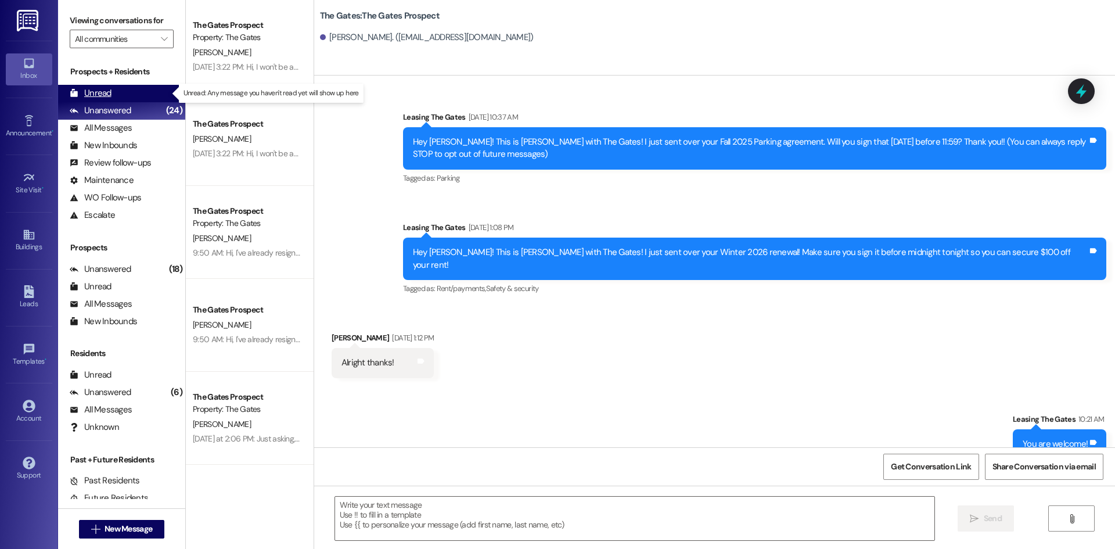
click at [92, 97] on div "Unread" at bounding box center [91, 93] width 42 height 12
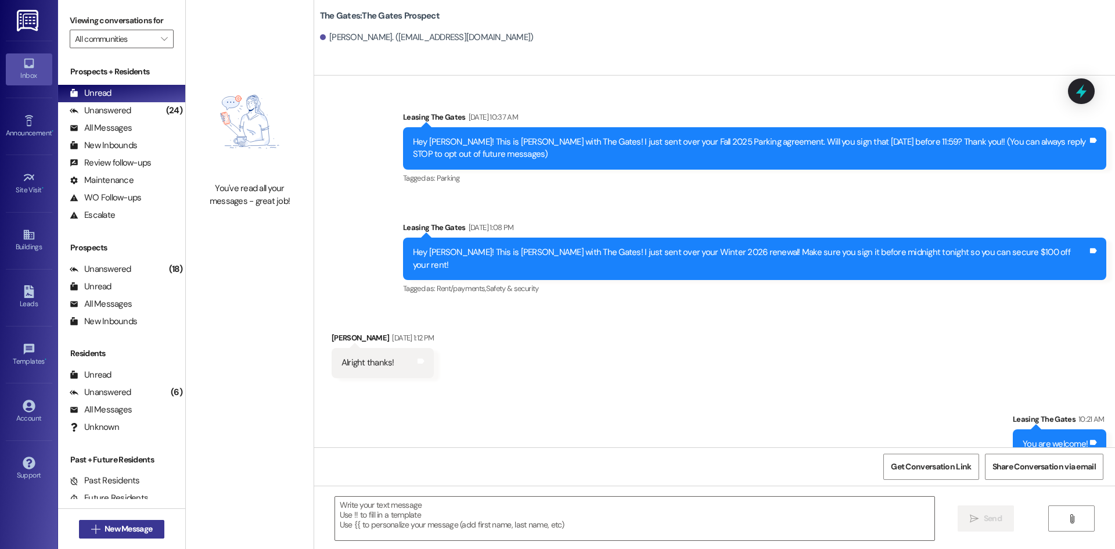
click at [144, 526] on span "New Message" at bounding box center [129, 529] width 48 height 12
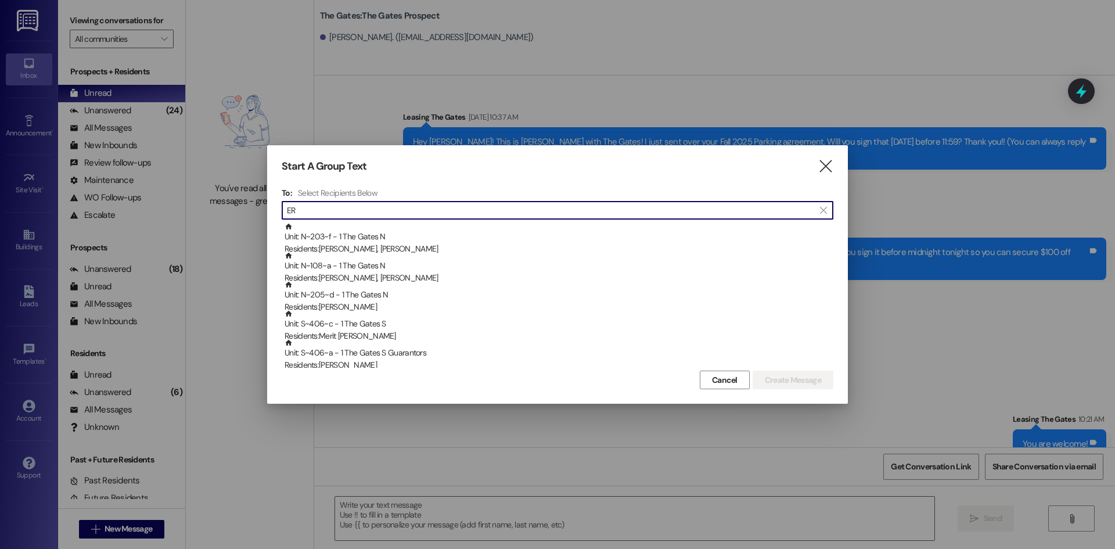
type input "E"
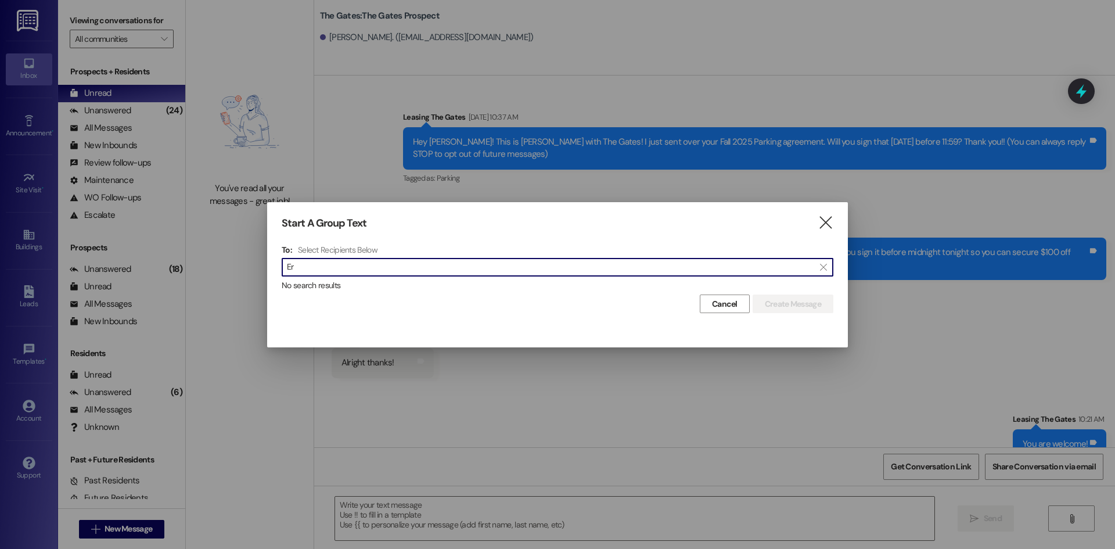
type input "E"
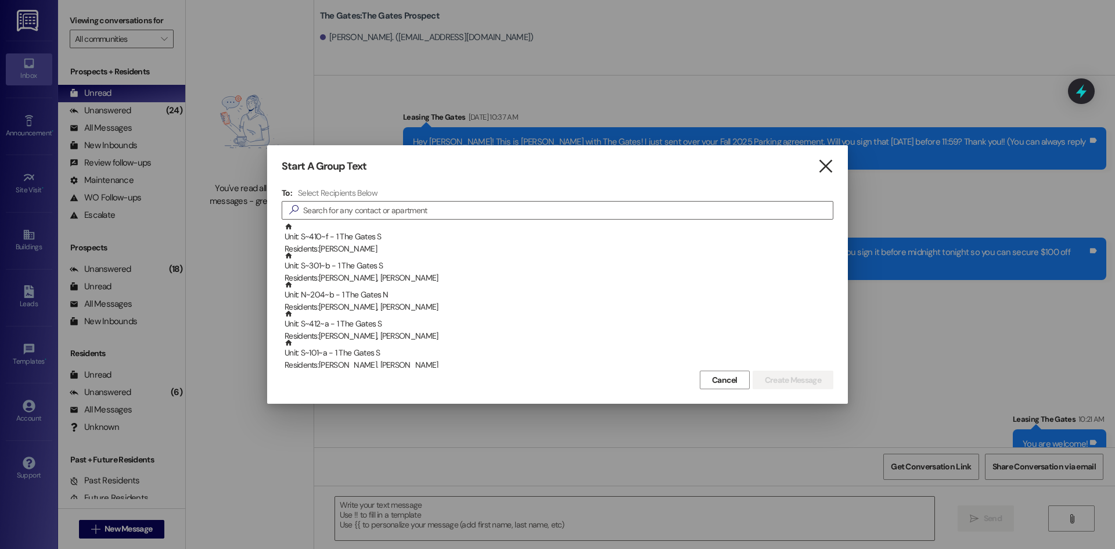
click at [826, 167] on icon "" at bounding box center [826, 166] width 16 height 12
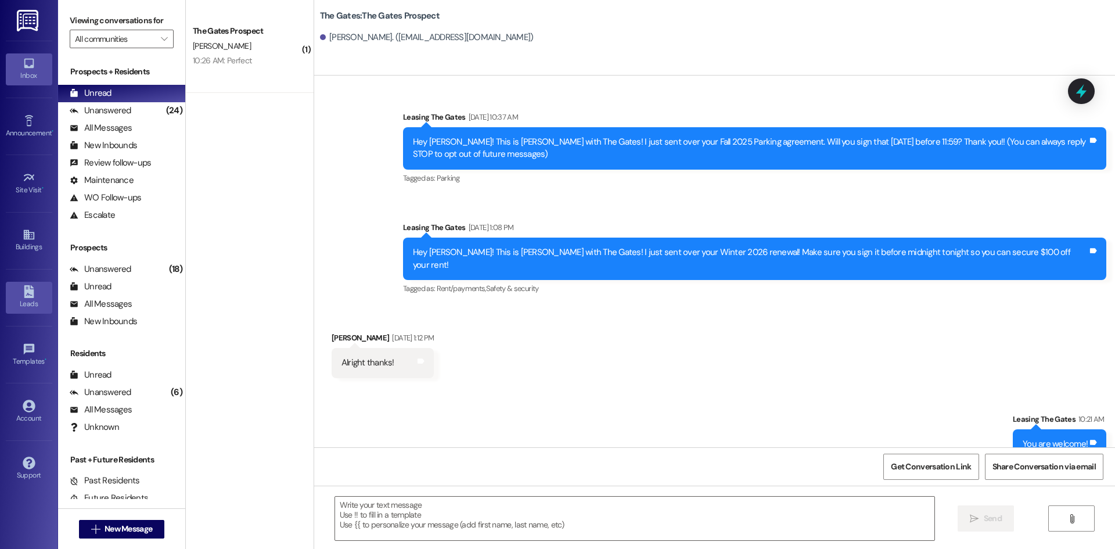
click at [35, 288] on icon at bounding box center [29, 291] width 13 height 13
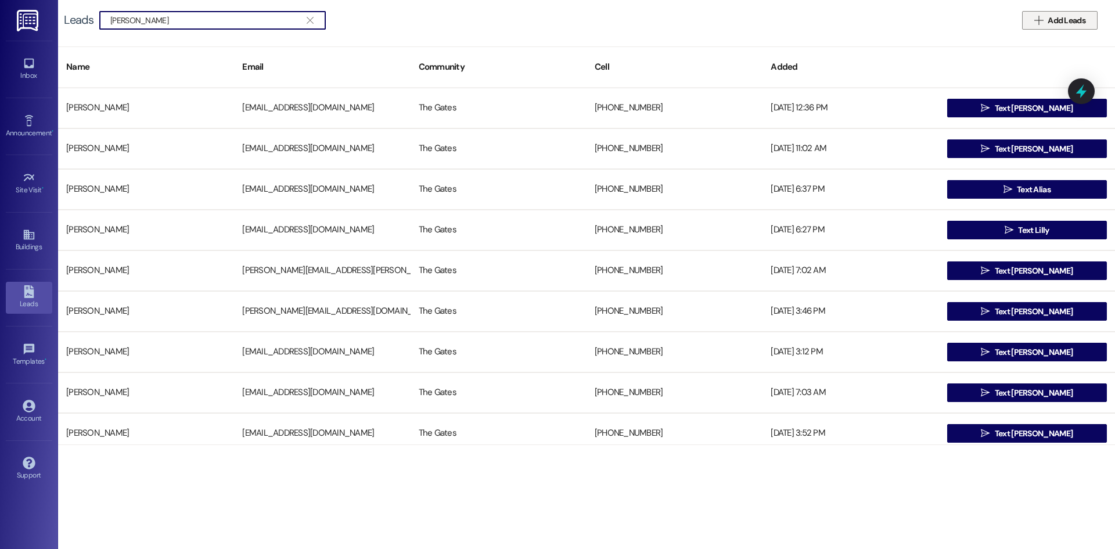
type input "[PERSON_NAME]"
click at [1050, 23] on span "Add Leads" at bounding box center [1067, 21] width 38 height 12
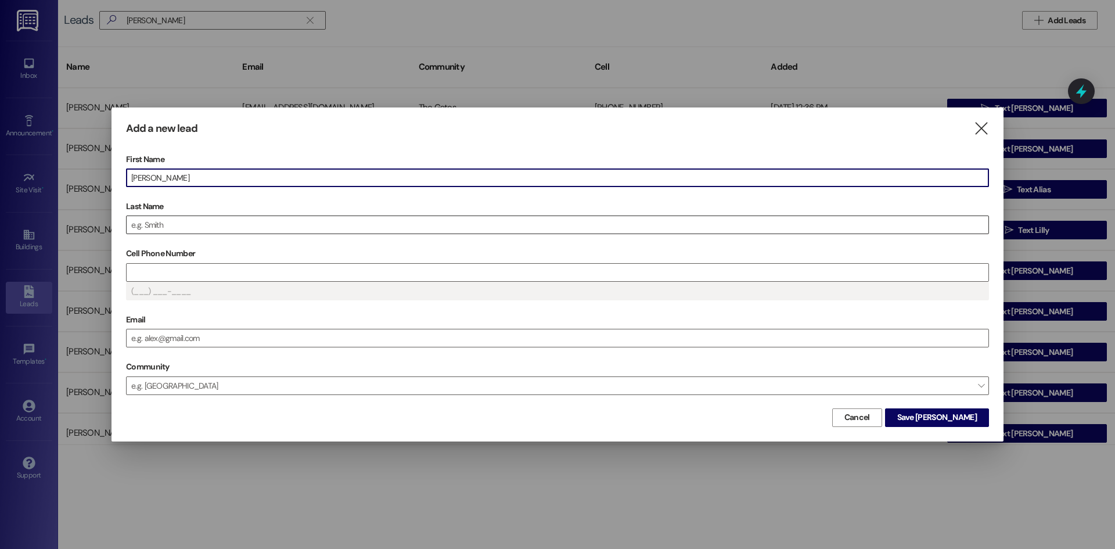
click at [216, 219] on input "Last Name" at bounding box center [558, 224] width 862 height 17
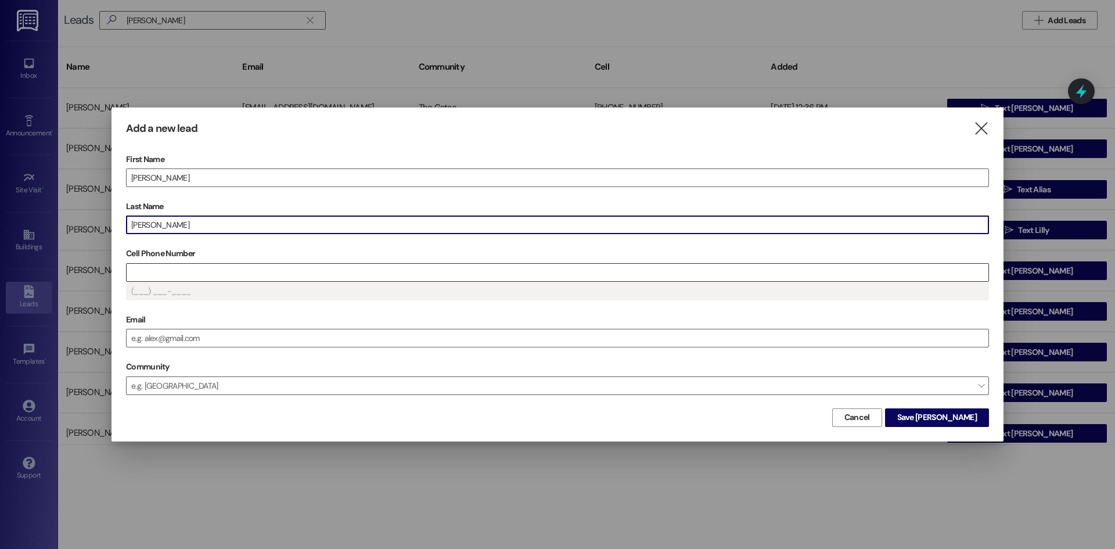
click at [207, 272] on input "Cell Phone Number" at bounding box center [558, 272] width 862 height 17
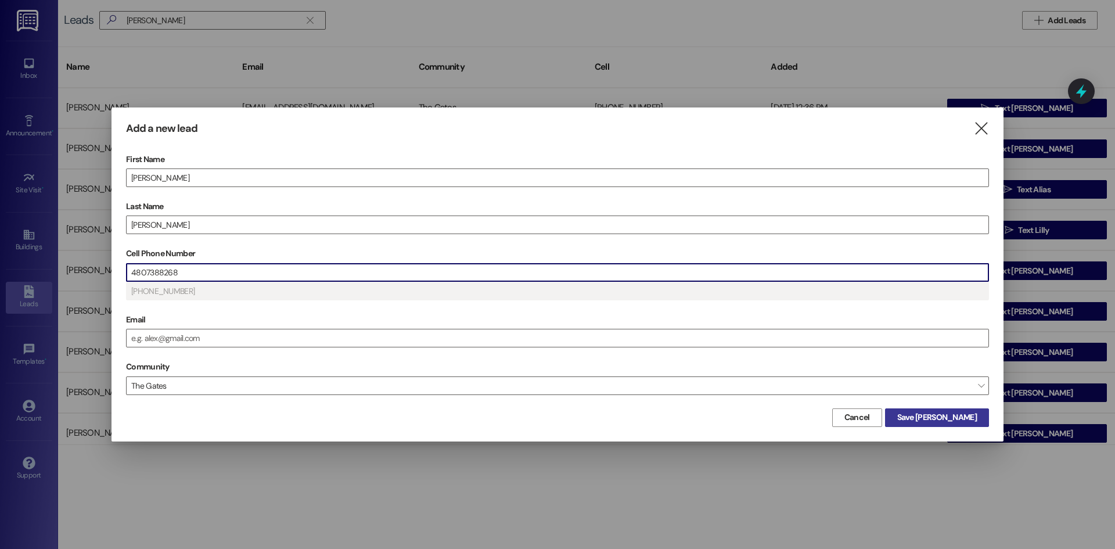
click at [981, 415] on button "Save [PERSON_NAME]" at bounding box center [937, 417] width 104 height 19
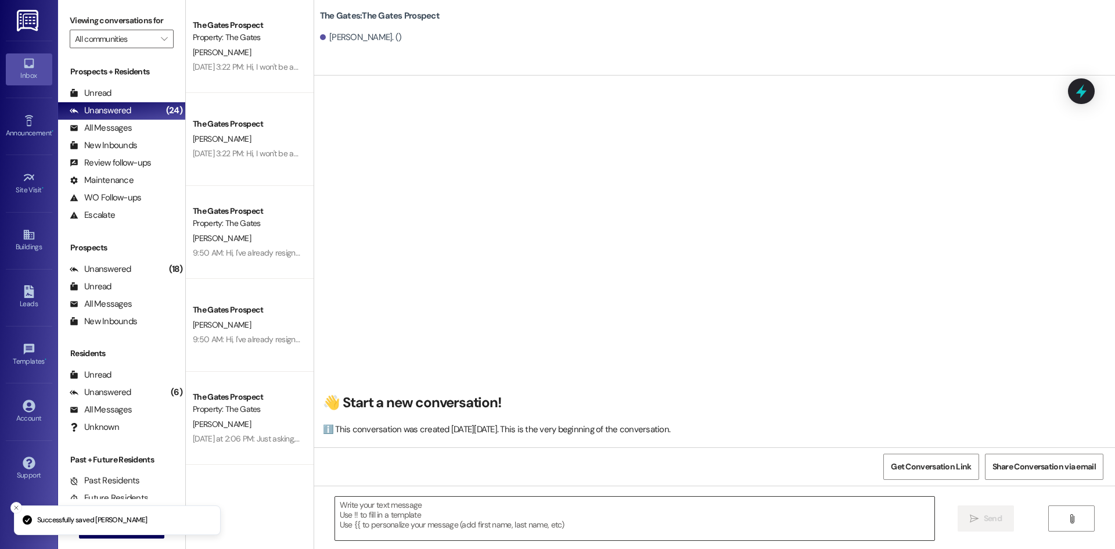
click at [355, 511] on textarea at bounding box center [635, 519] width 600 height 44
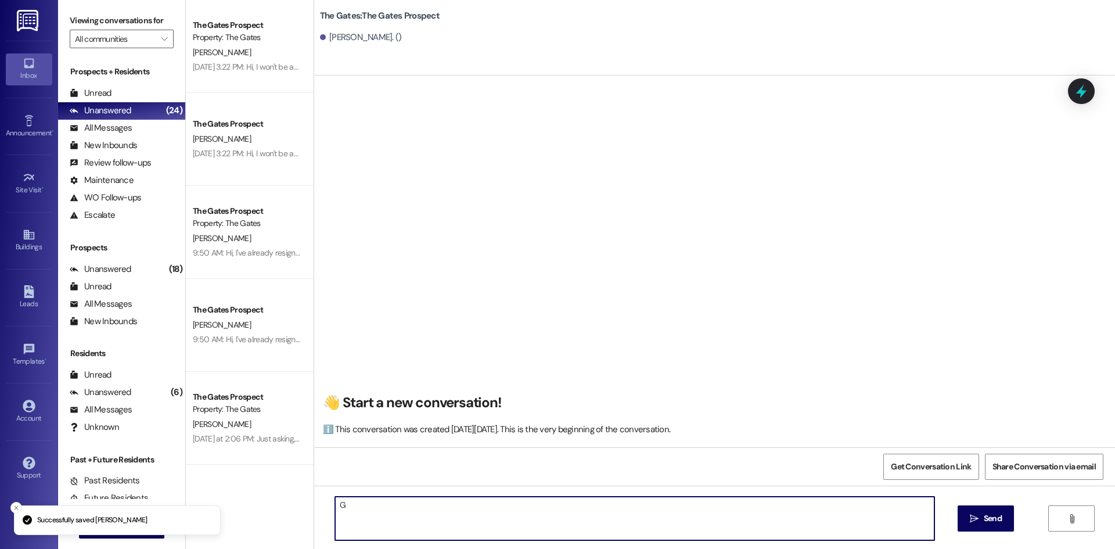
type textarea "G"
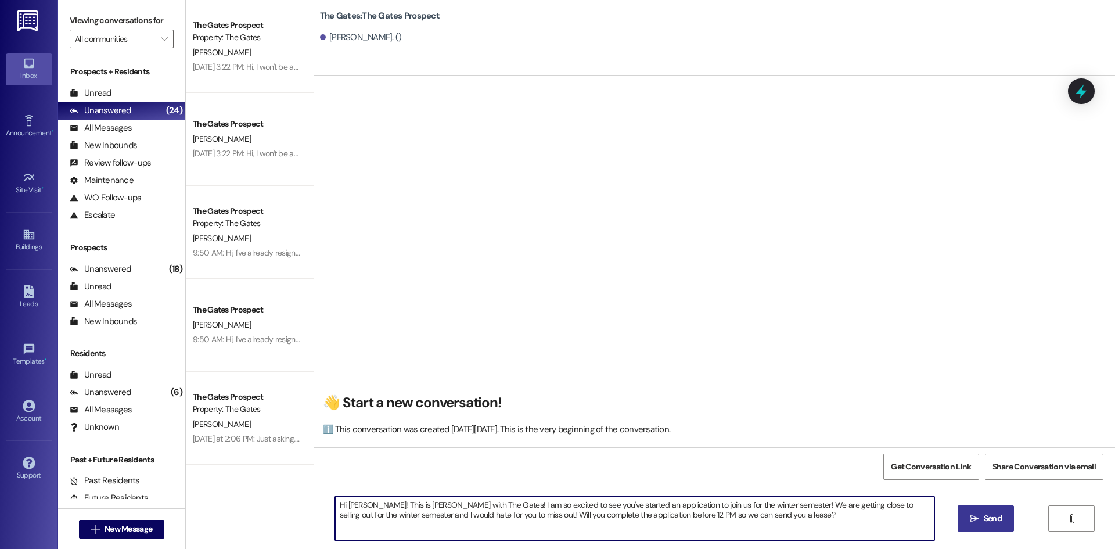
type textarea "Hi [PERSON_NAME]! This is [PERSON_NAME] with The Gates! I am so excited to see …"
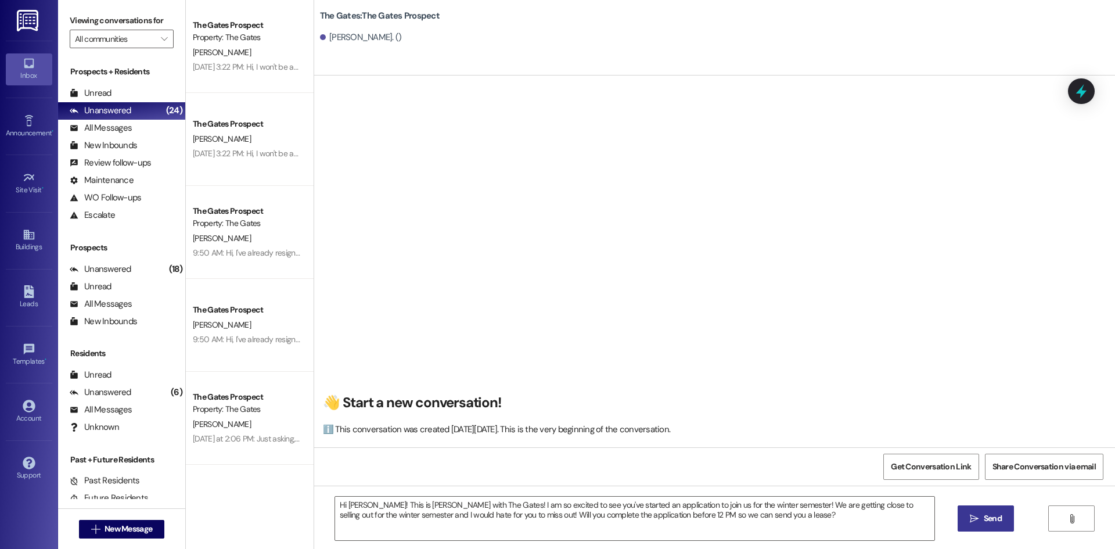
click at [984, 518] on span "Send" at bounding box center [993, 518] width 18 height 12
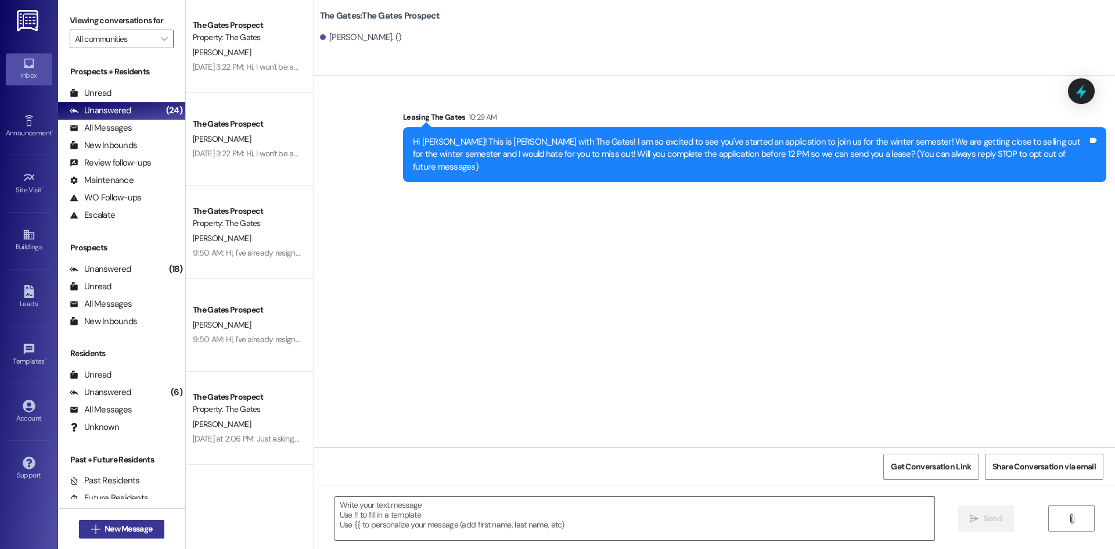
click at [106, 531] on span "New Message" at bounding box center [129, 529] width 48 height 12
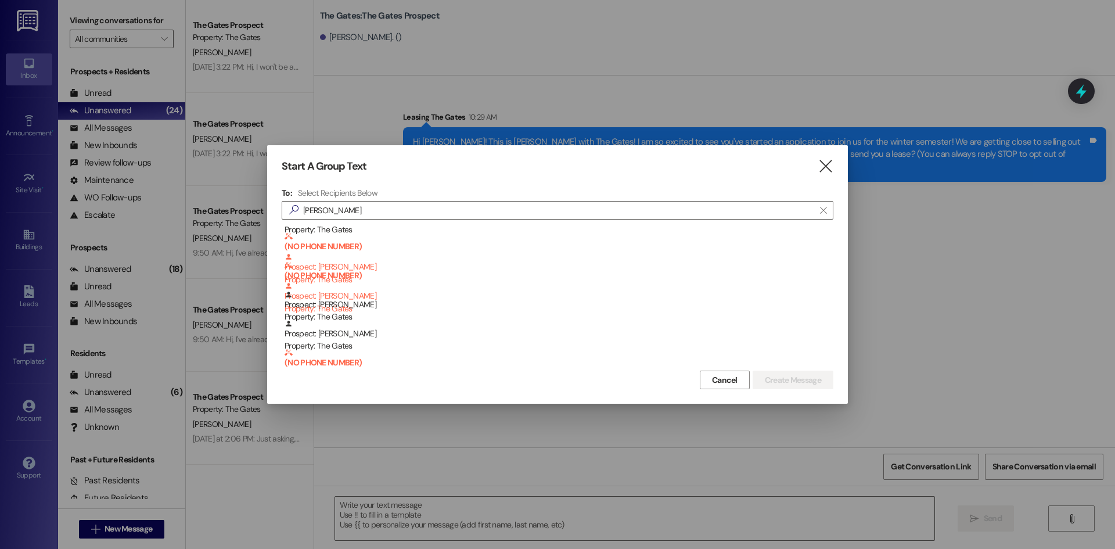
scroll to position [465, 0]
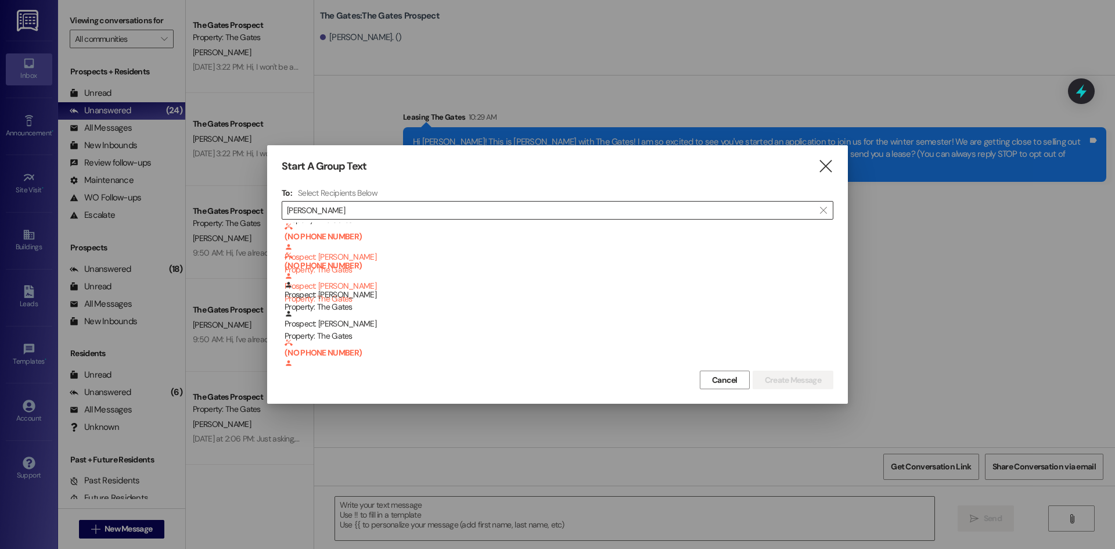
click at [326, 213] on input "[PERSON_NAME]" at bounding box center [551, 210] width 528 height 16
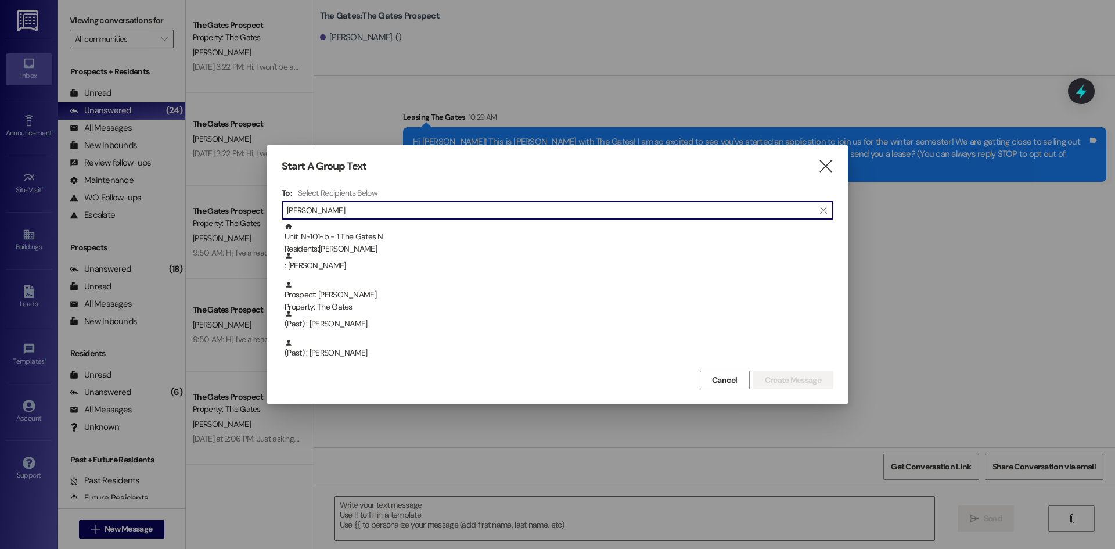
scroll to position [0, 0]
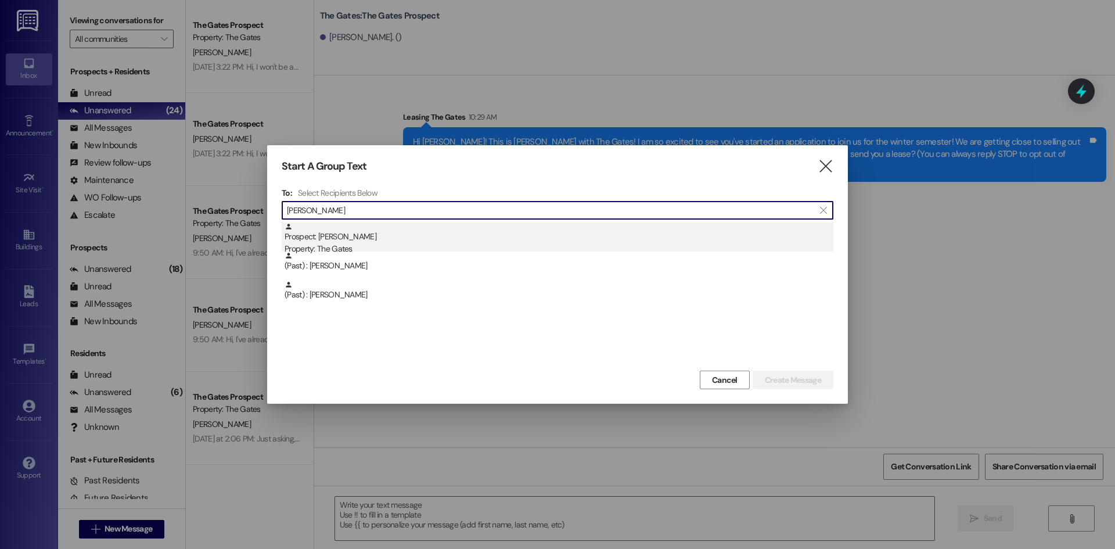
type input "[PERSON_NAME]"
click at [370, 235] on div "Prospect: [PERSON_NAME] Property: The Gates" at bounding box center [559, 239] width 549 height 33
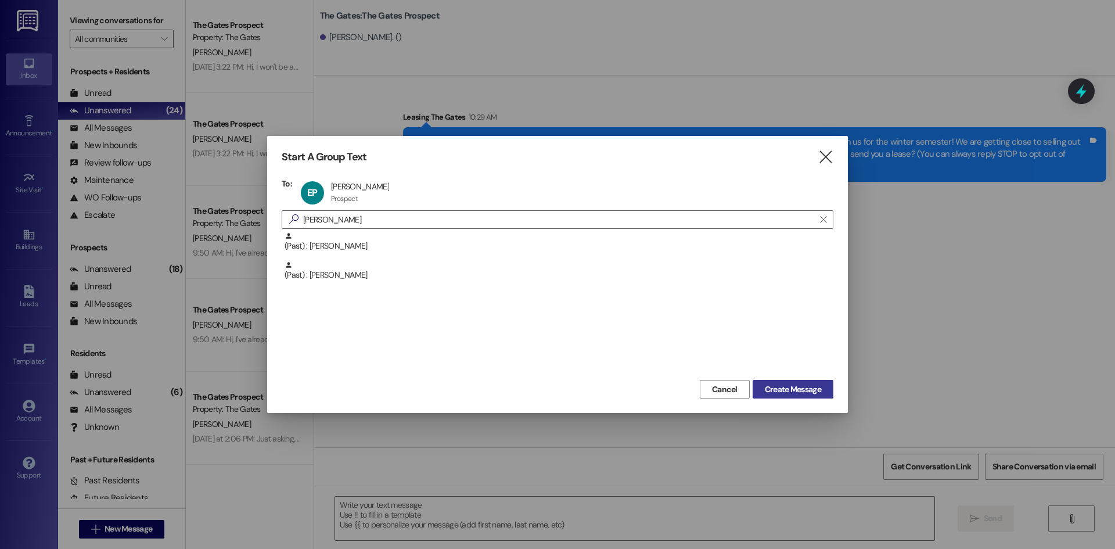
click at [802, 396] on button "Create Message" at bounding box center [793, 389] width 81 height 19
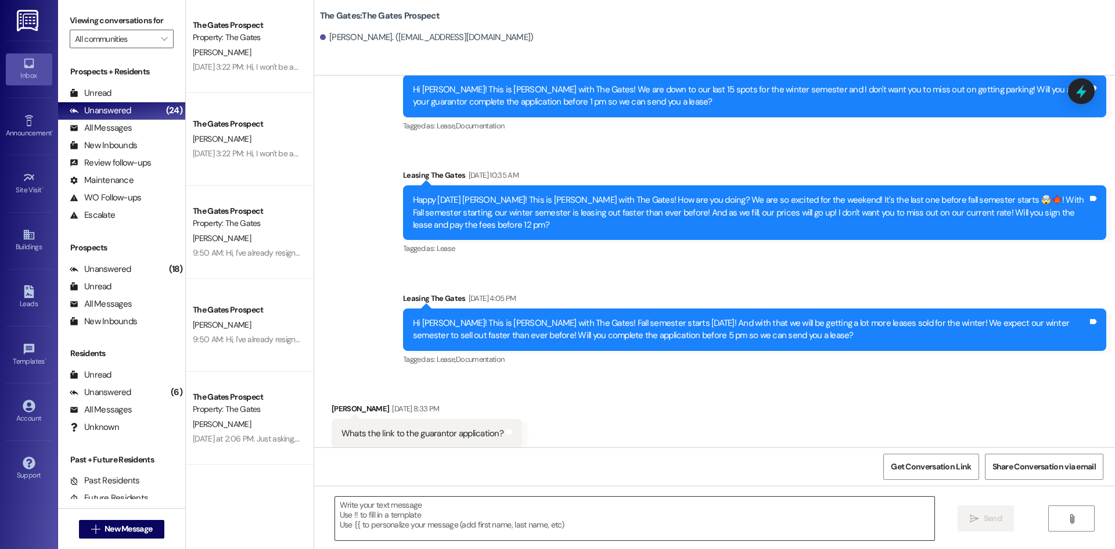
click at [434, 525] on textarea at bounding box center [635, 519] width 600 height 44
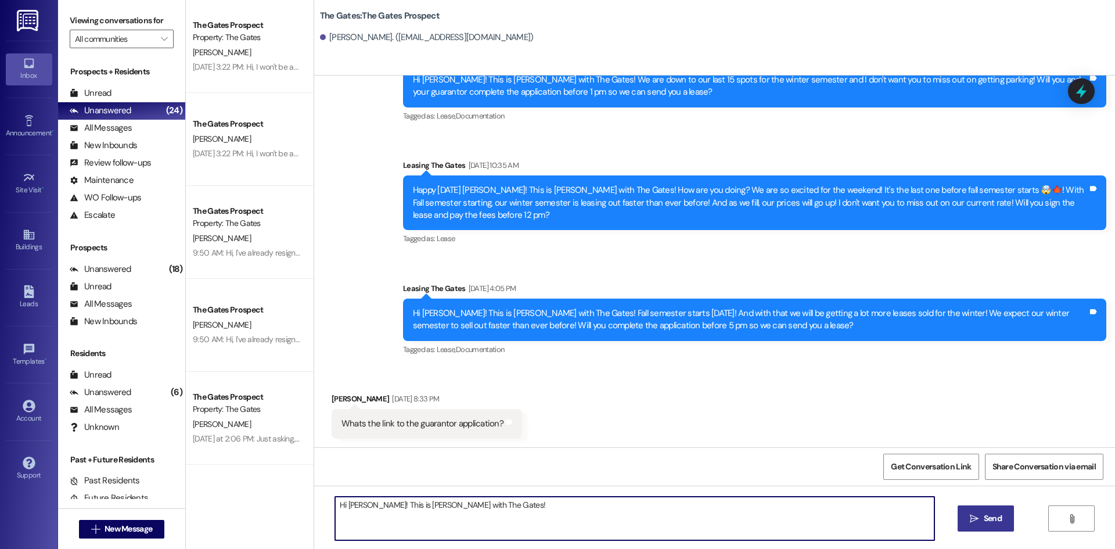
type textarea "Hi [PERSON_NAME]! This is [PERSON_NAME] with The Gates!"
click at [146, 530] on span "New Message" at bounding box center [129, 529] width 48 height 12
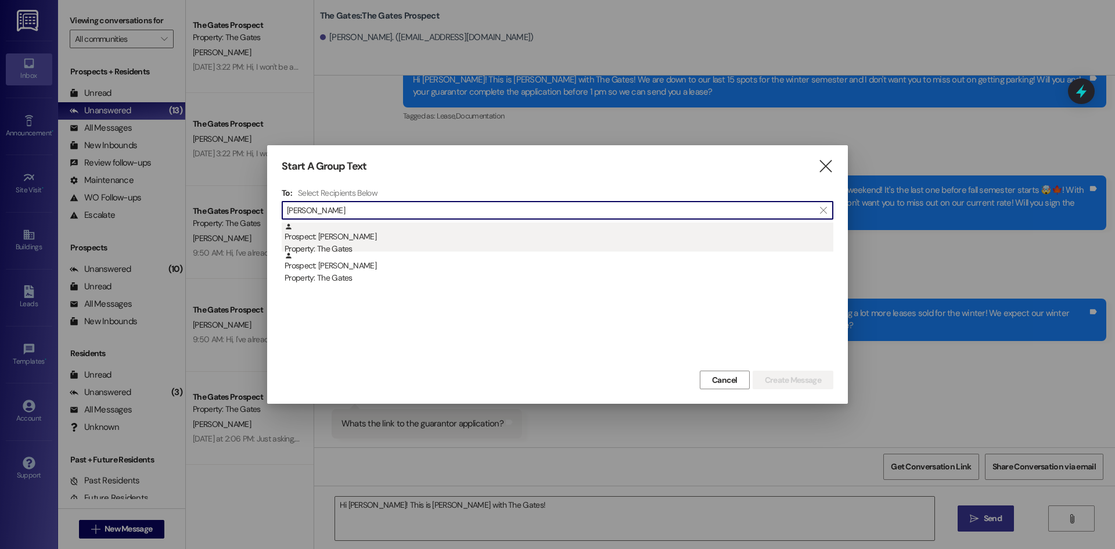
type input "[PERSON_NAME]"
click at [338, 238] on div "Prospect: [PERSON_NAME] Property: The Gates" at bounding box center [559, 239] width 549 height 33
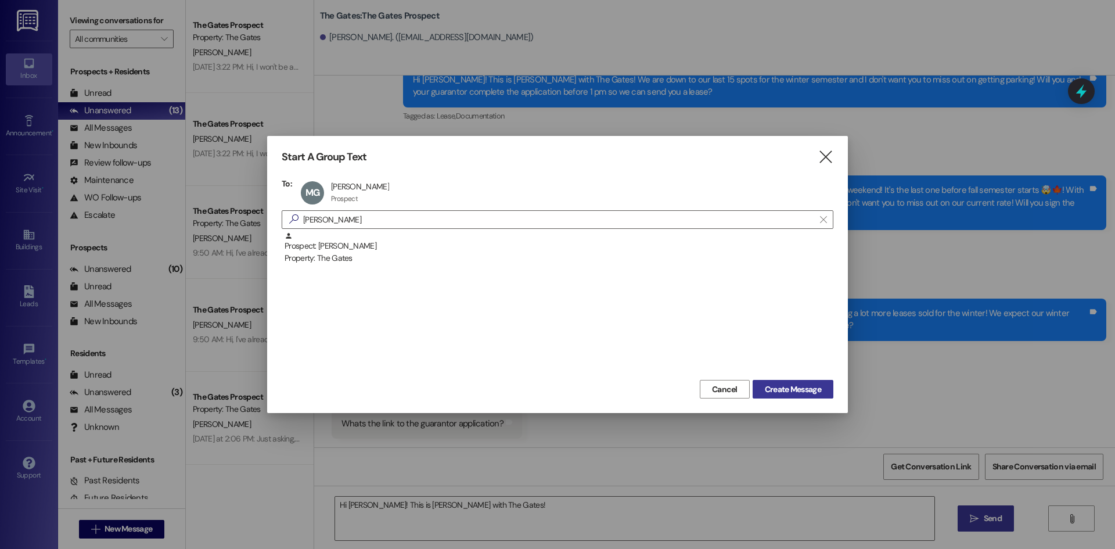
click at [795, 389] on span "Create Message" at bounding box center [793, 389] width 56 height 12
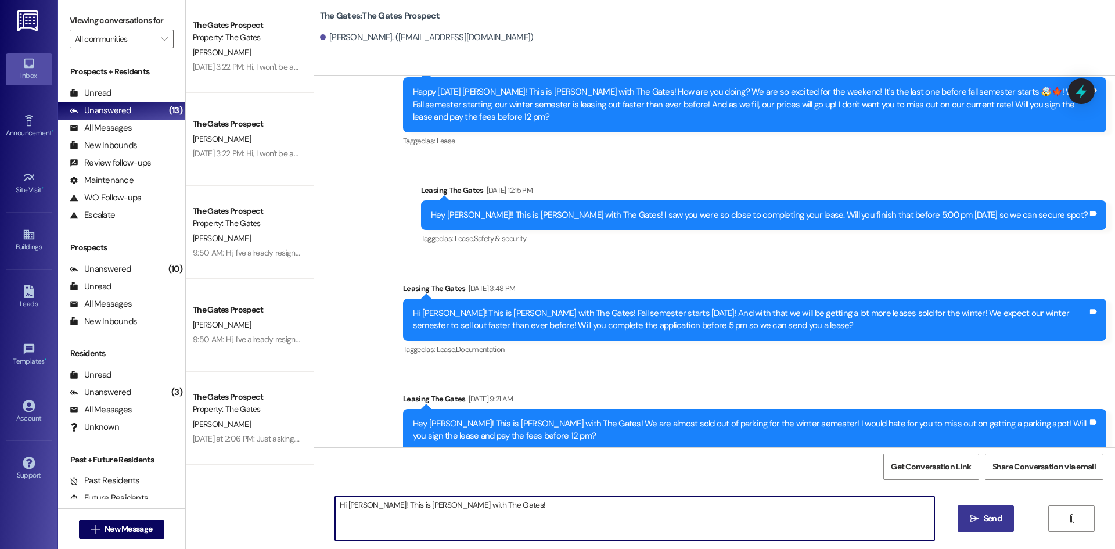
drag, startPoint x: 588, startPoint y: 500, endPoint x: 193, endPoint y: 482, distance: 395.4
click at [193, 482] on div "The Gates Prospect Property: The Gates [PERSON_NAME] [DATE] 3:22 PM: Hi, I won'…" at bounding box center [651, 274] width 930 height 549
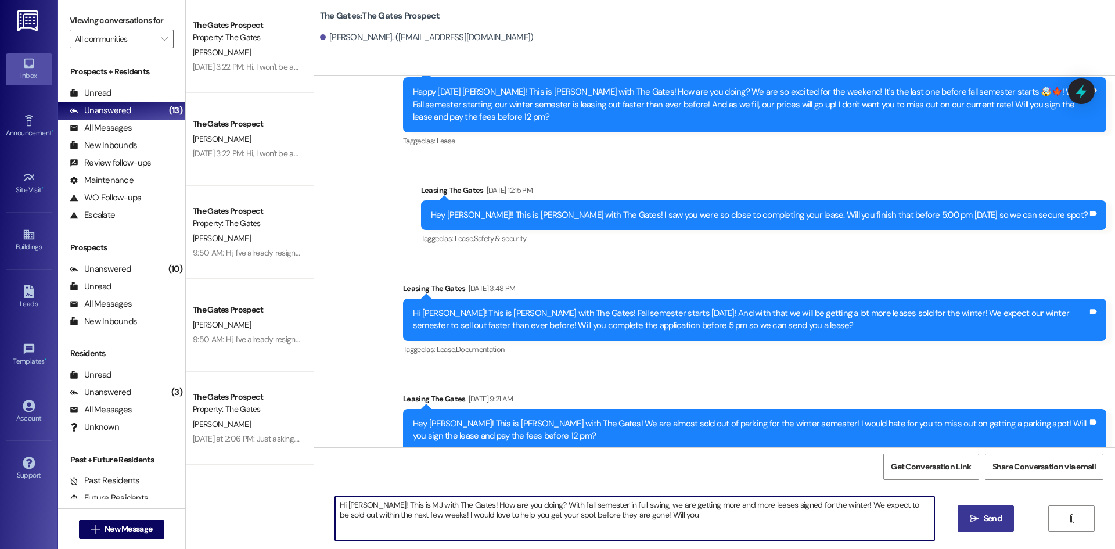
click at [690, 519] on textarea "Hi [PERSON_NAME]! This is MJ with The Gates! How are you doing? With fall semes…" at bounding box center [635, 519] width 600 height 44
type textarea "Hi [PERSON_NAME]! This is MJ with The Gates! How are you doing? With fall semes…"
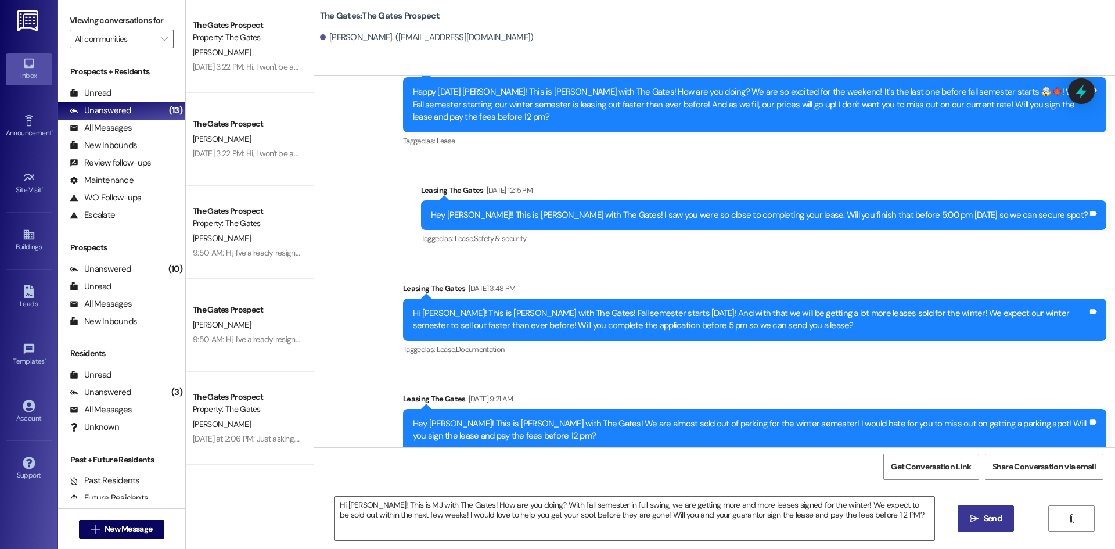
click at [986, 522] on span "Send" at bounding box center [993, 518] width 18 height 12
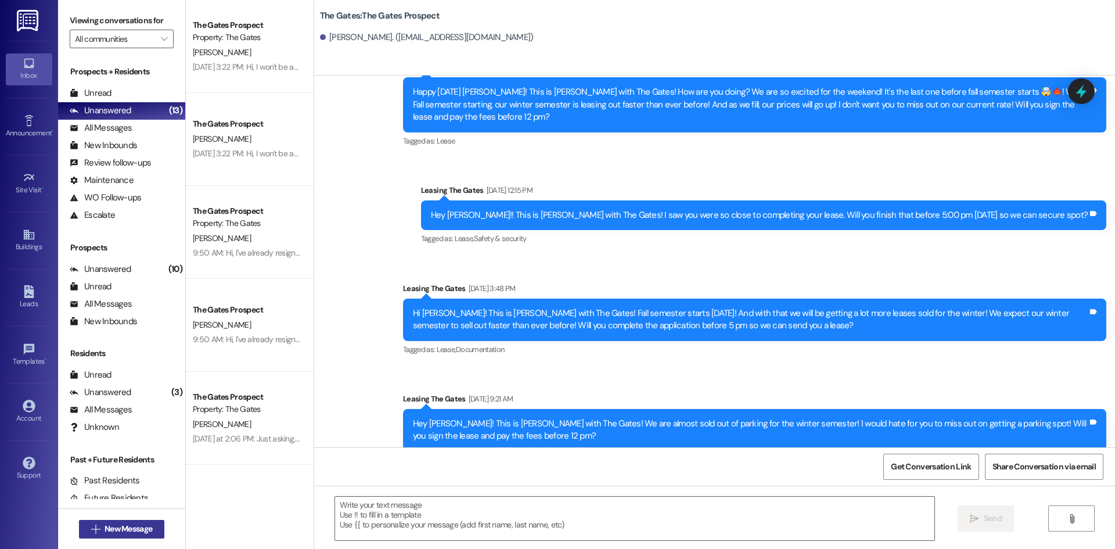
click at [105, 526] on span "New Message" at bounding box center [129, 529] width 48 height 12
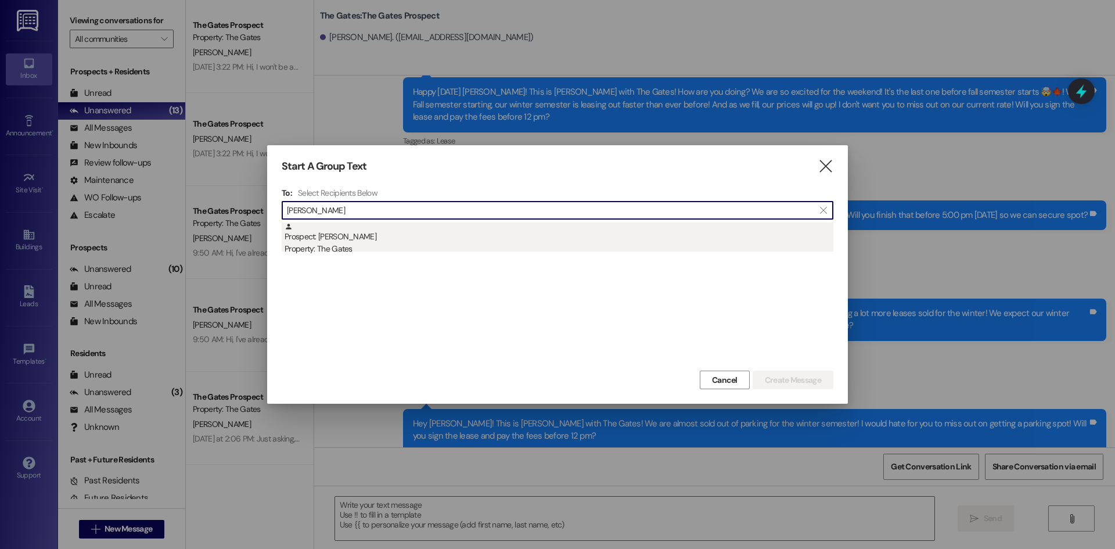
type input "[PERSON_NAME]"
click at [366, 252] on div "Property: The Gates" at bounding box center [559, 249] width 549 height 12
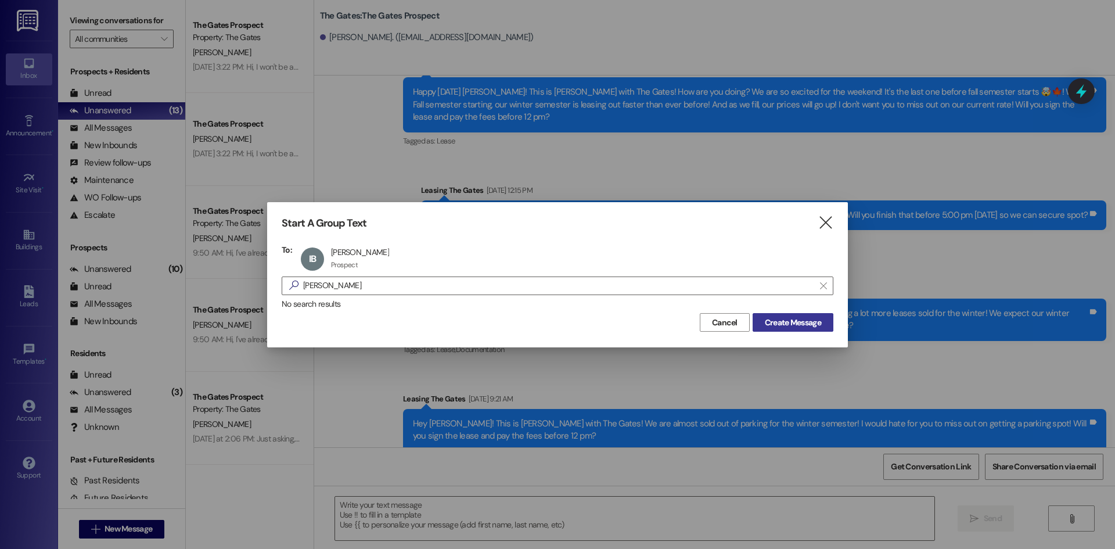
click at [778, 322] on span "Create Message" at bounding box center [793, 323] width 56 height 12
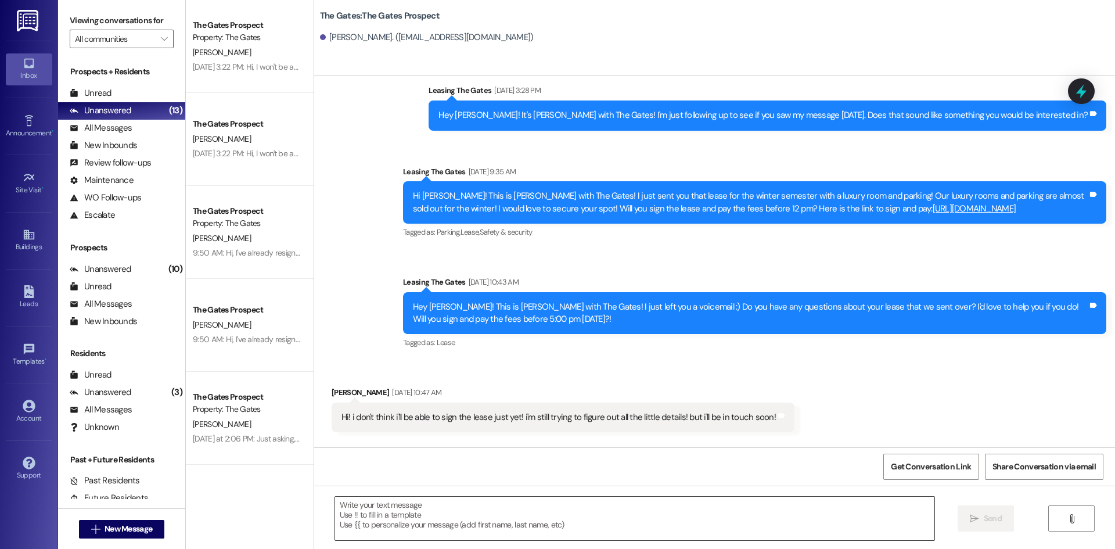
click at [371, 522] on textarea at bounding box center [635, 519] width 600 height 44
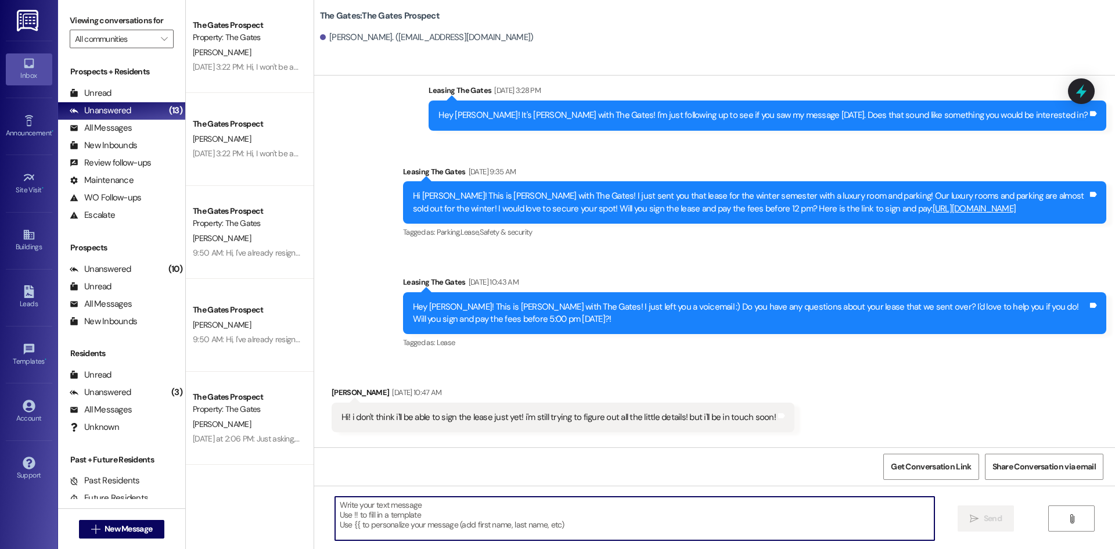
scroll to position [131, 0]
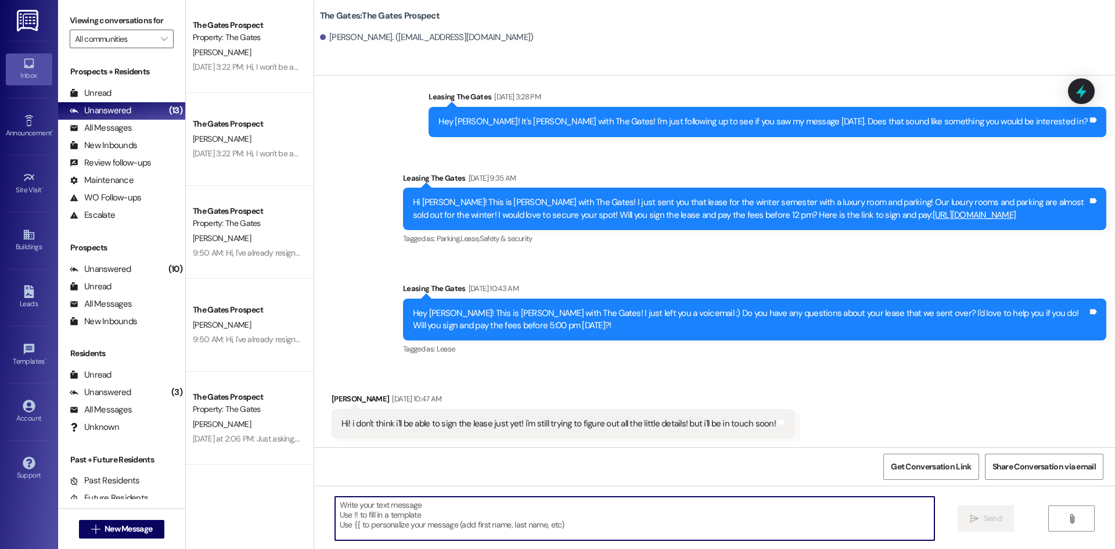
paste textarea "Hi [PERSON_NAME]! This is MJ with The Gates! How are you doing? With fall semes…"
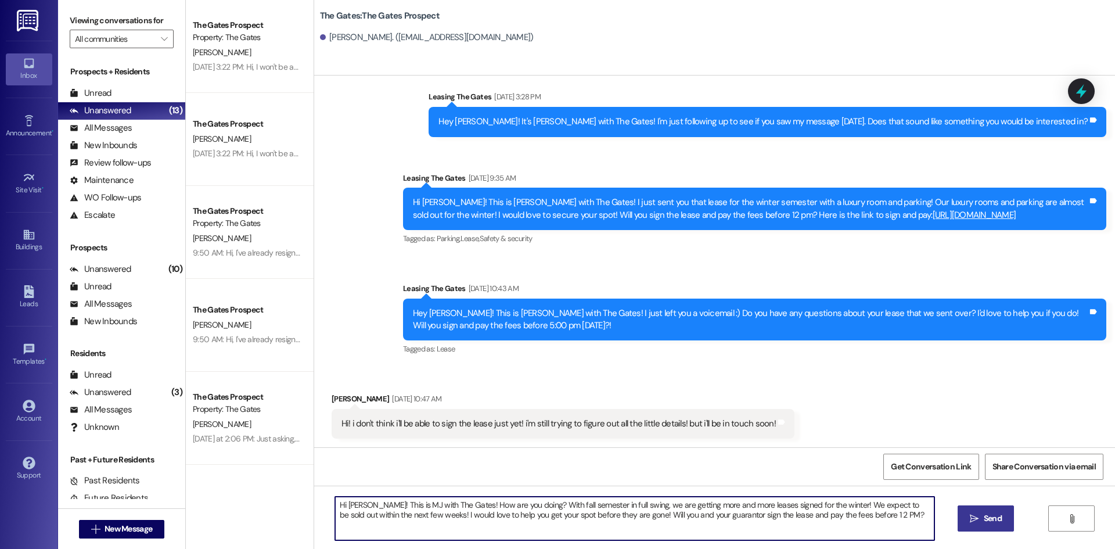
click at [371, 503] on textarea "Hi [PERSON_NAME]! This is MJ with The Gates! How are you doing? With fall semes…" at bounding box center [635, 519] width 600 height 44
type textarea "Hi [PERSON_NAME]! This is MJ with The Gates! How are you doing? With fall semes…"
click at [963, 523] on button " Send" at bounding box center [986, 518] width 56 height 26
